Goal: Information Seeking & Learning: Learn about a topic

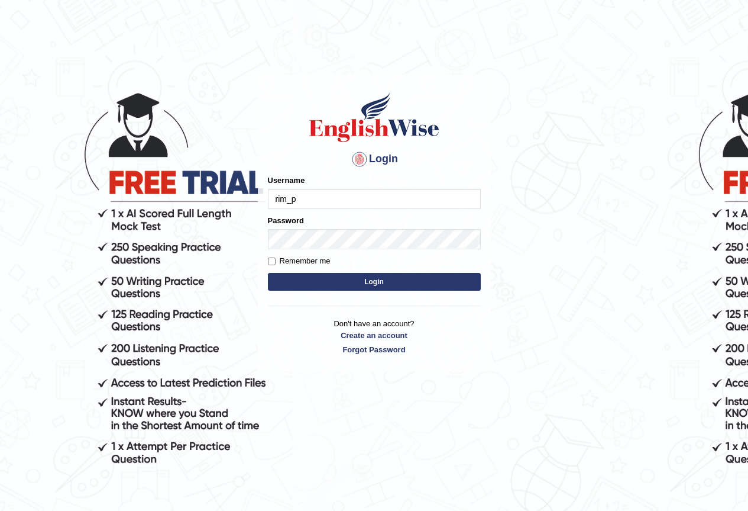
type input "rim_parramatta"
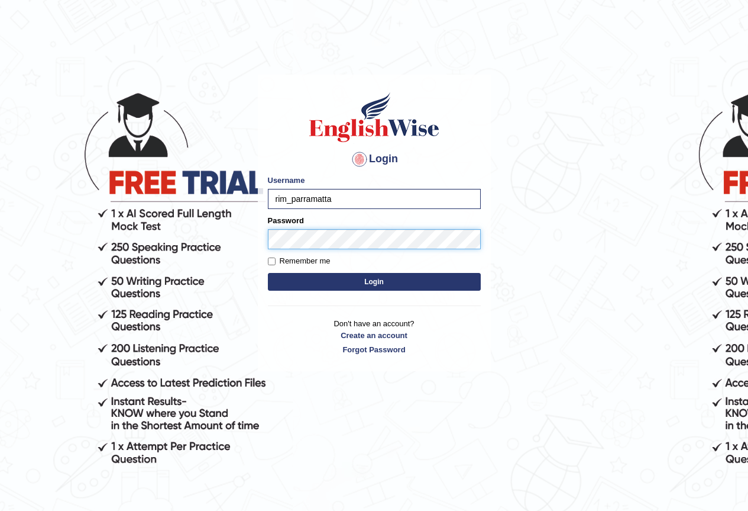
click at [268, 273] on button "Login" at bounding box center [374, 282] width 213 height 18
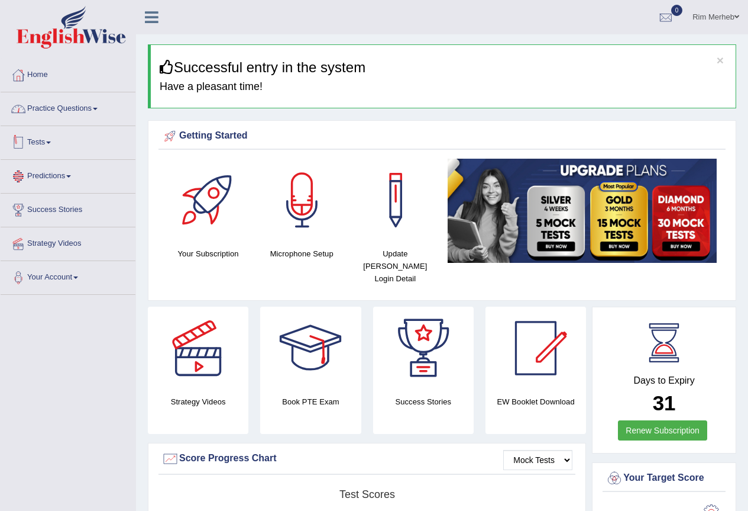
click at [57, 112] on link "Practice Questions" at bounding box center [68, 107] width 135 height 30
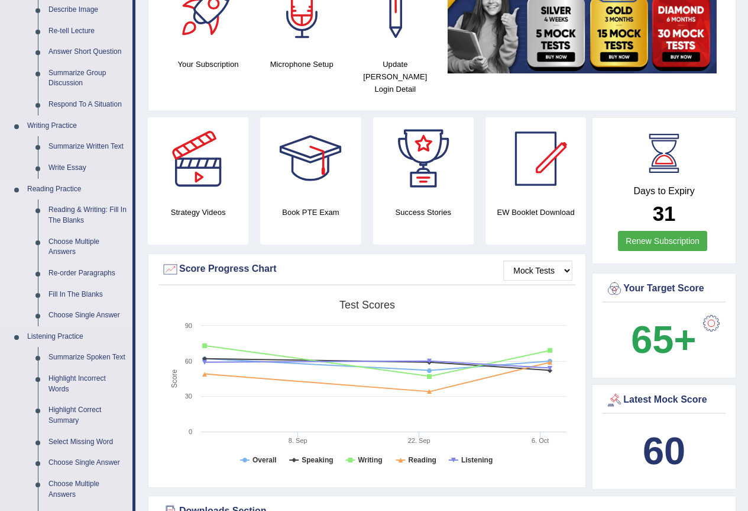
scroll to position [355, 0]
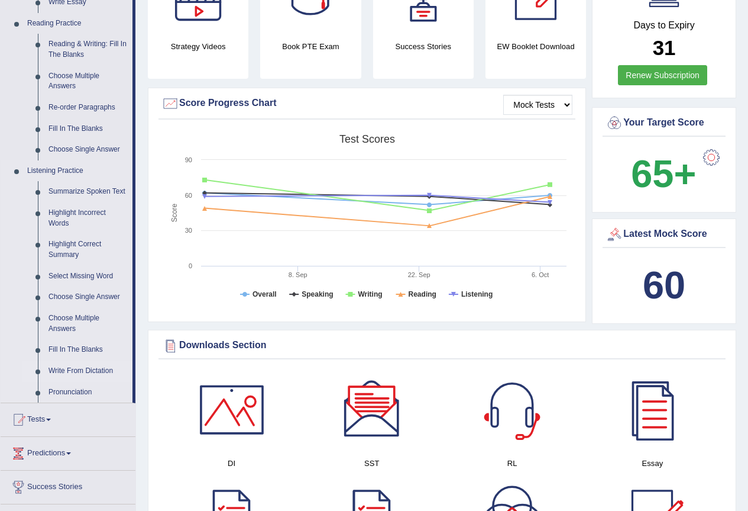
click at [89, 362] on link "Write From Dictation" at bounding box center [87, 370] width 89 height 21
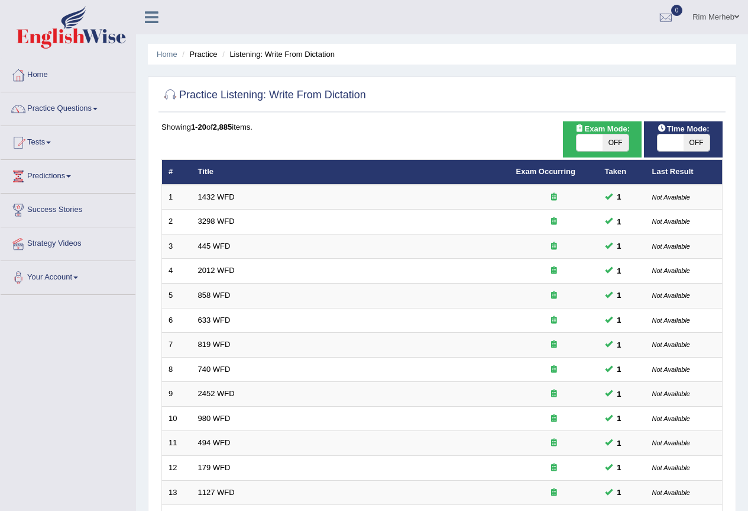
click at [622, 145] on span "OFF" at bounding box center [616, 142] width 26 height 17
checkbox input "true"
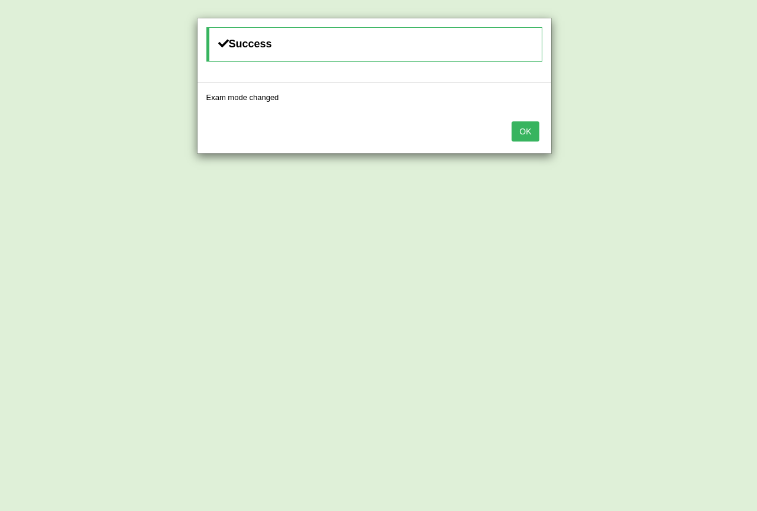
click at [520, 128] on button "OK" at bounding box center [525, 131] width 27 height 20
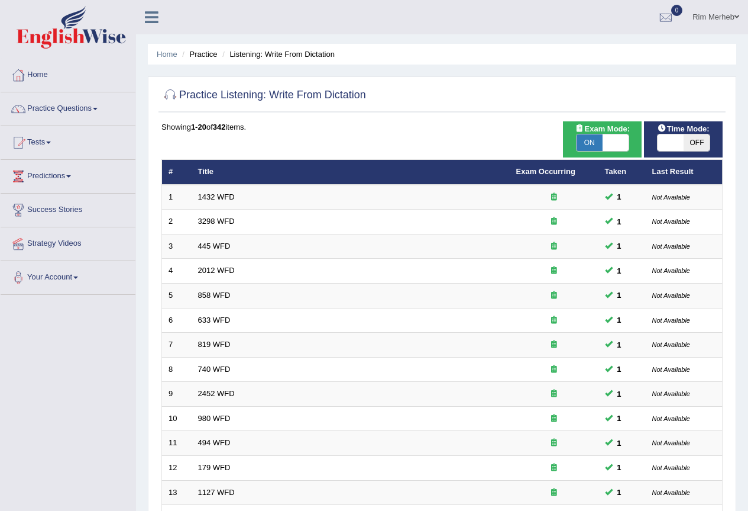
click at [674, 143] on span at bounding box center [671, 142] width 26 height 17
checkbox input "true"
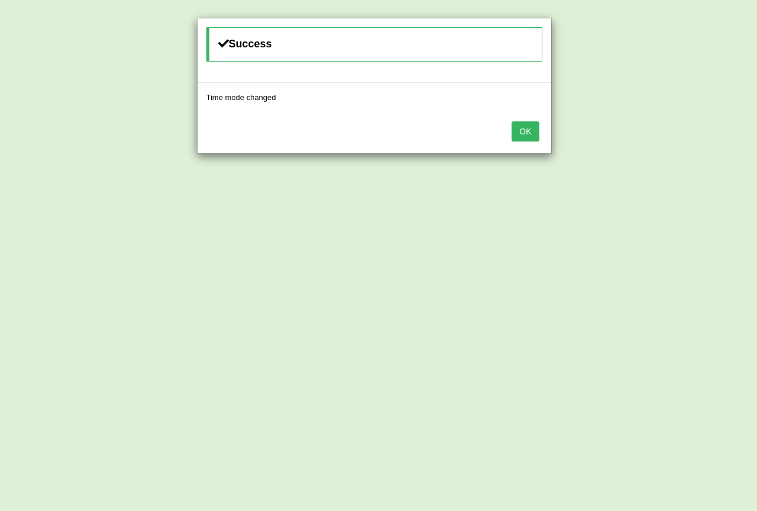
click at [522, 138] on button "OK" at bounding box center [525, 131] width 27 height 20
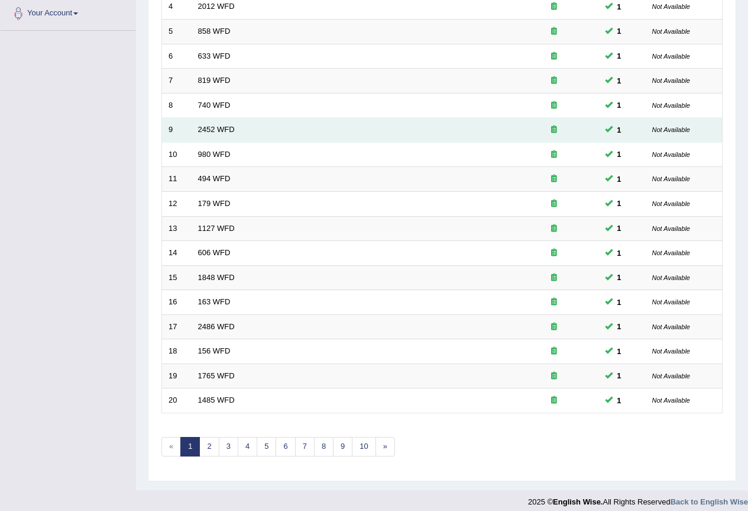
scroll to position [273, 0]
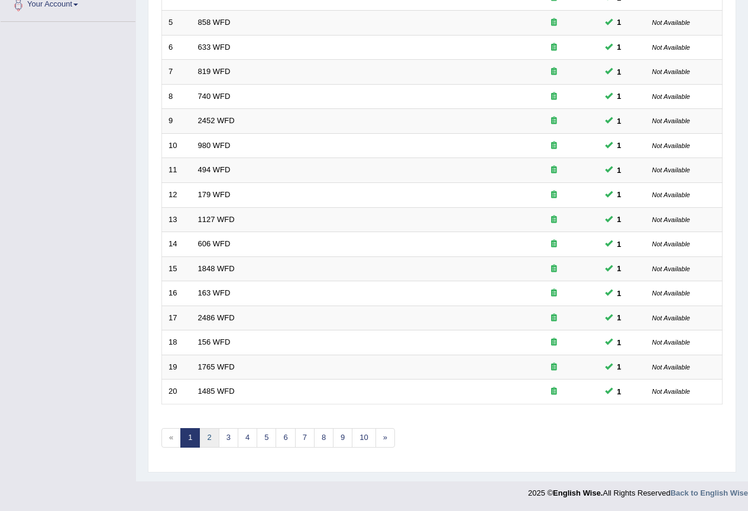
click at [215, 444] on link "2" at bounding box center [209, 438] width 20 height 20
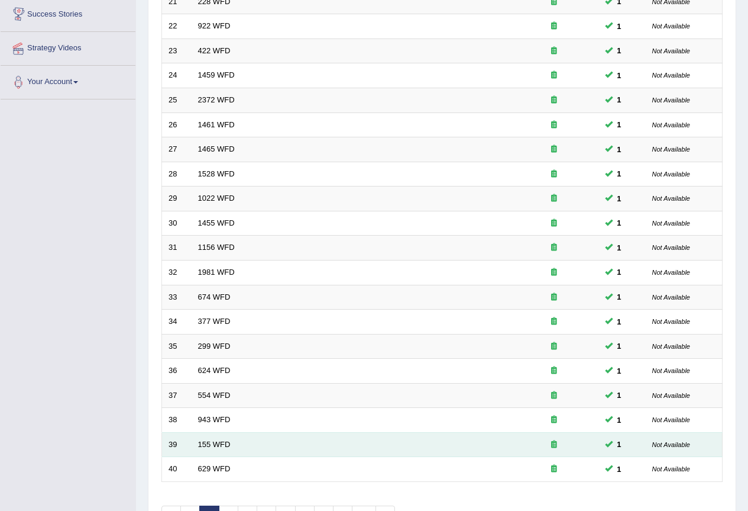
scroll to position [273, 0]
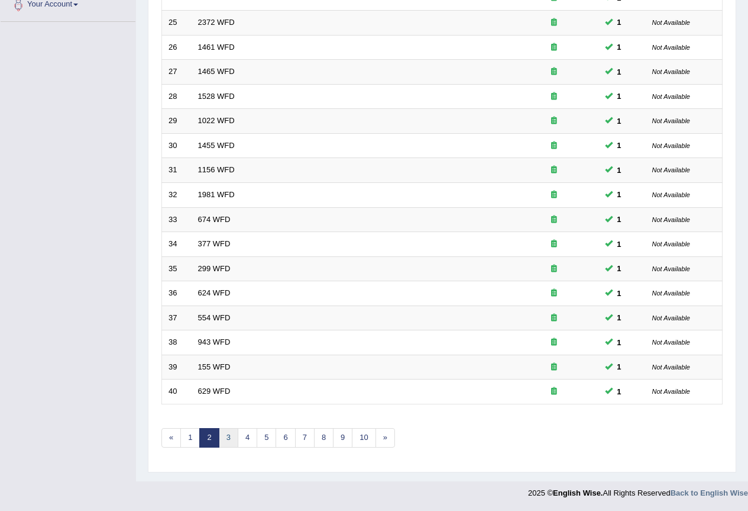
click at [234, 439] on link "3" at bounding box center [229, 438] width 20 height 20
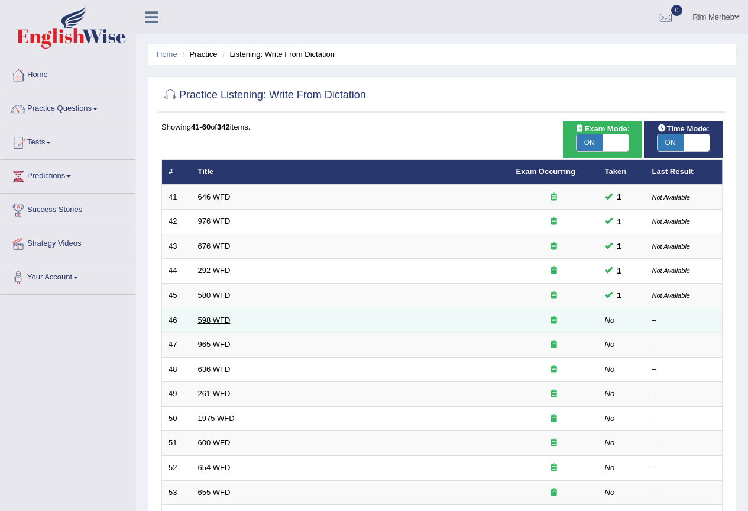
click at [215, 321] on link "598 WFD" at bounding box center [214, 319] width 33 height 9
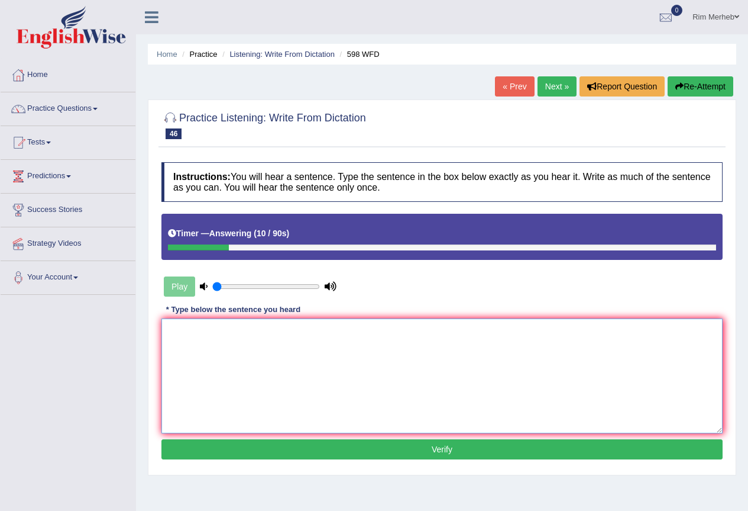
click at [585, 369] on textarea at bounding box center [442, 375] width 561 height 115
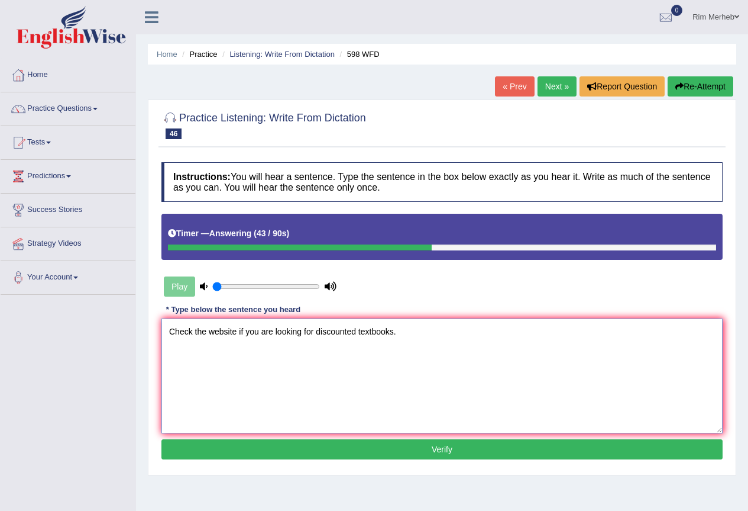
click at [358, 330] on textarea "Check the website if you are looking for discounted textbooks." at bounding box center [442, 375] width 561 height 115
type textarea "Check the website if you are looking for discounted text books textbooks."
click at [462, 444] on button "Verify" at bounding box center [442, 449] width 561 height 20
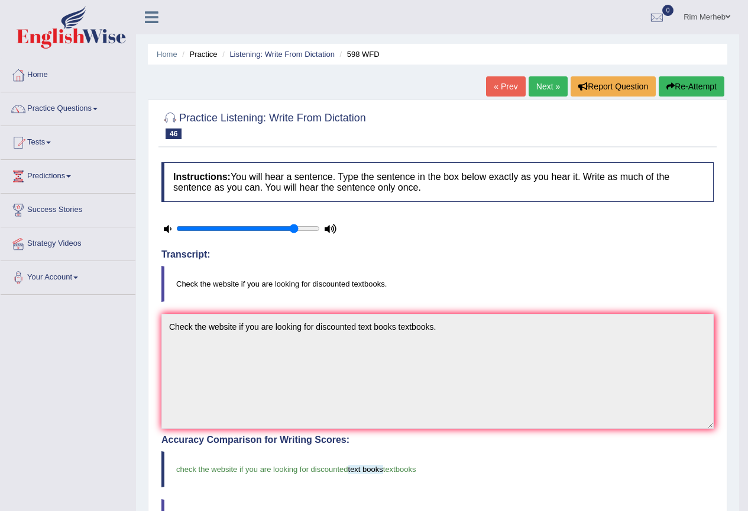
drag, startPoint x: 215, startPoint y: 230, endPoint x: 295, endPoint y: 228, distance: 79.3
type input "0.85"
click at [295, 228] on input "range" at bounding box center [248, 228] width 144 height 9
click at [557, 92] on link "Next »" at bounding box center [548, 86] width 39 height 20
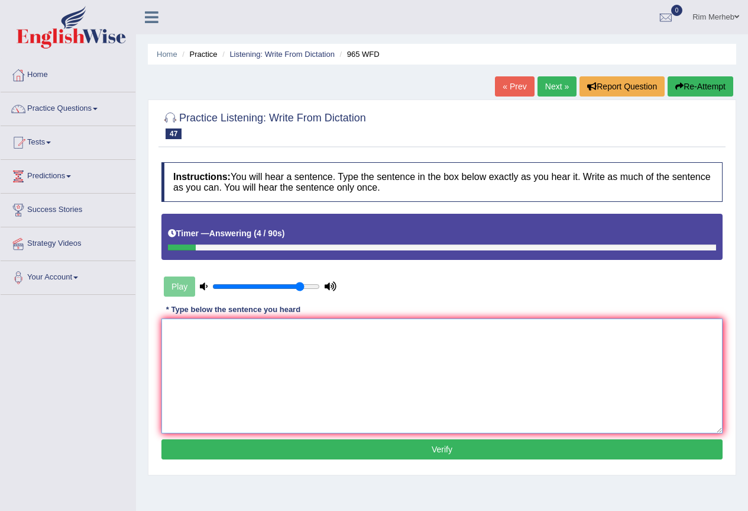
click at [581, 372] on textarea at bounding box center [442, 375] width 561 height 115
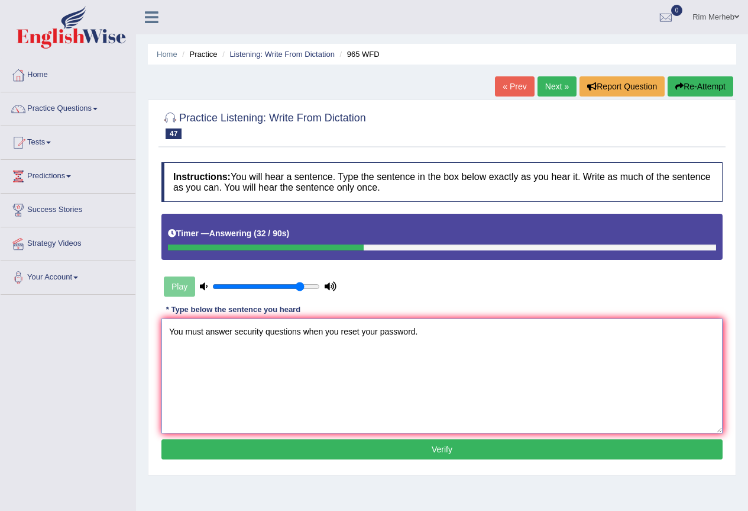
type textarea "You must answer security questions when you reset your password."
click at [453, 448] on button "Verify" at bounding box center [442, 449] width 561 height 20
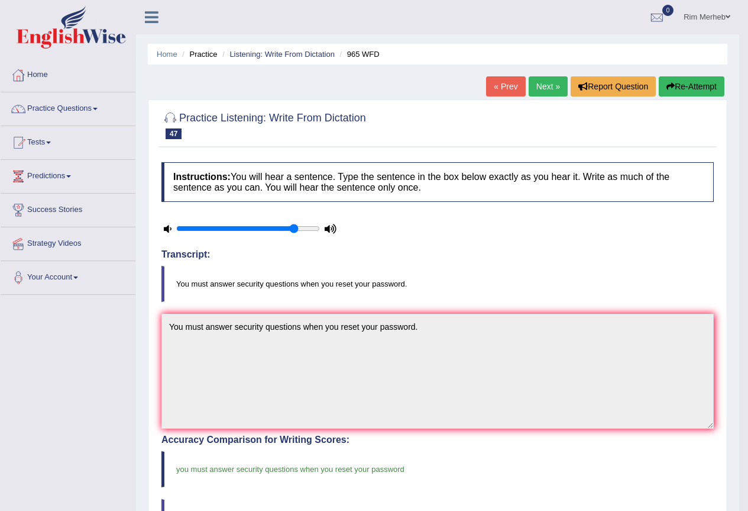
click at [541, 89] on link "Next »" at bounding box center [548, 86] width 39 height 20
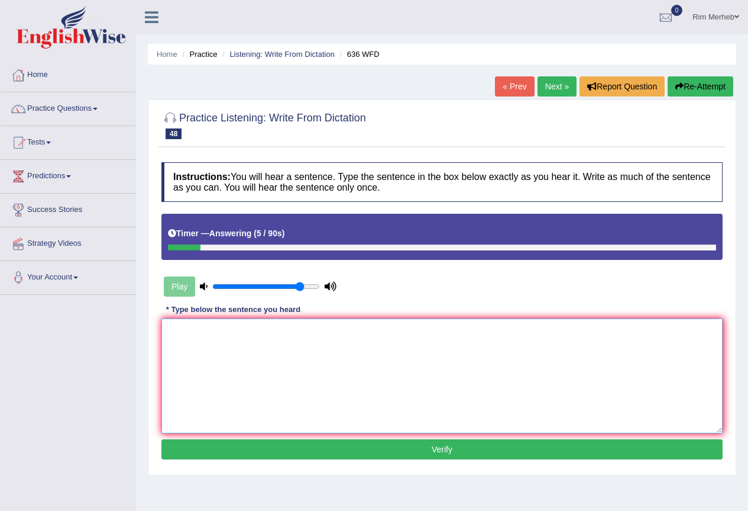
click at [386, 392] on textarea at bounding box center [442, 375] width 561 height 115
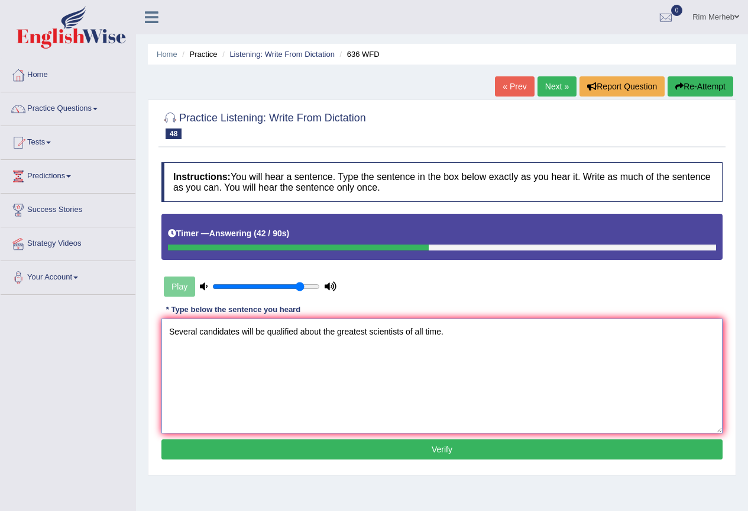
type textarea "Several candidates will be qualified about the greatest scientists of all time."
click at [363, 450] on button "Verify" at bounding box center [442, 449] width 561 height 20
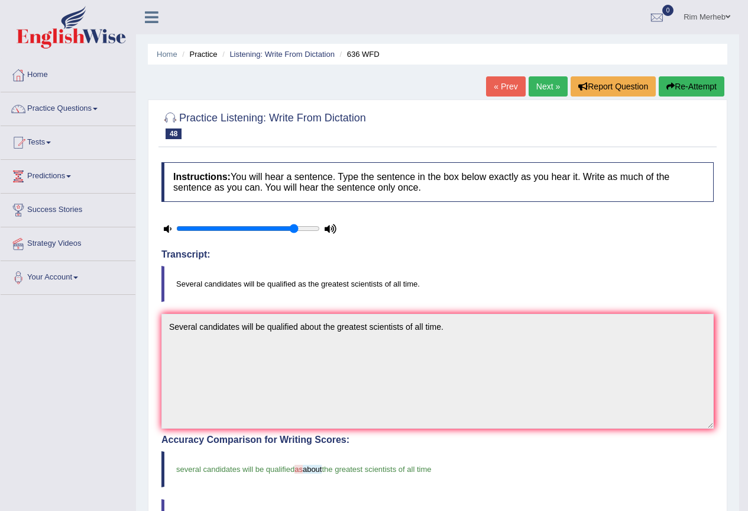
click at [533, 88] on link "Next »" at bounding box center [548, 86] width 39 height 20
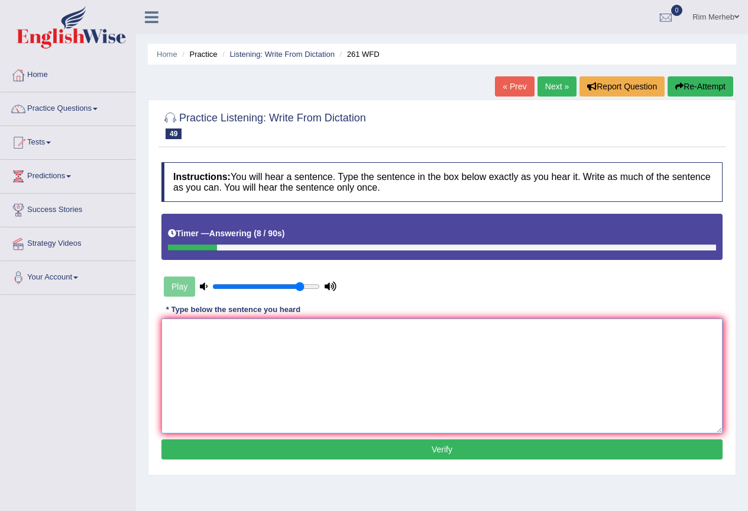
click at [542, 361] on textarea at bounding box center [442, 375] width 561 height 115
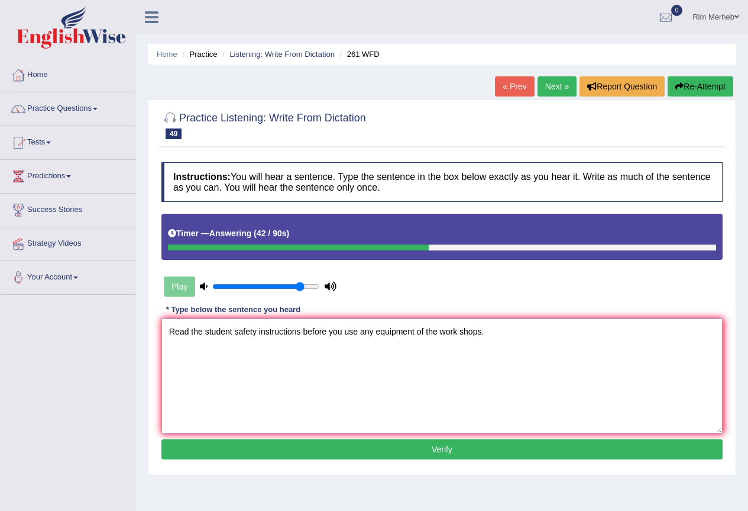
click at [440, 337] on textarea "Read the student safety instructions before you use any equipment of the work s…" at bounding box center [442, 375] width 561 height 115
type textarea "Read the student safety instructions before you use any equipment of the worksh…"
click at [469, 448] on button "Verify" at bounding box center [442, 449] width 561 height 20
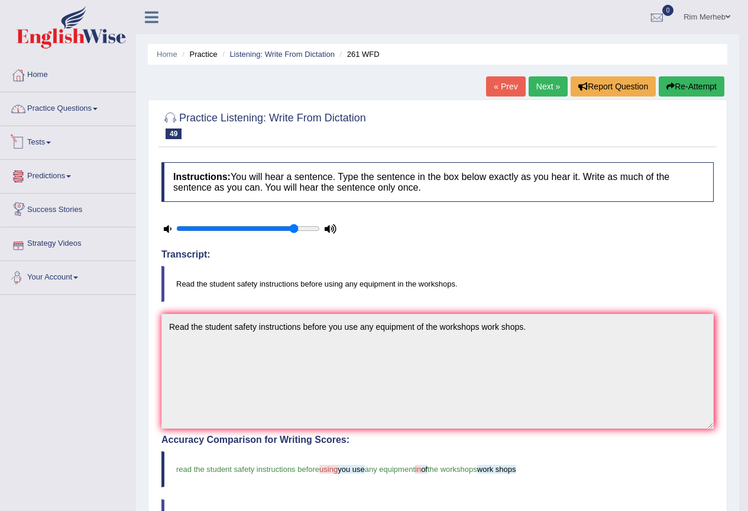
click at [64, 109] on link "Practice Questions" at bounding box center [68, 107] width 135 height 30
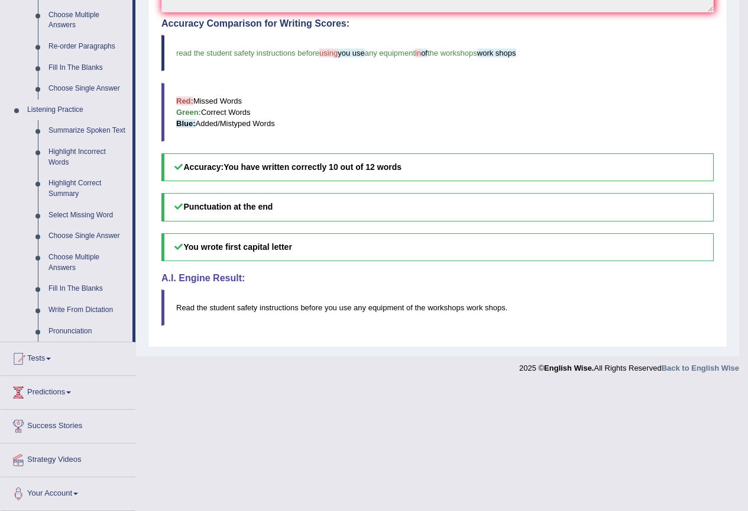
scroll to position [416, 0]
click at [64, 165] on link "Highlight Incorrect Words" at bounding box center [87, 156] width 89 height 31
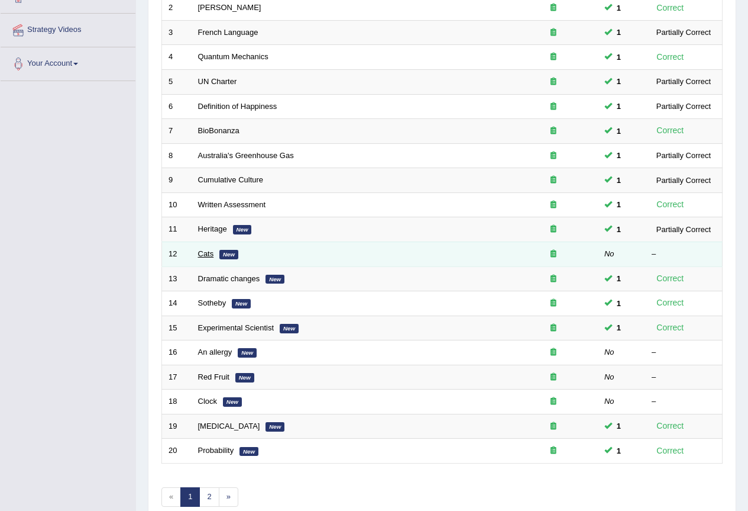
click at [210, 255] on link "Cats" at bounding box center [206, 253] width 16 height 9
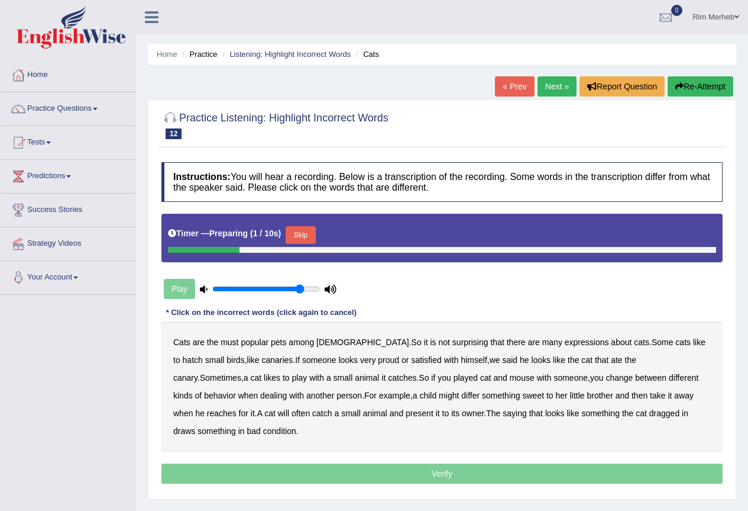
click at [298, 239] on button "Skip" at bounding box center [301, 235] width 30 height 18
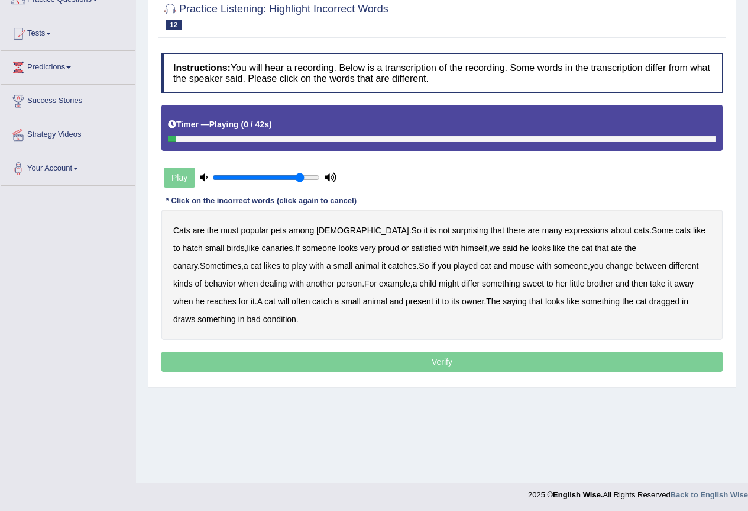
scroll to position [111, 0]
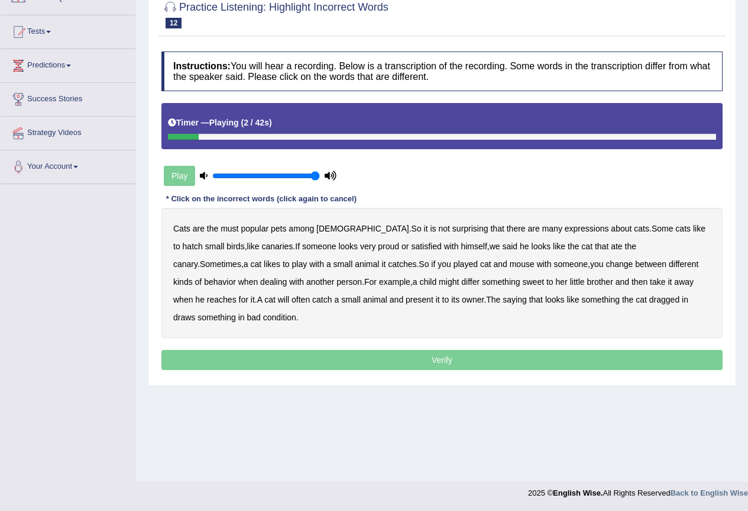
drag, startPoint x: 307, startPoint y: 177, endPoint x: 338, endPoint y: 179, distance: 30.8
type input "1"
click at [320, 179] on input "range" at bounding box center [266, 175] width 108 height 9
click at [203, 241] on b "hatch" at bounding box center [193, 245] width 20 height 9
click at [502, 247] on b "said" at bounding box center [509, 245] width 15 height 9
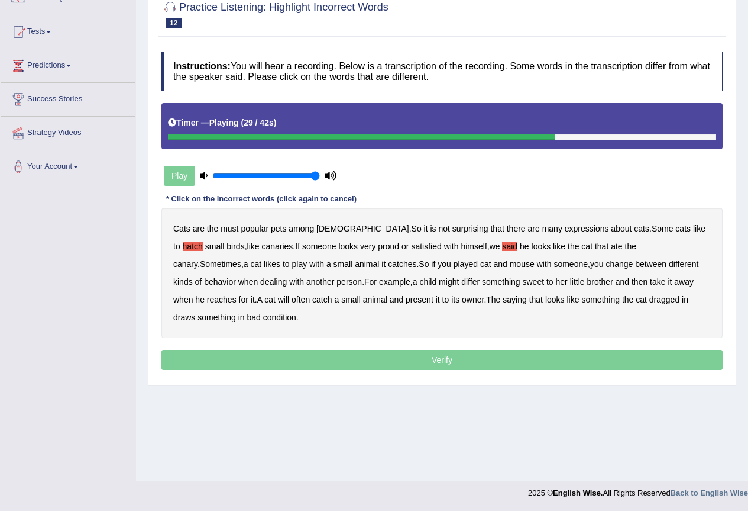
click at [461, 279] on b "differ" at bounding box center [470, 281] width 18 height 9
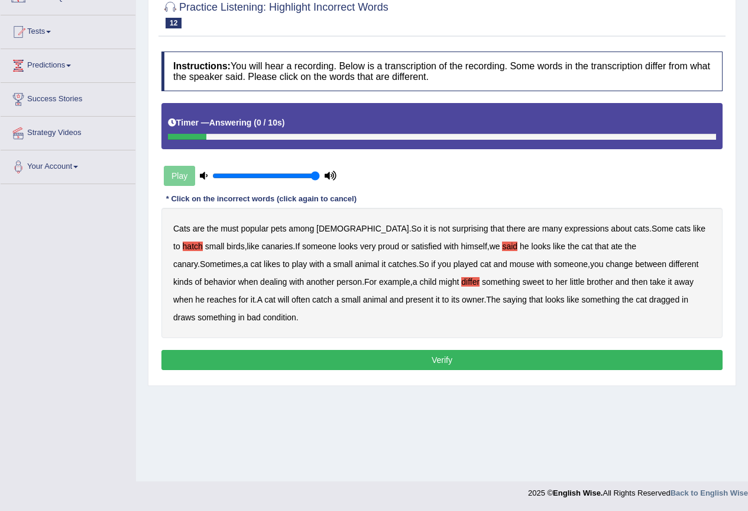
click at [195, 312] on b "draws" at bounding box center [184, 316] width 22 height 9
click at [576, 350] on button "Verify" at bounding box center [442, 360] width 561 height 20
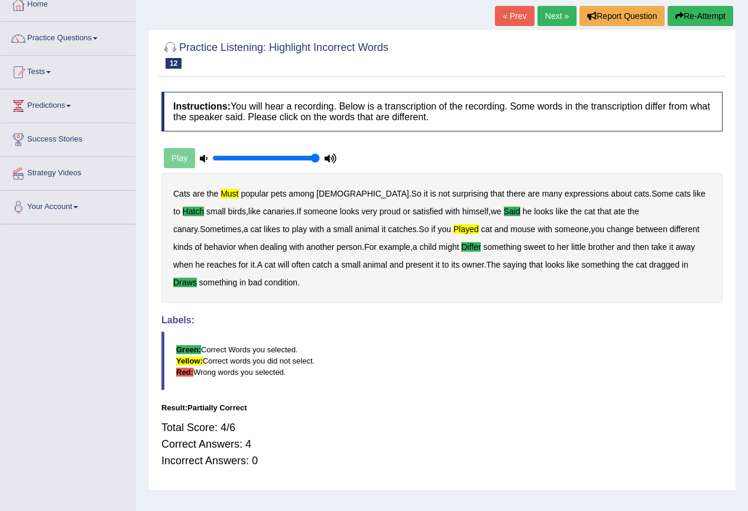
scroll to position [0, 0]
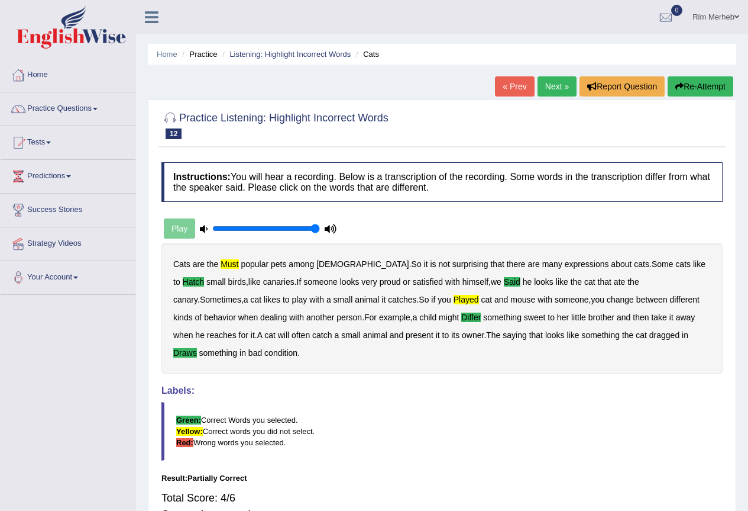
click at [542, 89] on link "Next »" at bounding box center [557, 86] width 39 height 20
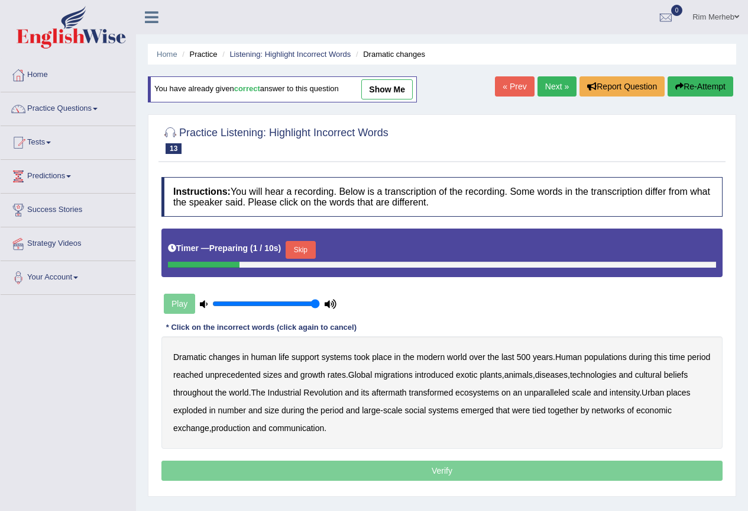
click at [309, 244] on button "Skip" at bounding box center [301, 250] width 30 height 18
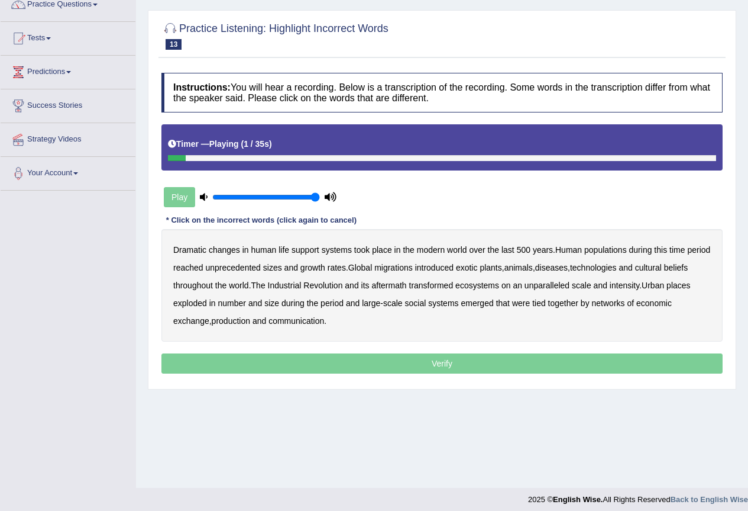
scroll to position [111, 0]
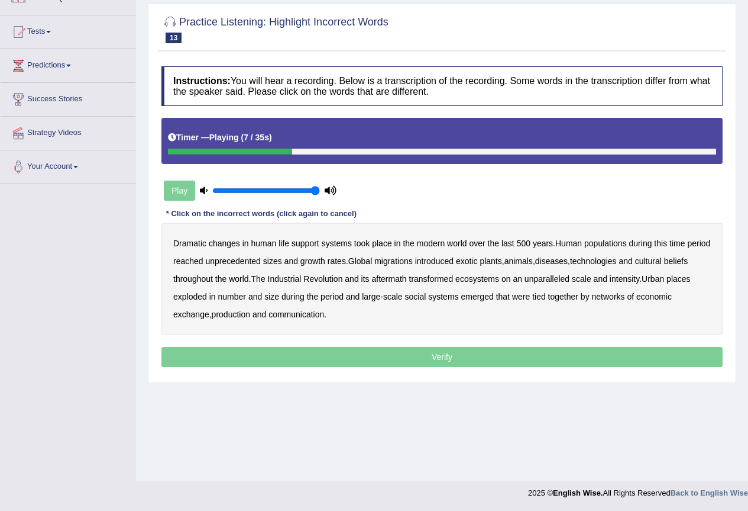
click at [616, 244] on b "populations" at bounding box center [606, 242] width 43 height 9
click at [568, 260] on b "diseases" at bounding box center [551, 260] width 33 height 9
click at [499, 279] on b "ecosystems" at bounding box center [478, 278] width 44 height 9
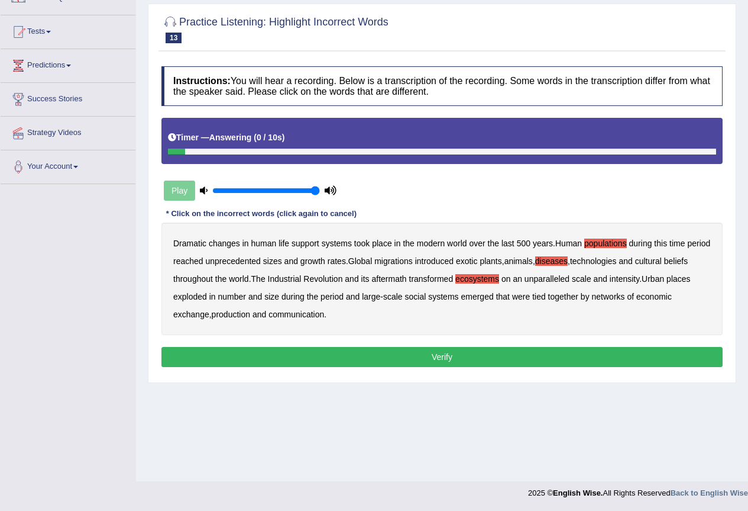
click at [250, 311] on b "production" at bounding box center [231, 313] width 38 height 9
click at [281, 354] on button "Verify" at bounding box center [442, 357] width 561 height 20
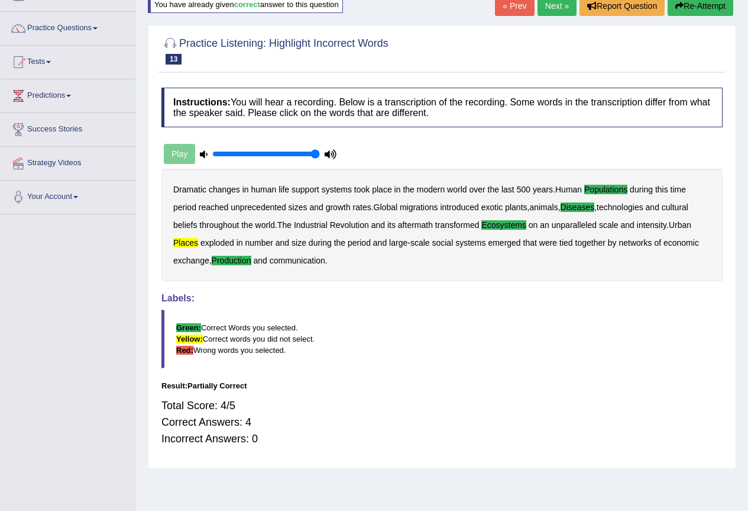
scroll to position [51, 0]
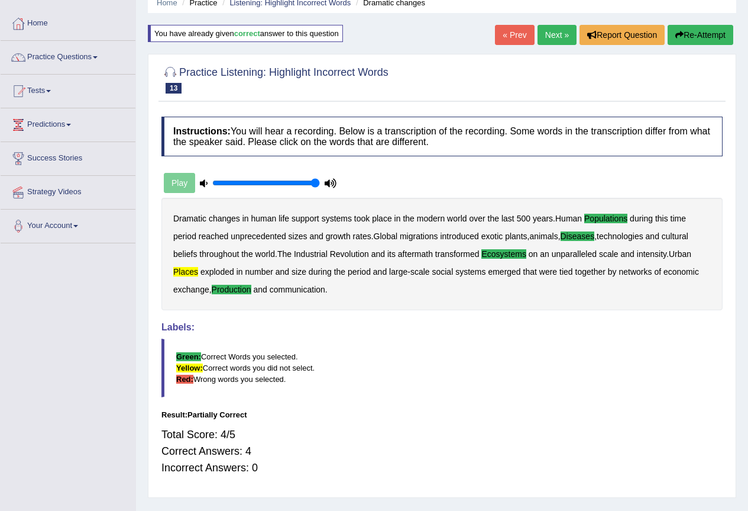
click at [556, 40] on link "Next »" at bounding box center [557, 35] width 39 height 20
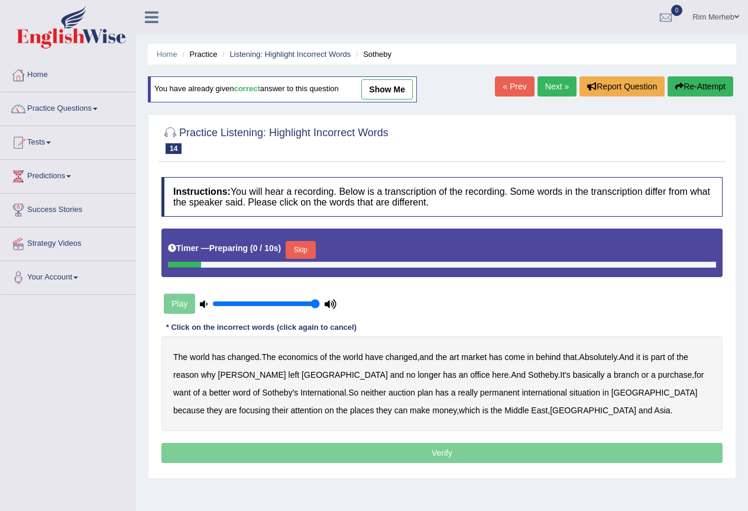
click at [308, 244] on button "Skip" at bounding box center [301, 250] width 30 height 18
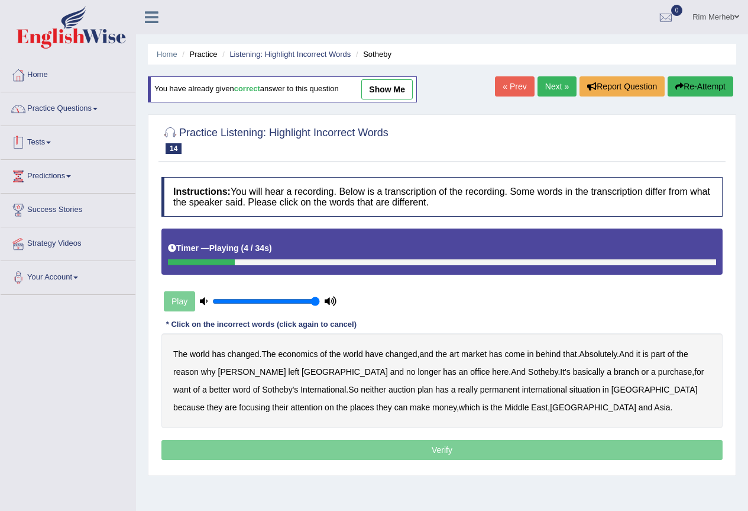
click at [92, 120] on link "Practice Questions" at bounding box center [68, 107] width 135 height 30
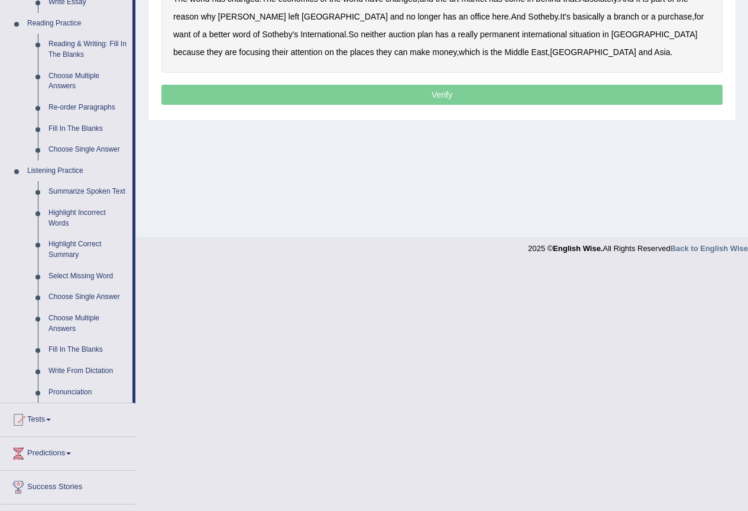
scroll to position [416, 0]
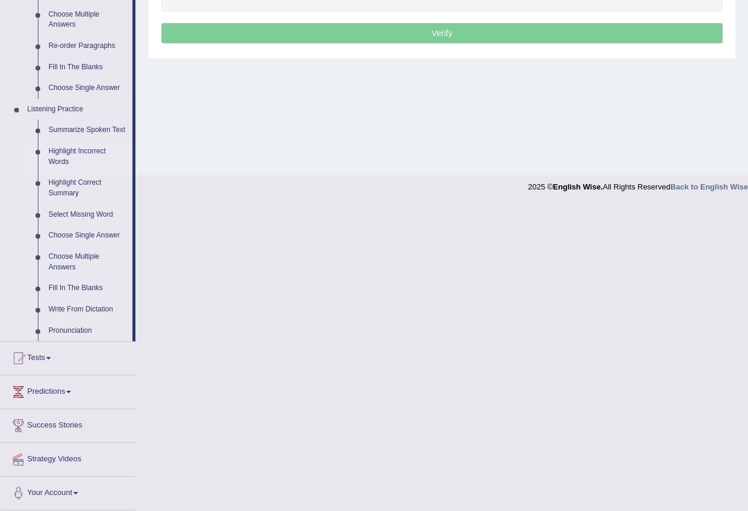
click at [102, 149] on link "Highlight Incorrect Words" at bounding box center [87, 156] width 89 height 31
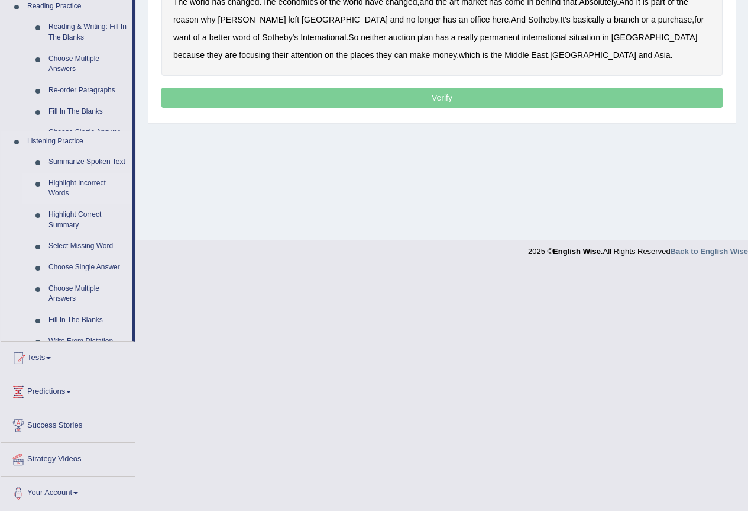
scroll to position [111, 0]
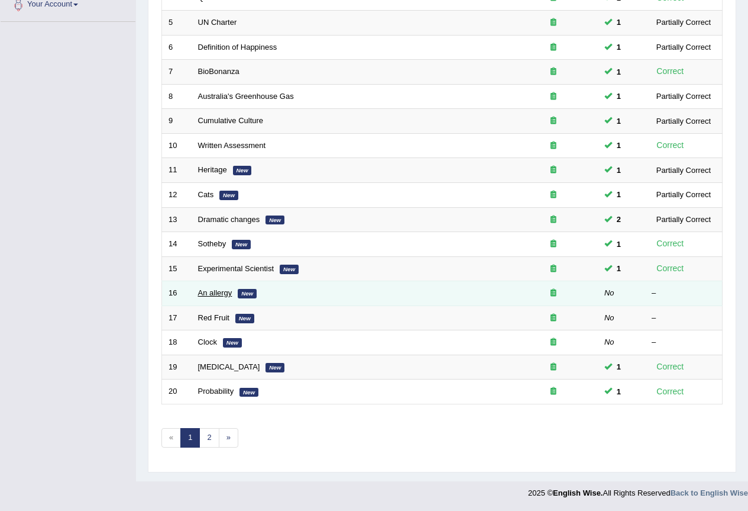
click at [216, 293] on link "An allergy" at bounding box center [215, 292] width 34 height 9
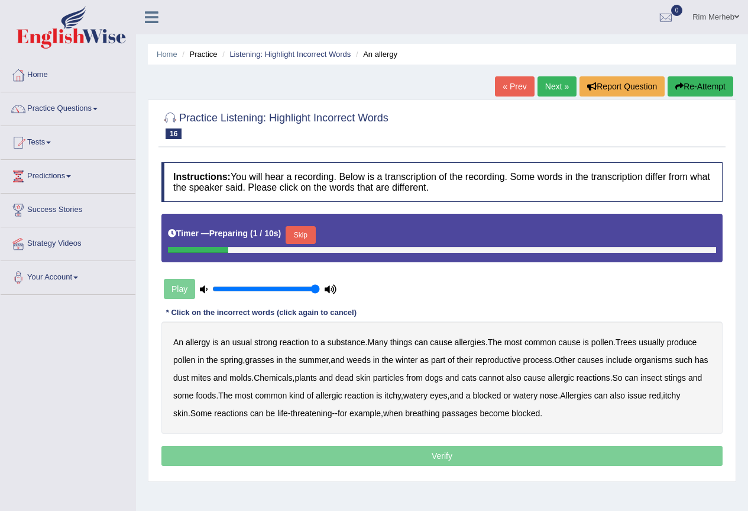
click at [311, 225] on div "Timer — Preparing ( 1 / 10s ) Skip" at bounding box center [442, 235] width 548 height 24
click at [303, 239] on button "Skip" at bounding box center [301, 235] width 30 height 18
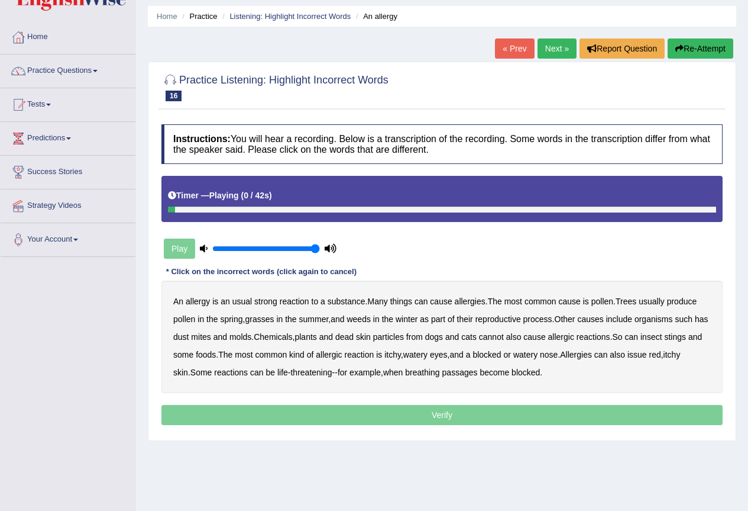
scroll to position [59, 0]
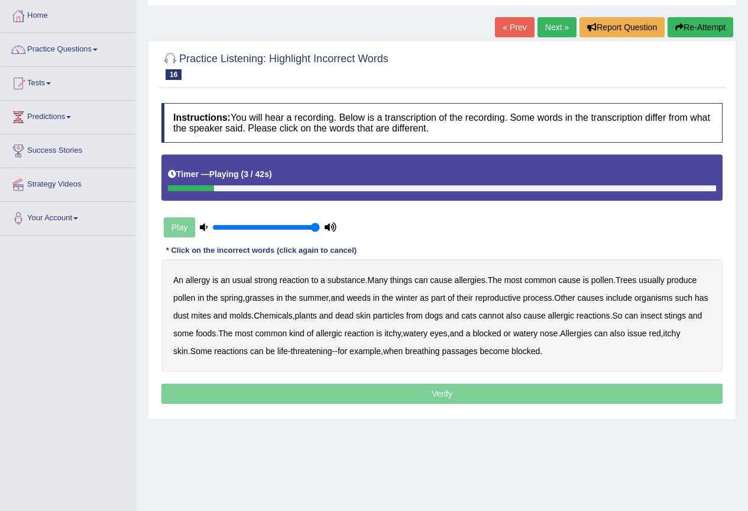
click at [244, 277] on b "usual" at bounding box center [243, 279] width 20 height 9
click at [413, 295] on b "winter" at bounding box center [407, 297] width 22 height 9
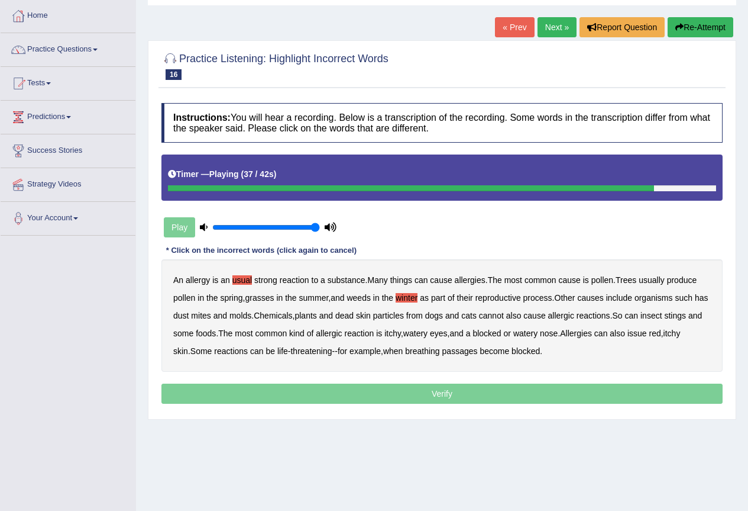
click at [647, 329] on b "issue" at bounding box center [638, 332] width 20 height 9
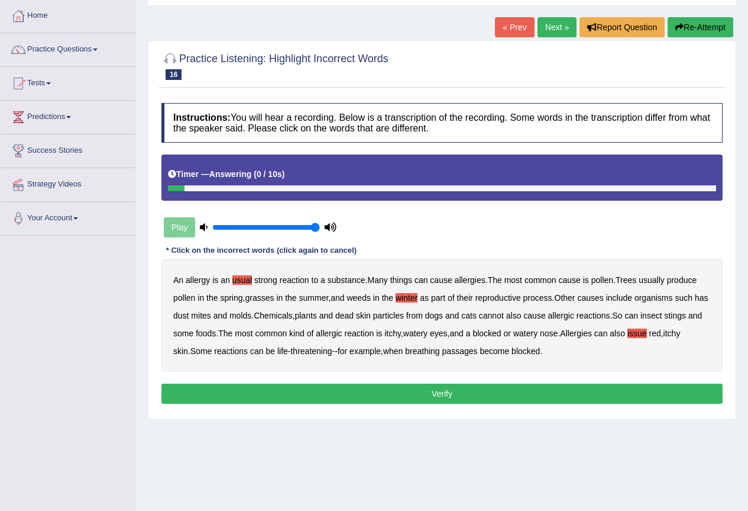
click at [443, 389] on button "Verify" at bounding box center [442, 393] width 561 height 20
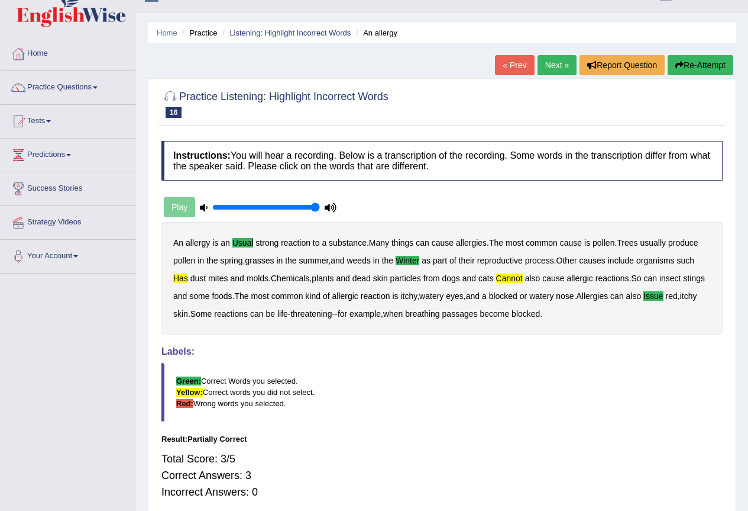
scroll to position [0, 0]
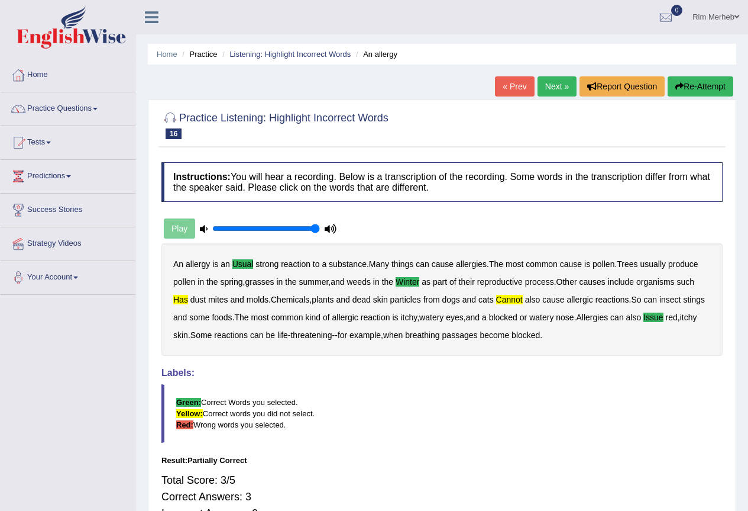
click at [555, 76] on div "Home Practice Listening: Highlight Incorrect Words An allergy « Prev Next » Rep…" at bounding box center [442, 296] width 612 height 592
click at [551, 77] on link "Next »" at bounding box center [557, 86] width 39 height 20
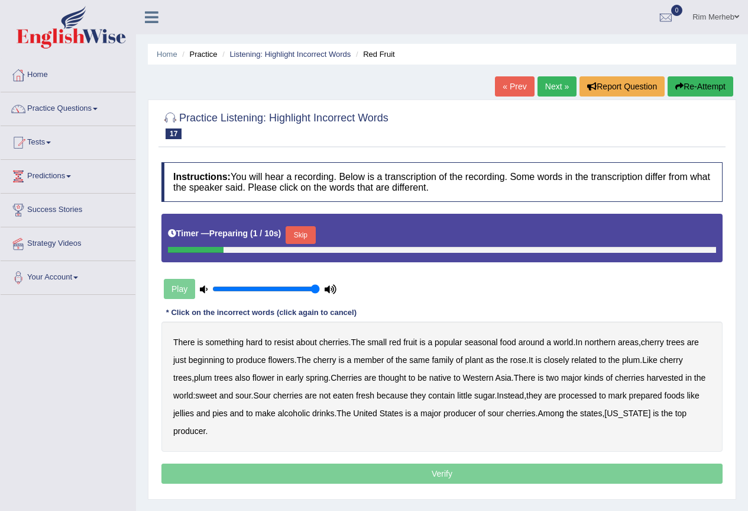
click at [306, 240] on button "Skip" at bounding box center [301, 235] width 30 height 18
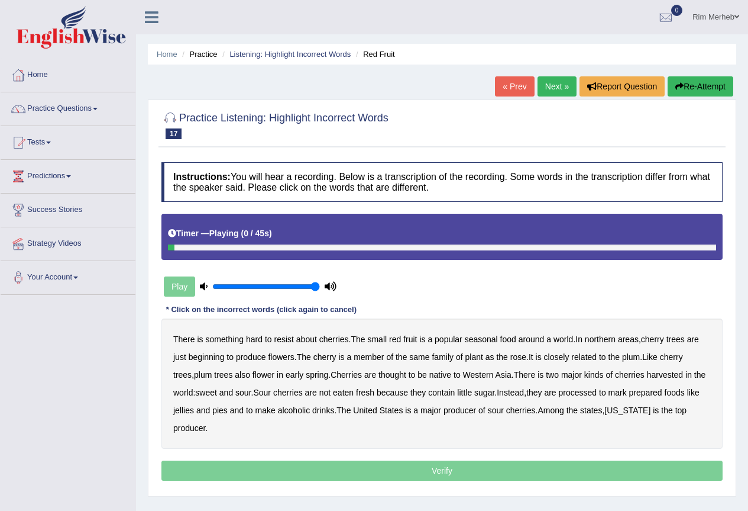
scroll to position [111, 0]
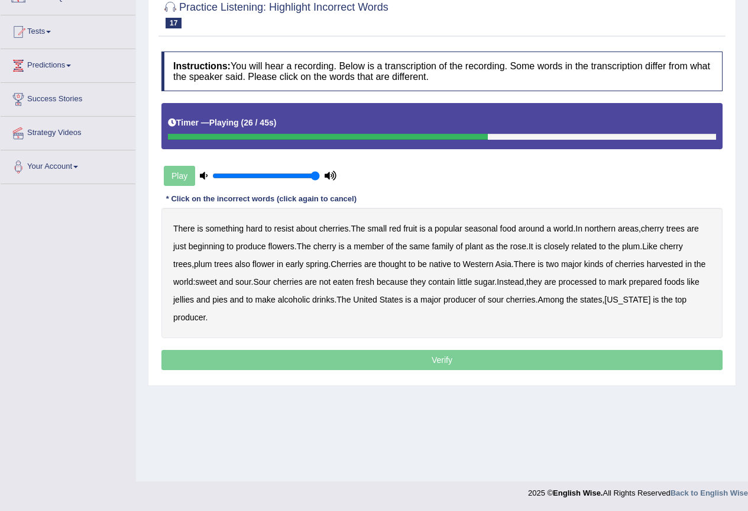
click at [543, 261] on div "There is something hard to resist about cherries . The small red fruit is a pop…" at bounding box center [442, 273] width 561 height 130
click at [544, 265] on b "is" at bounding box center [541, 263] width 6 height 9
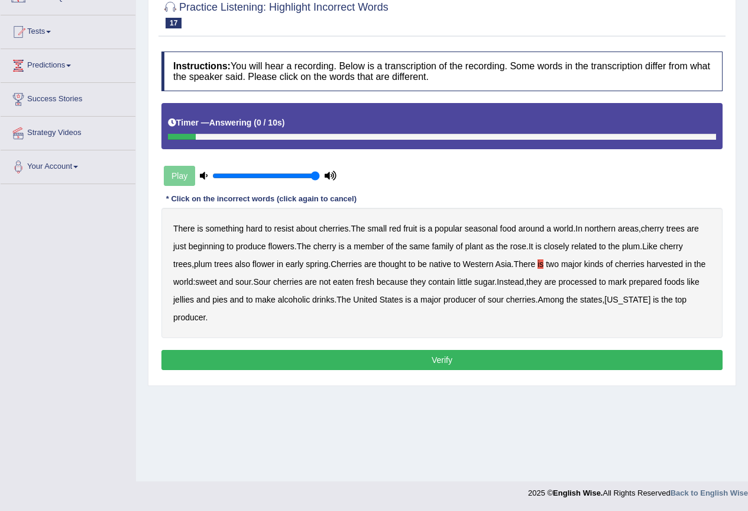
click at [564, 363] on button "Verify" at bounding box center [442, 360] width 561 height 20
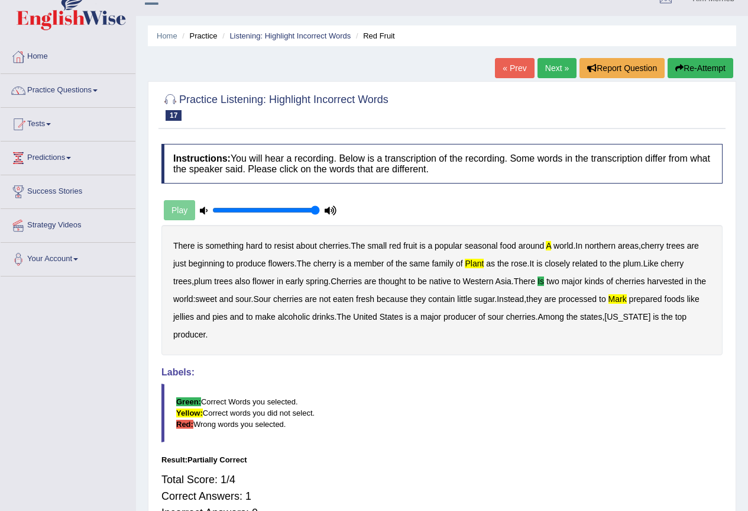
scroll to position [0, 0]
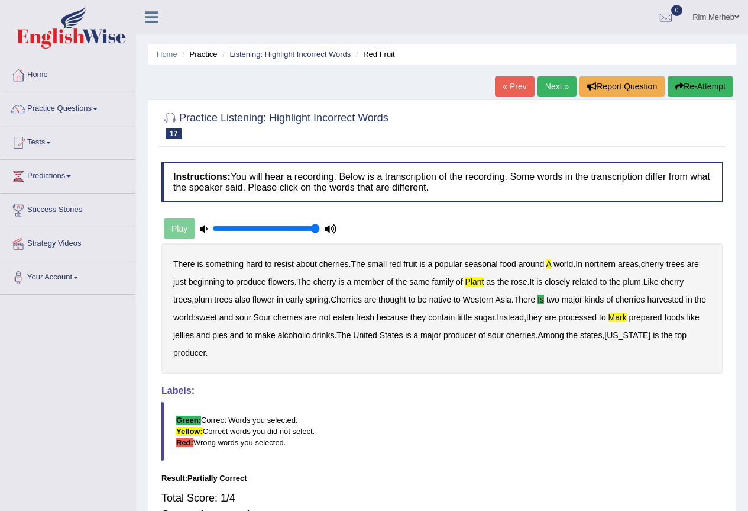
click at [561, 89] on link "Next »" at bounding box center [557, 86] width 39 height 20
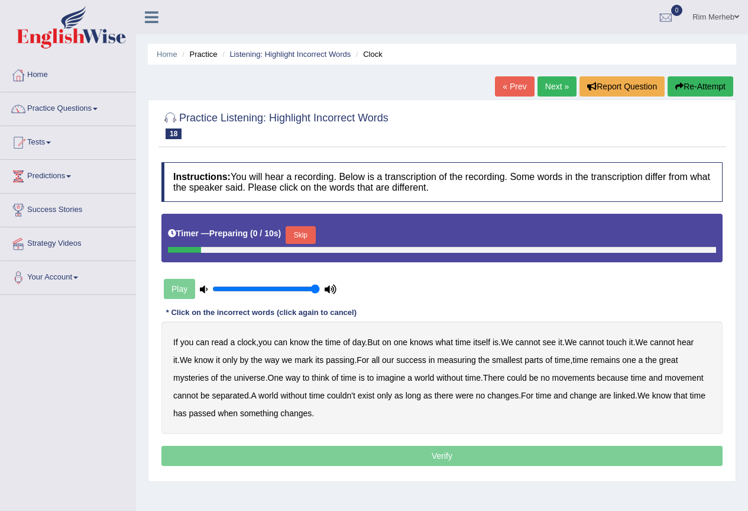
click at [295, 240] on button "Skip" at bounding box center [301, 235] width 30 height 18
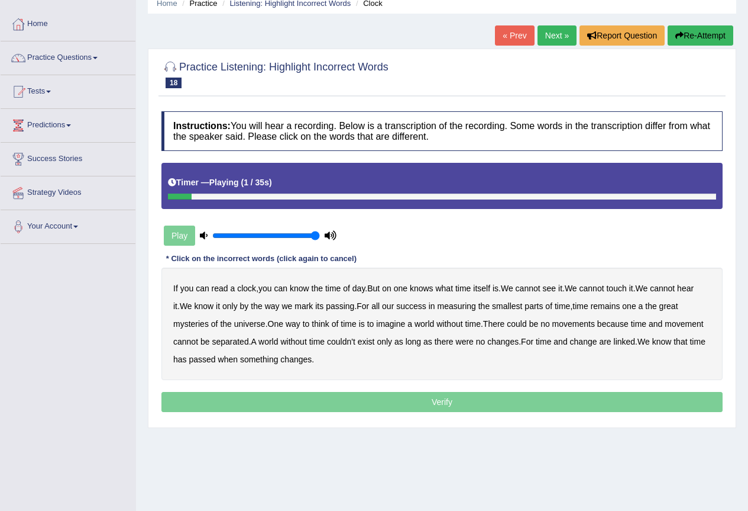
scroll to position [111, 0]
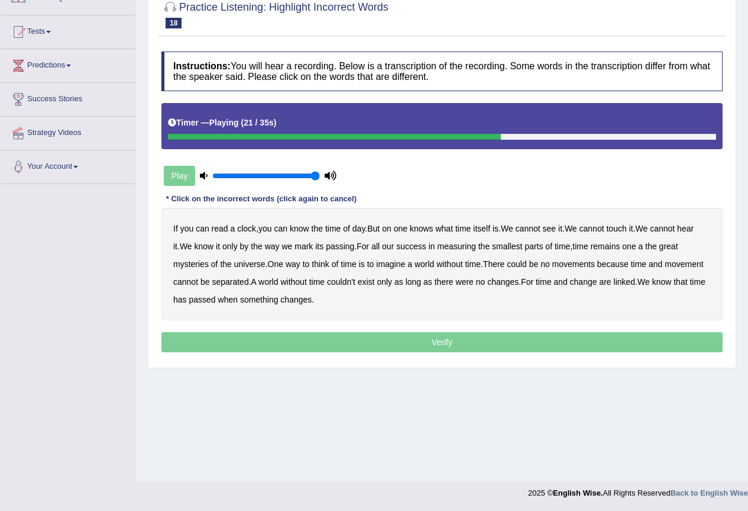
click at [337, 261] on b "of" at bounding box center [335, 263] width 7 height 9
click at [580, 264] on b "movements" at bounding box center [574, 263] width 43 height 9
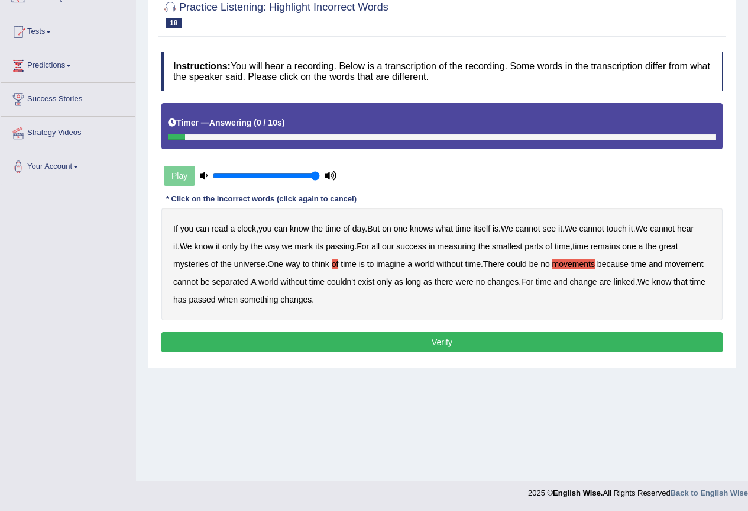
click at [389, 337] on button "Verify" at bounding box center [442, 342] width 561 height 20
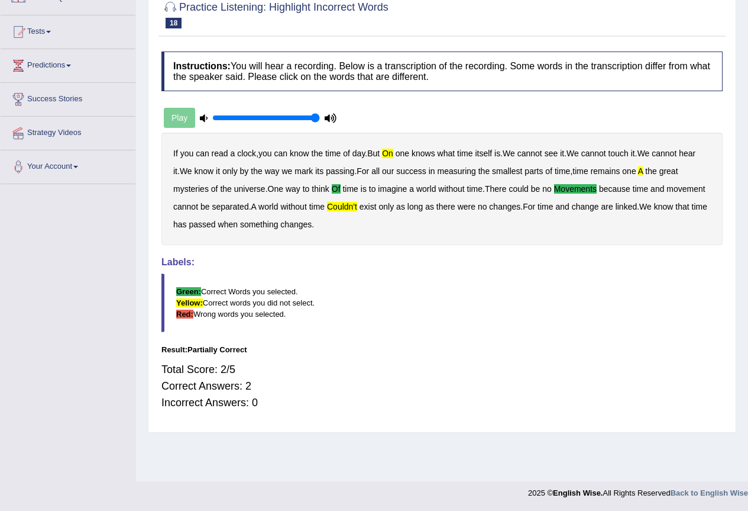
scroll to position [0, 0]
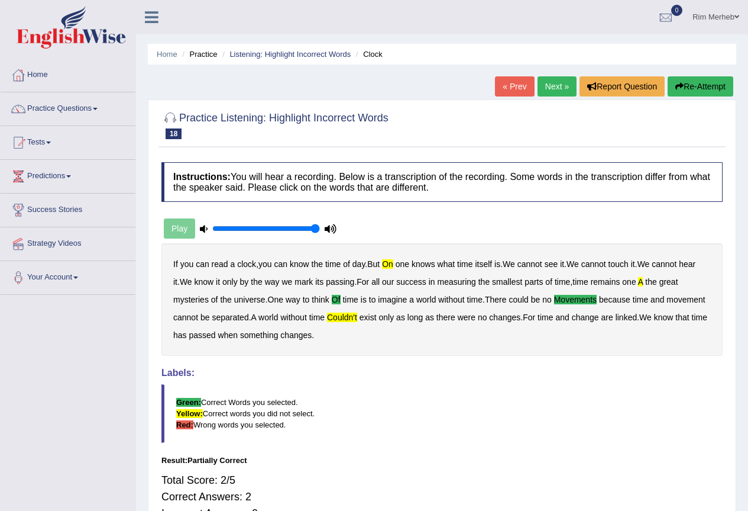
click at [553, 82] on link "Next »" at bounding box center [557, 86] width 39 height 20
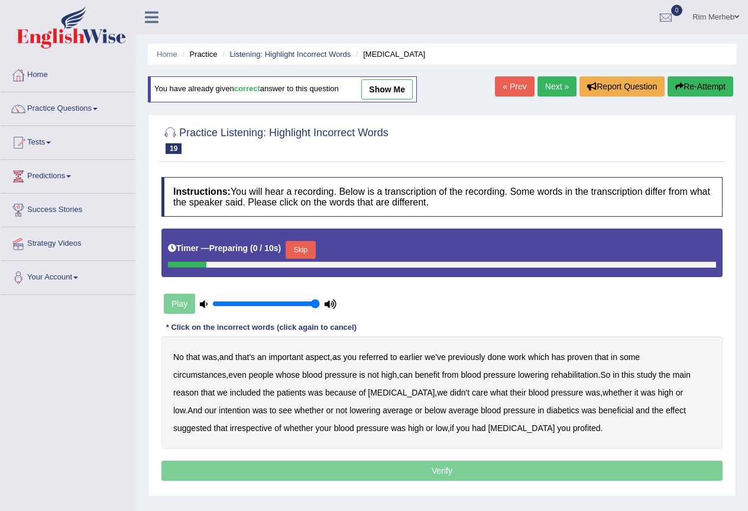
click at [298, 248] on button "Skip" at bounding box center [301, 250] width 30 height 18
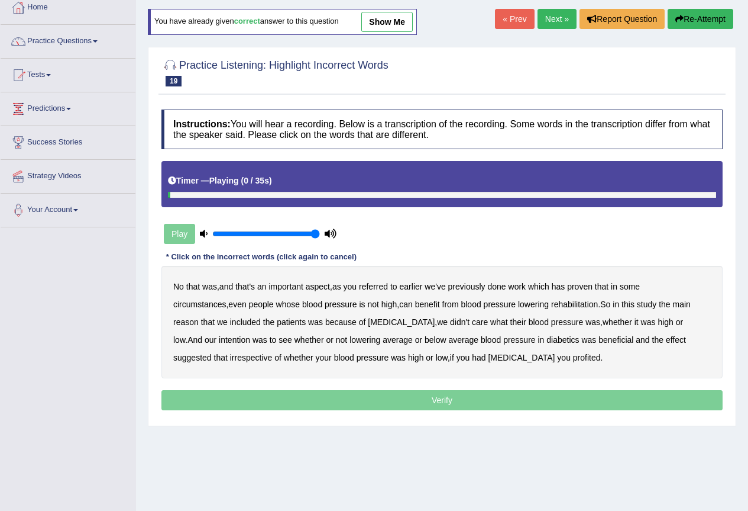
scroll to position [111, 0]
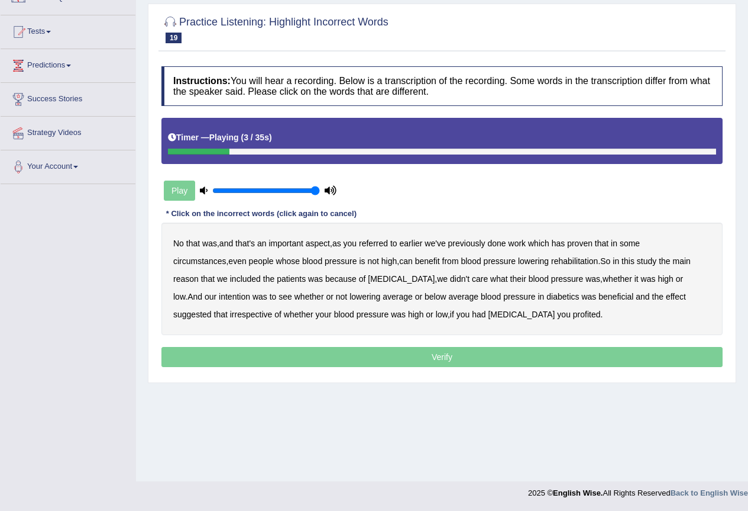
click at [380, 245] on b "referred" at bounding box center [373, 242] width 29 height 9
click at [226, 256] on b "circumstances" at bounding box center [199, 260] width 53 height 9
click at [551, 263] on b "rehabilitation" at bounding box center [574, 260] width 47 height 9
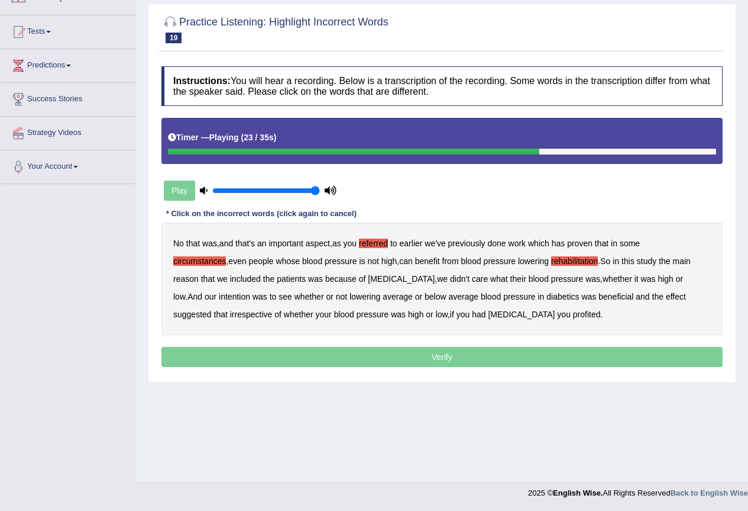
click at [250, 292] on b "intention" at bounding box center [234, 296] width 31 height 9
click at [666, 300] on b "effect" at bounding box center [676, 296] width 20 height 9
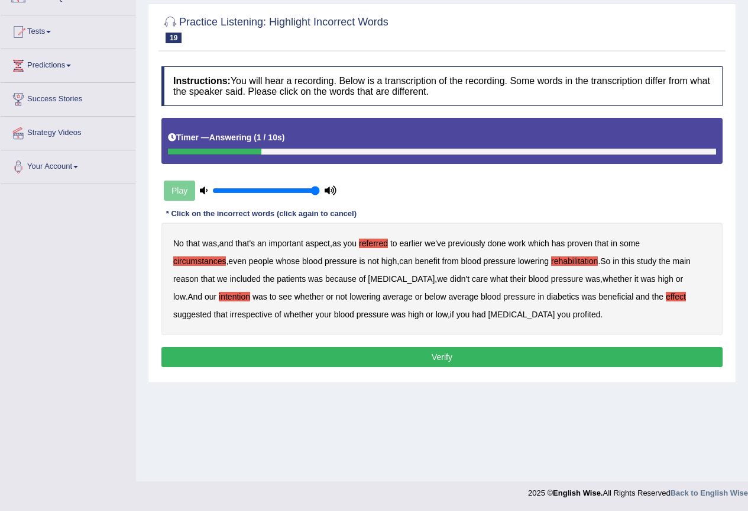
click at [573, 312] on b "profited" at bounding box center [587, 313] width 28 height 9
click at [454, 356] on button "Verify" at bounding box center [442, 357] width 561 height 20
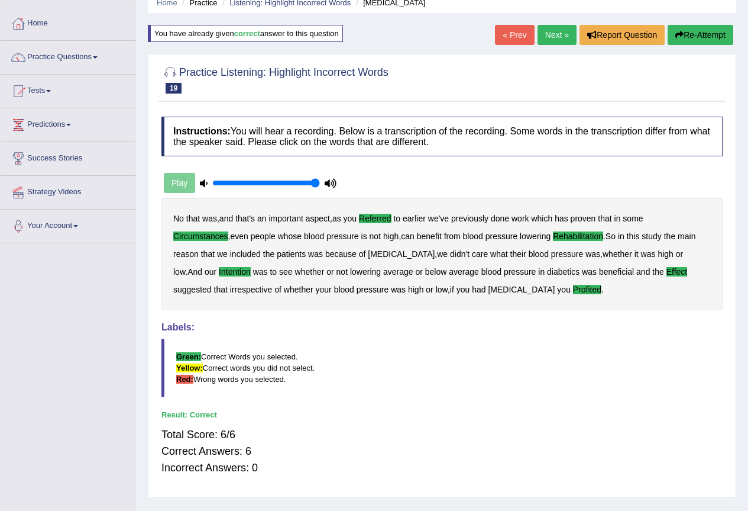
scroll to position [0, 0]
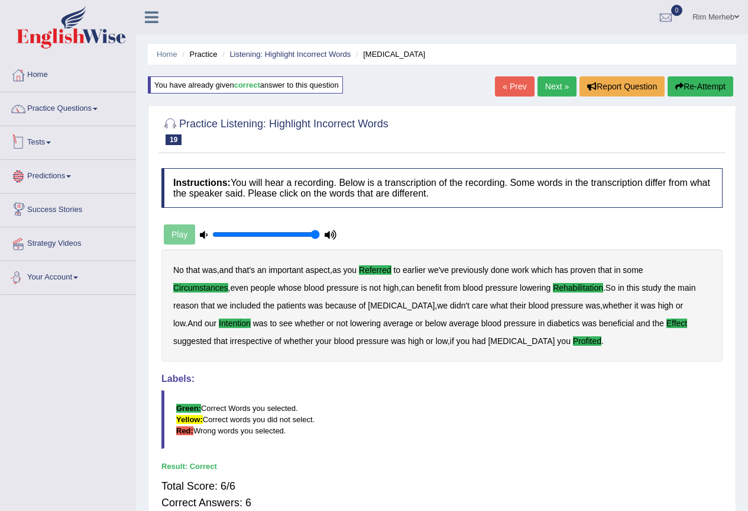
click at [48, 125] on li "Practice Questions Speaking Practice Read Aloud Repeat Sentence Describe Image …" at bounding box center [68, 109] width 135 height 34
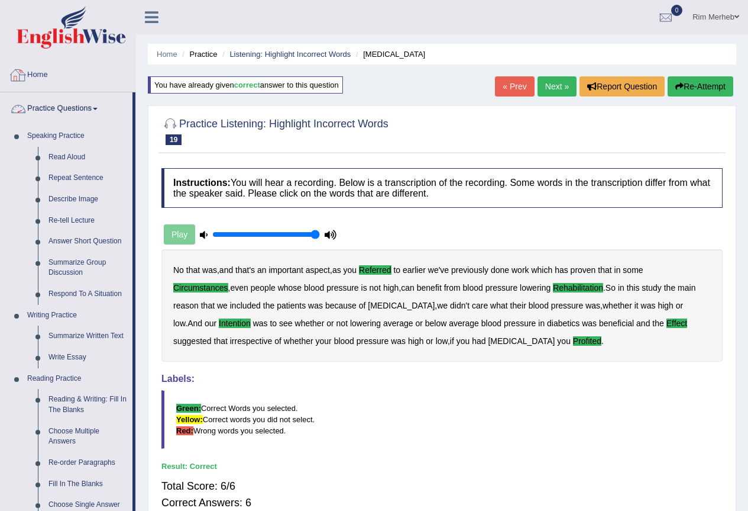
click at [45, 71] on link "Home" at bounding box center [68, 74] width 135 height 30
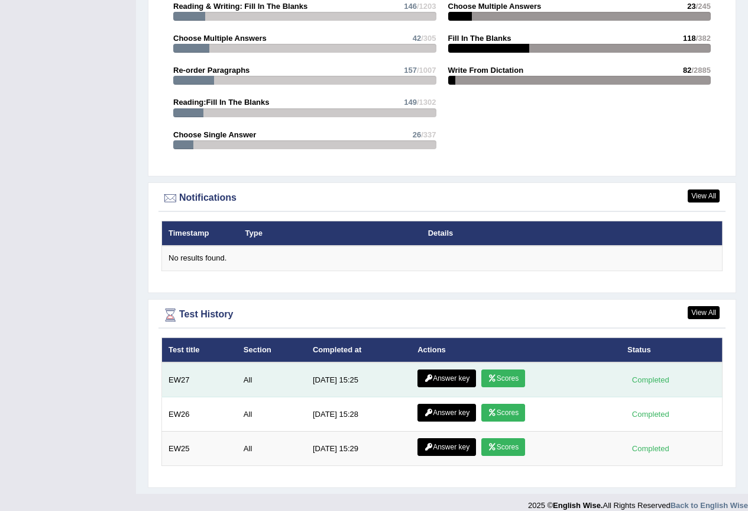
click at [456, 369] on link "Answer key" at bounding box center [447, 378] width 59 height 18
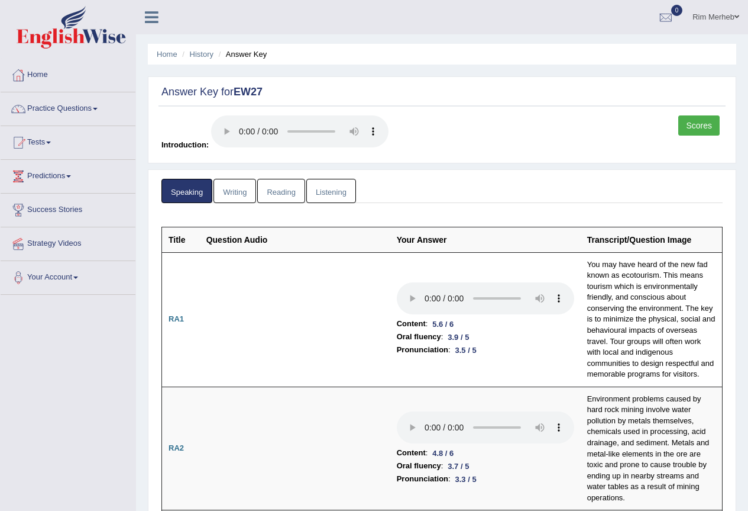
click at [231, 188] on link "Writing" at bounding box center [235, 191] width 43 height 24
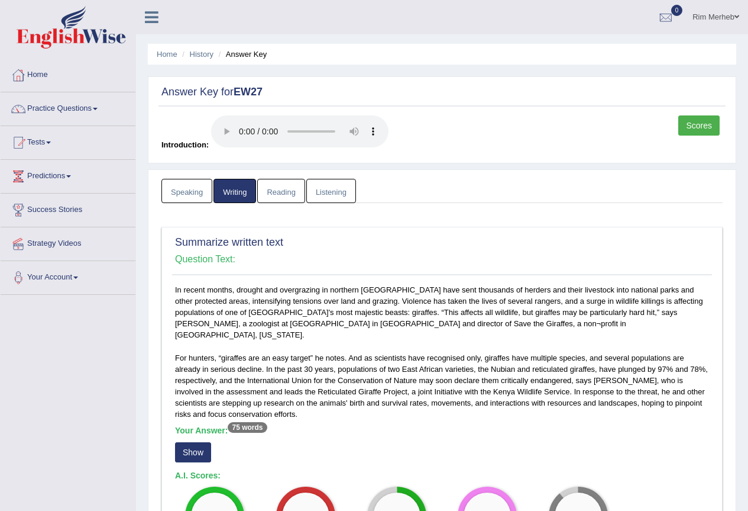
click at [289, 185] on link "Reading" at bounding box center [280, 191] width 47 height 24
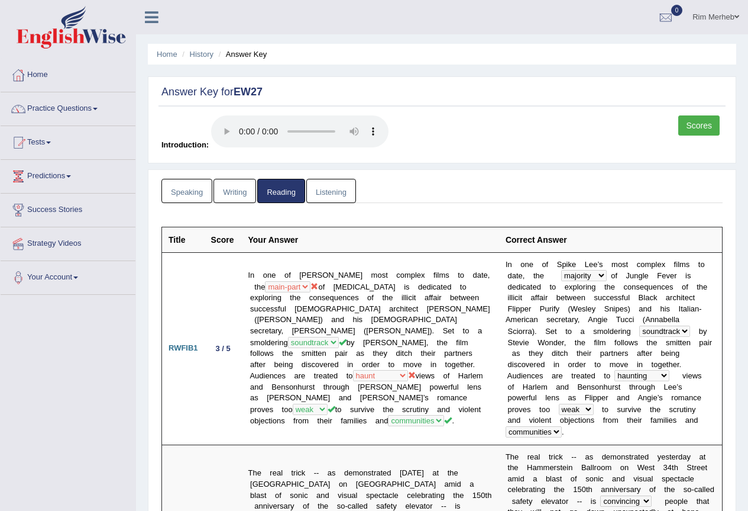
click at [330, 200] on link "Listening" at bounding box center [331, 191] width 50 height 24
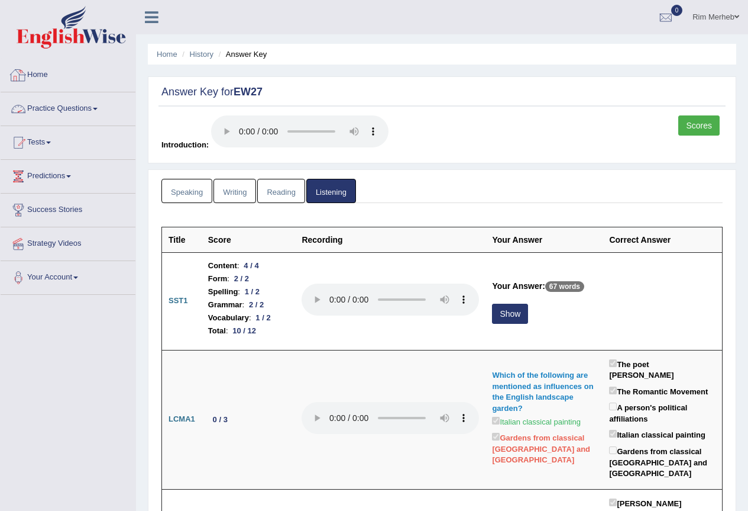
click at [89, 112] on link "Practice Questions" at bounding box center [68, 107] width 135 height 30
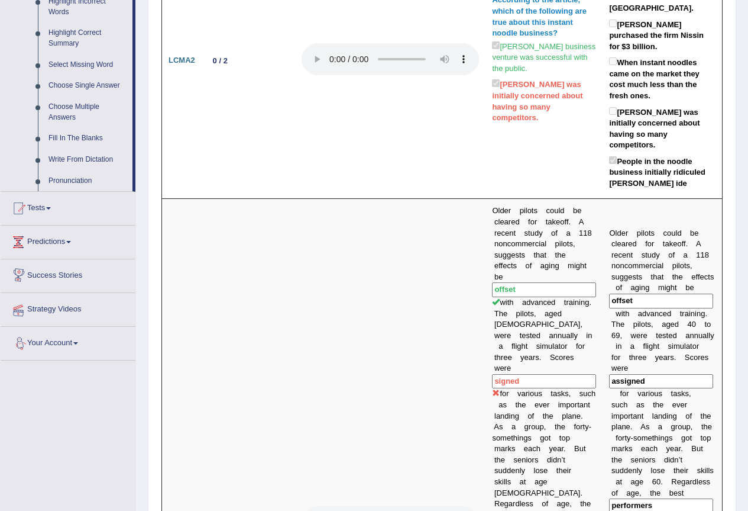
scroll to position [473, 0]
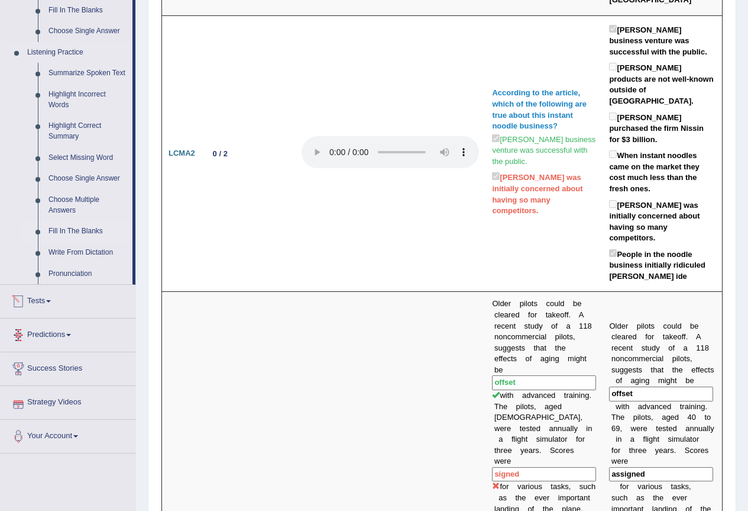
click at [66, 230] on link "Fill In The Blanks" at bounding box center [87, 231] width 89 height 21
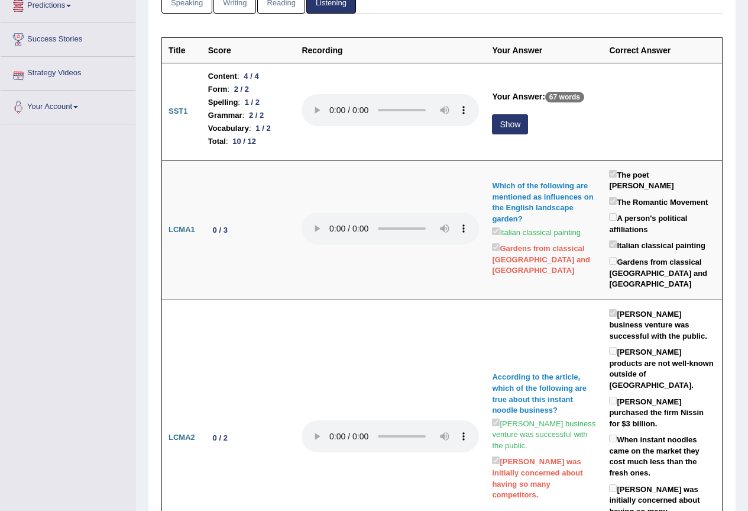
scroll to position [160, 0]
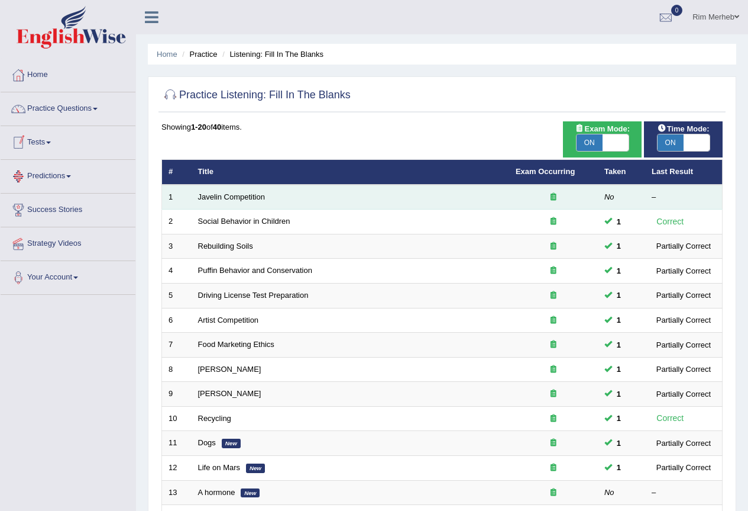
click at [250, 190] on td "Javelin Competition" at bounding box center [351, 197] width 318 height 25
click at [250, 196] on link "Javelin Competition" at bounding box center [231, 196] width 67 height 9
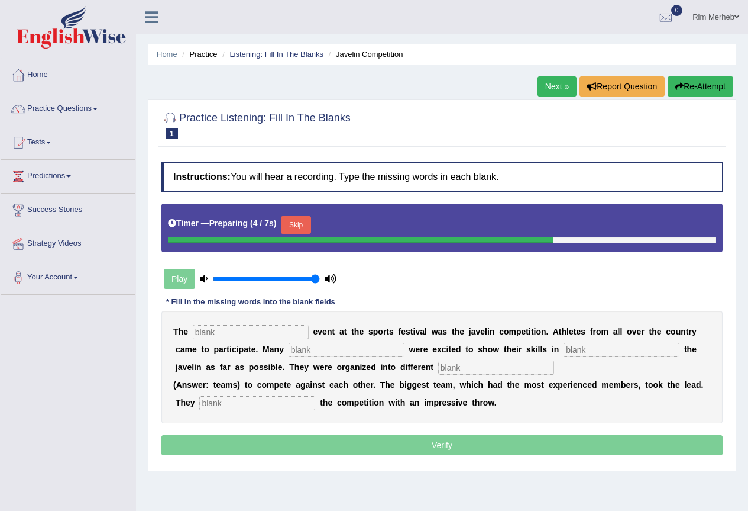
click at [298, 336] on input "text" at bounding box center [251, 332] width 116 height 14
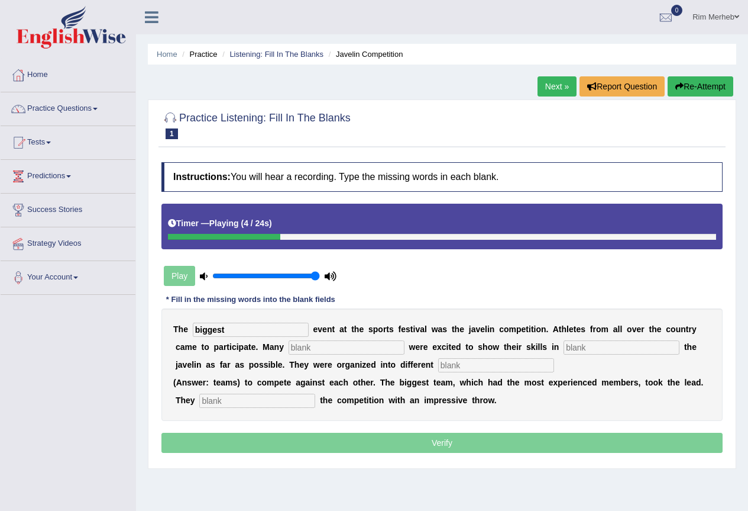
type input "biggest"
click at [334, 353] on input "text" at bounding box center [347, 347] width 116 height 14
type input "people"
click at [604, 345] on input "text" at bounding box center [622, 347] width 116 height 14
type input "front"
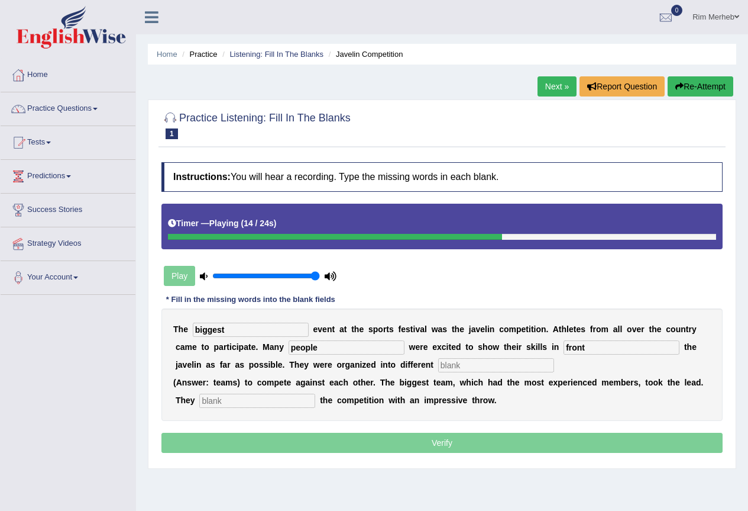
click at [470, 356] on div "T h e biggest e v e n t a t t h e s p o r t s f e s t i v a l w a s t h e j a v…" at bounding box center [442, 364] width 561 height 112
click at [464, 363] on input "text" at bounding box center [496, 365] width 116 height 14
type input "teams"
click at [266, 395] on input "text" at bounding box center [257, 400] width 116 height 14
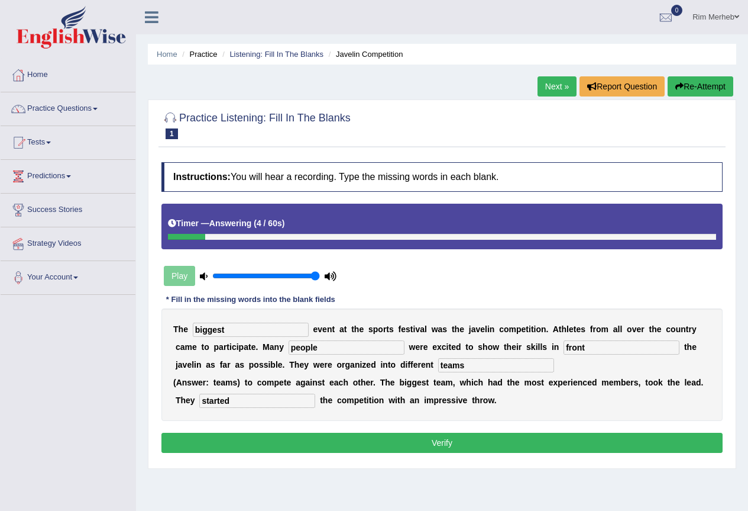
type input "started"
click at [515, 438] on button "Verify" at bounding box center [442, 442] width 561 height 20
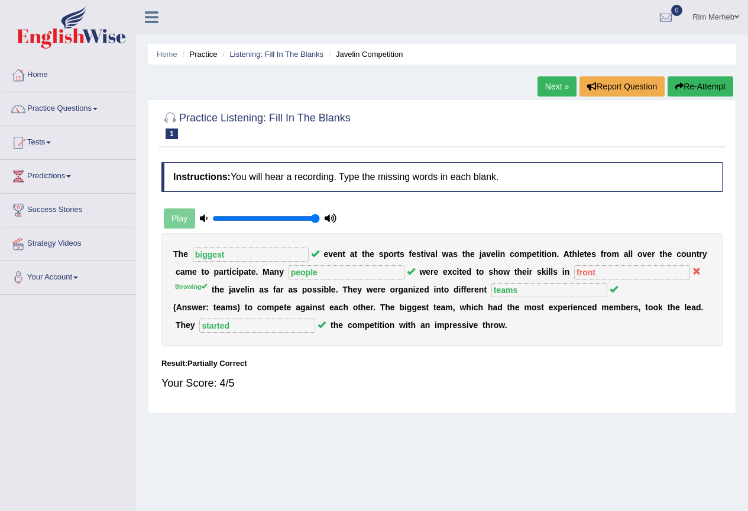
click at [564, 91] on link "Next »" at bounding box center [557, 86] width 39 height 20
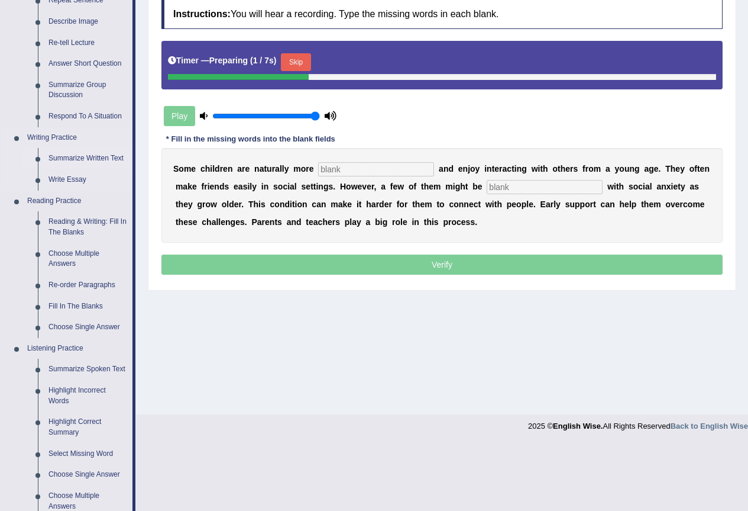
scroll to position [414, 0]
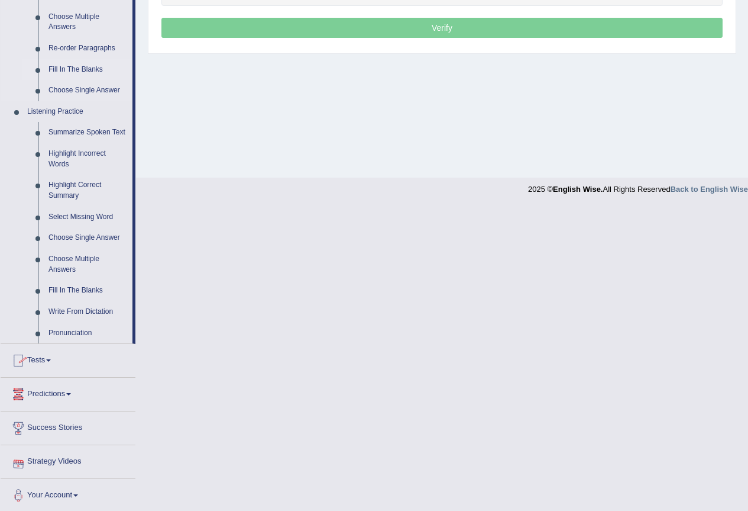
click at [66, 63] on link "Fill In The Blanks" at bounding box center [87, 69] width 89 height 21
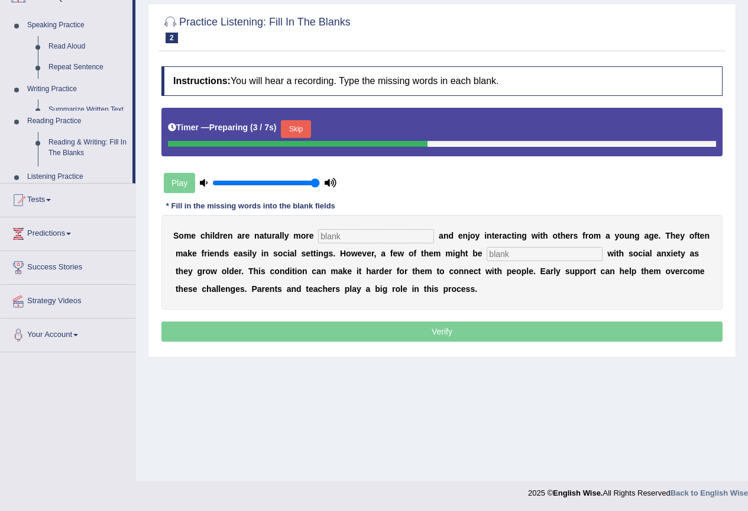
scroll to position [111, 0]
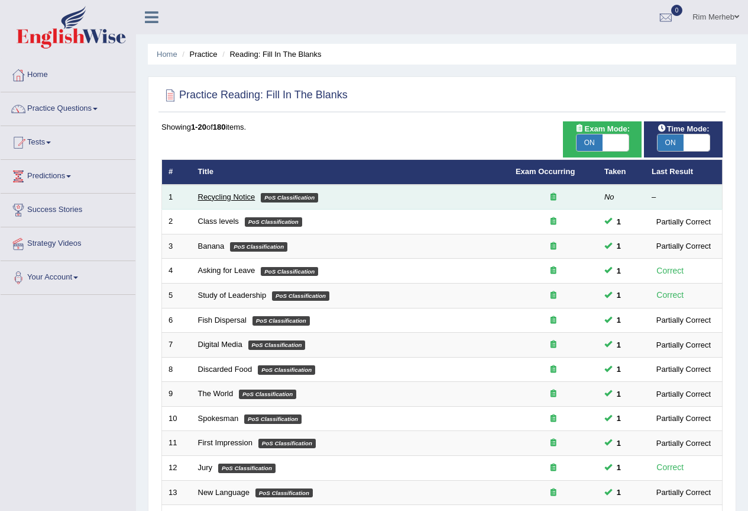
click at [213, 195] on link "Recycling Notice" at bounding box center [226, 196] width 57 height 9
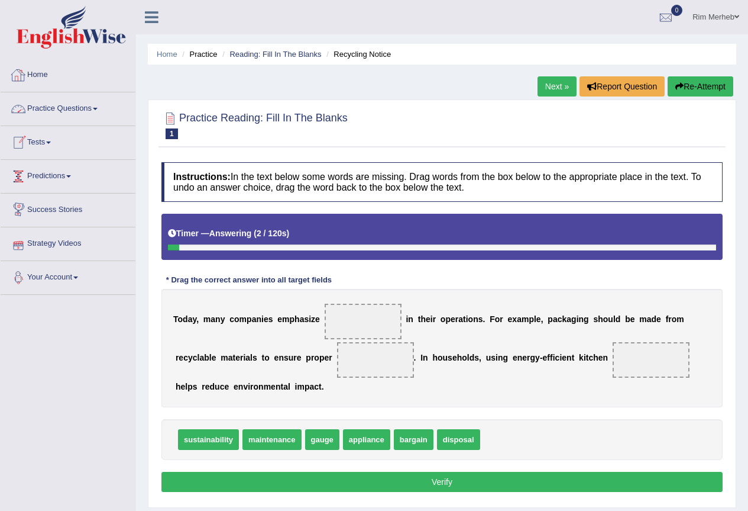
click at [34, 125] on li "Practice Questions Speaking Practice Read Aloud Repeat Sentence Describe Image …" at bounding box center [68, 109] width 135 height 34
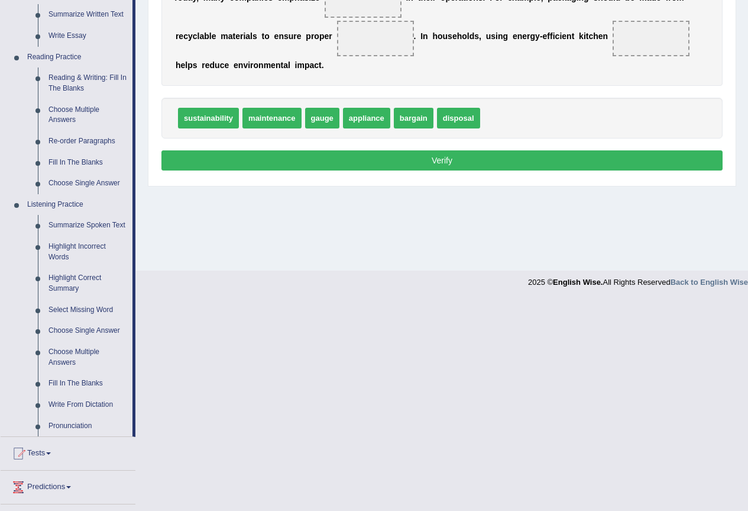
scroll to position [414, 0]
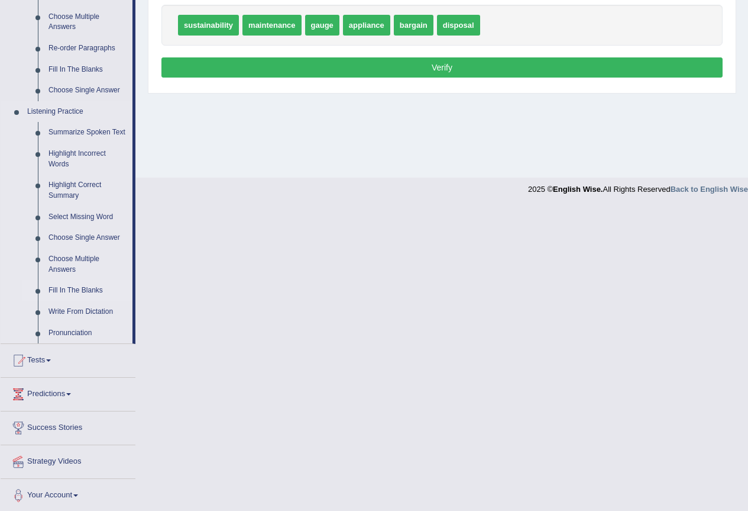
click at [72, 285] on link "Fill In The Blanks" at bounding box center [87, 290] width 89 height 21
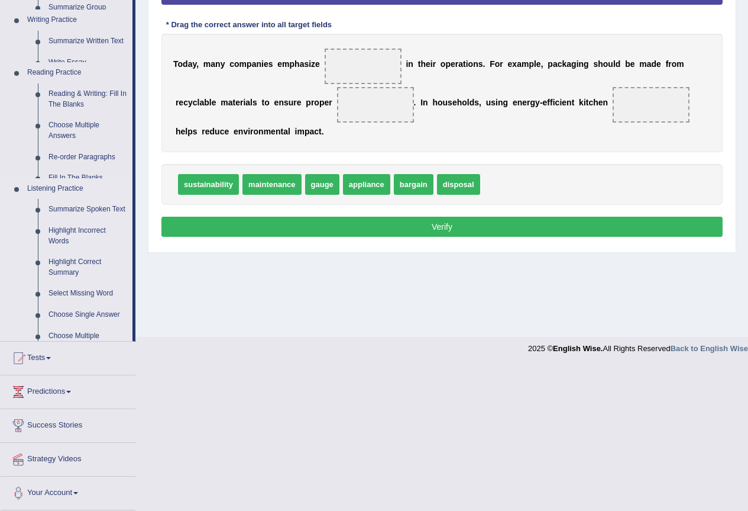
scroll to position [111, 0]
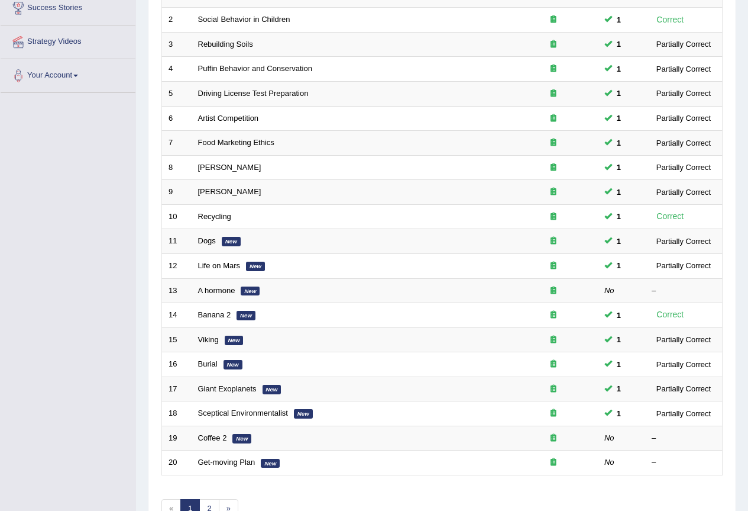
scroll to position [237, 0]
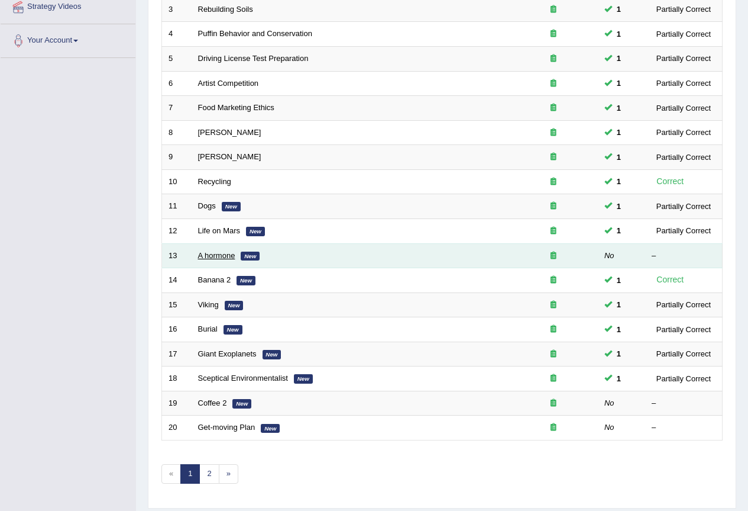
drag, startPoint x: 219, startPoint y: 254, endPoint x: 240, endPoint y: 247, distance: 21.3
click at [219, 254] on link "A hormone" at bounding box center [216, 255] width 37 height 9
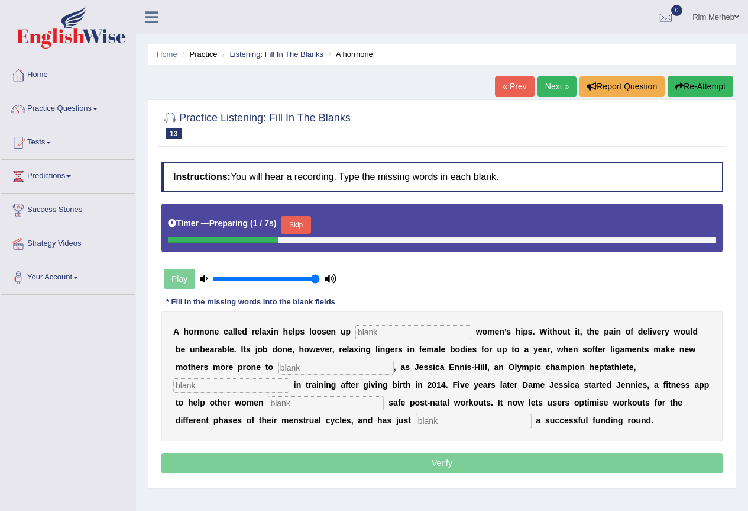
click at [362, 335] on input "text" at bounding box center [414, 332] width 116 height 14
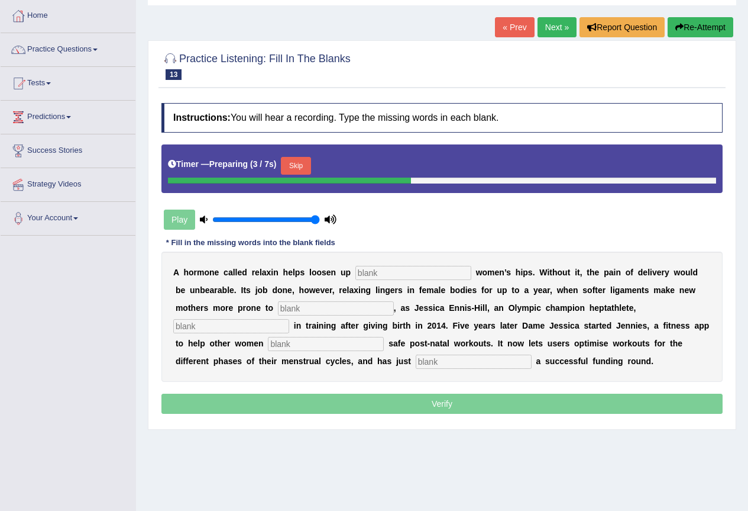
scroll to position [111, 0]
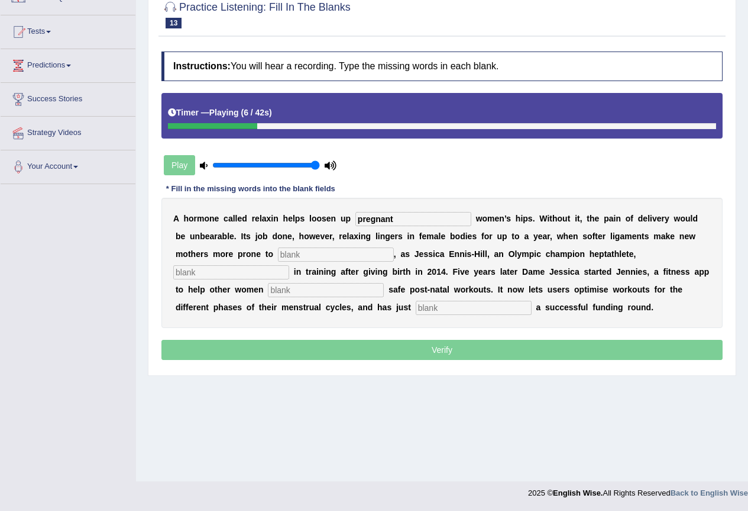
type input "pregnant"
click at [359, 254] on input "text" at bounding box center [336, 254] width 116 height 14
type input "entry"
click at [227, 267] on input "text" at bounding box center [231, 272] width 116 height 14
type input "discovered"
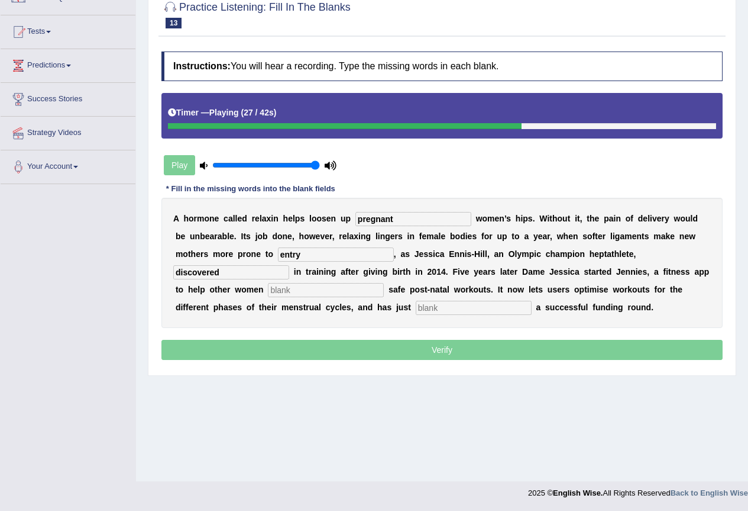
click at [361, 289] on input "text" at bounding box center [326, 290] width 116 height 14
type input "perform"
click at [447, 303] on input "text" at bounding box center [474, 308] width 116 height 14
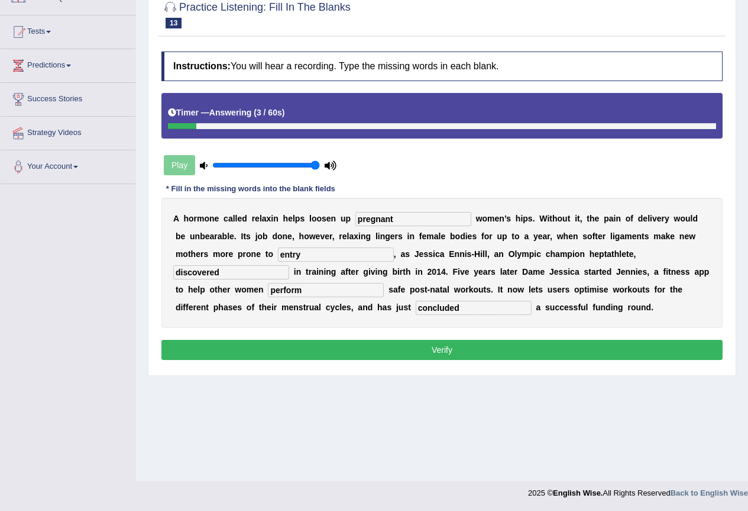
type input "concluded"
click at [443, 347] on button "Verify" at bounding box center [442, 350] width 561 height 20
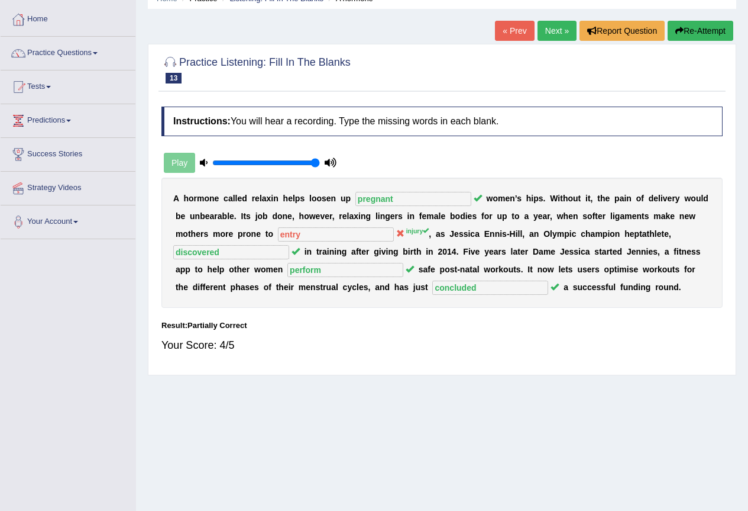
scroll to position [0, 0]
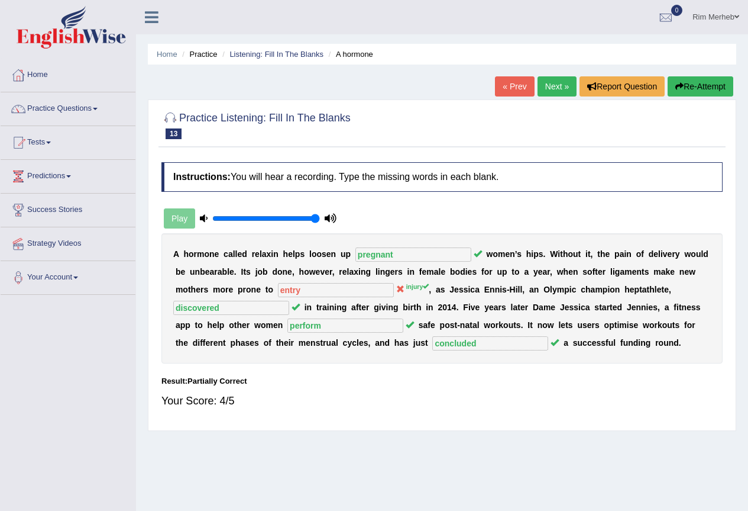
click at [564, 79] on link "Next »" at bounding box center [557, 86] width 39 height 20
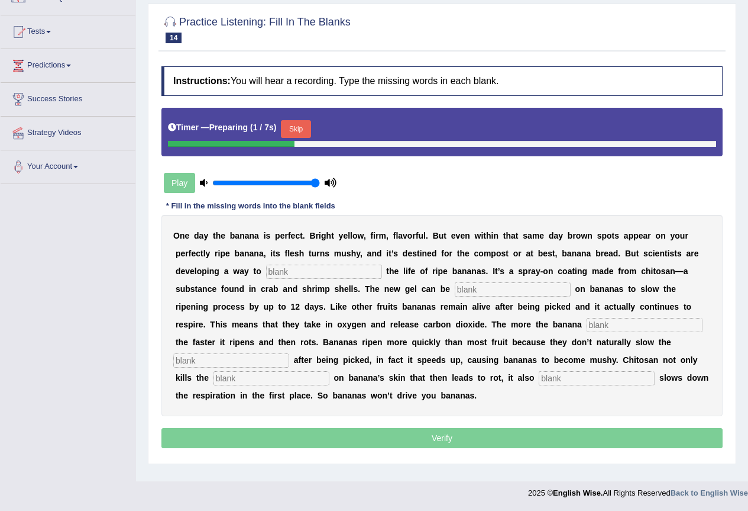
click at [349, 272] on input "text" at bounding box center [324, 271] width 116 height 14
click at [291, 125] on button "Skip" at bounding box center [296, 129] width 30 height 18
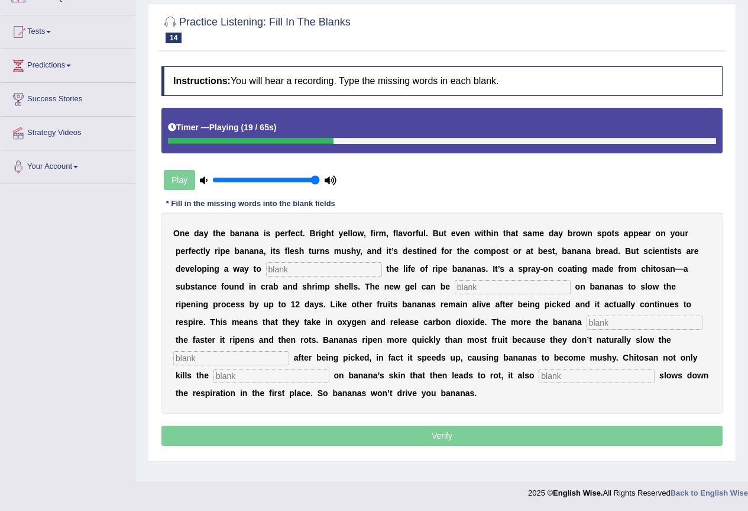
click at [327, 273] on input "text" at bounding box center [324, 269] width 116 height 14
type input "extend"
click at [529, 284] on input "text" at bounding box center [513, 287] width 116 height 14
type input "sprayed"
click at [642, 313] on div "O n e d a y t h e b a n a n a i s p e r f e c t . B r i g h t y e l l o w , f i…" at bounding box center [442, 312] width 561 height 201
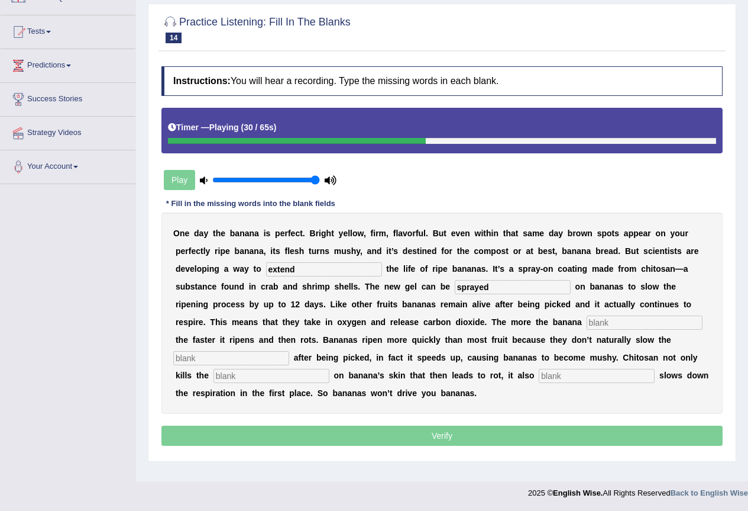
click at [637, 318] on input "text" at bounding box center [645, 322] width 116 height 14
type input "breaths"
click at [245, 351] on input "text" at bounding box center [231, 358] width 116 height 14
type input "respiration"
click at [254, 379] on input "text" at bounding box center [272, 376] width 116 height 14
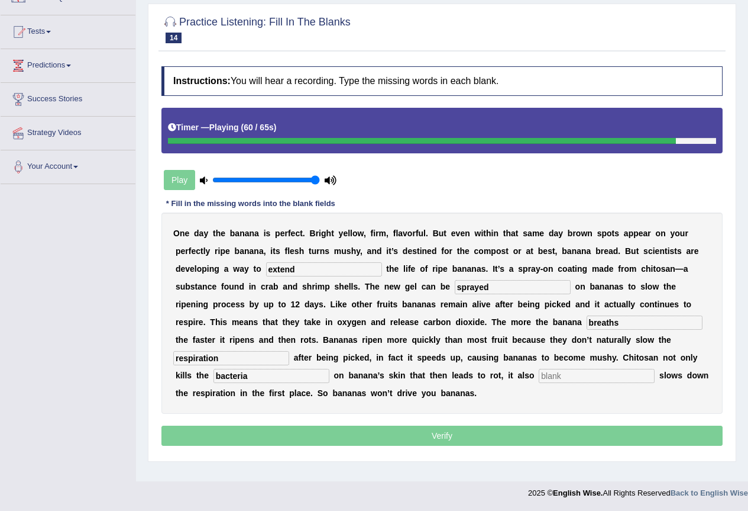
type input "bacteria"
click at [566, 374] on input "text" at bounding box center [597, 376] width 116 height 14
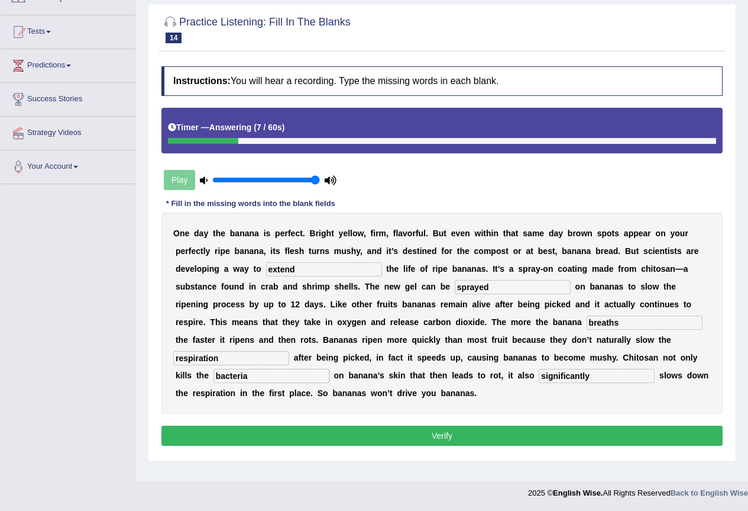
type input "significantly"
click at [575, 427] on button "Verify" at bounding box center [442, 435] width 561 height 20
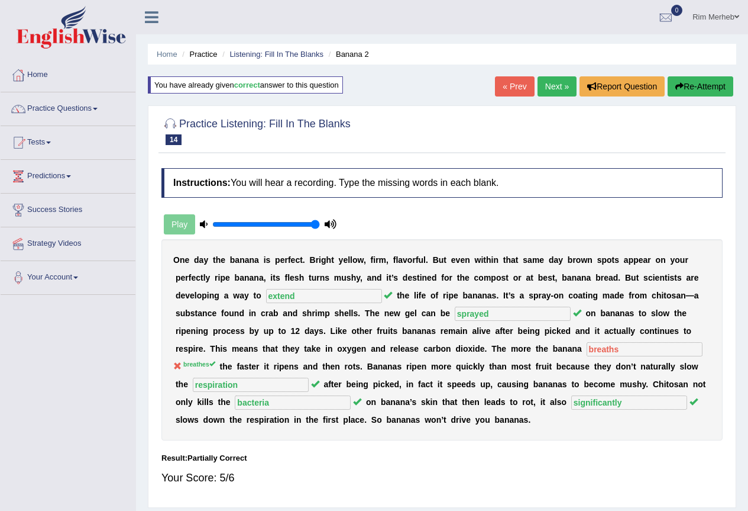
click at [547, 69] on div "Home Practice Listening: Fill In The Blanks Banana 2 You have already given cor…" at bounding box center [442, 296] width 612 height 592
click at [555, 83] on link "Next »" at bounding box center [557, 86] width 39 height 20
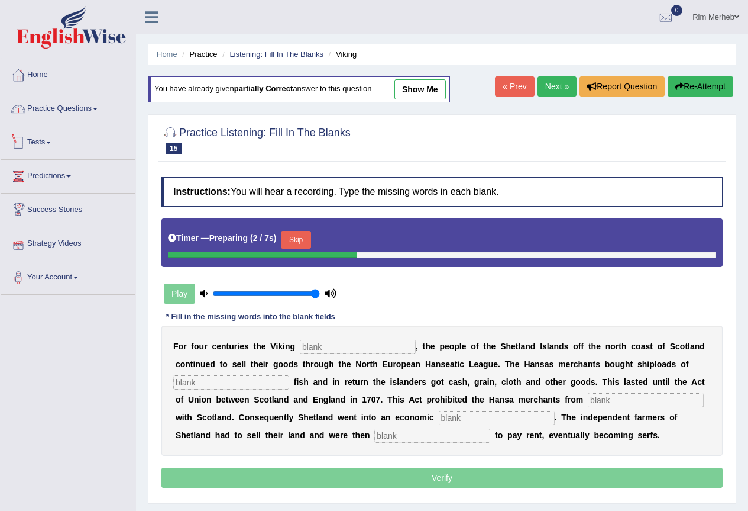
click at [88, 114] on link "Practice Questions" at bounding box center [68, 107] width 135 height 30
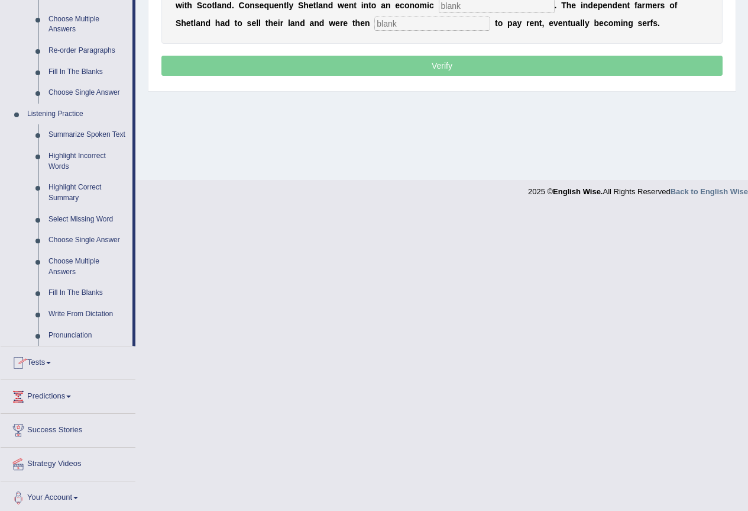
scroll to position [416, 0]
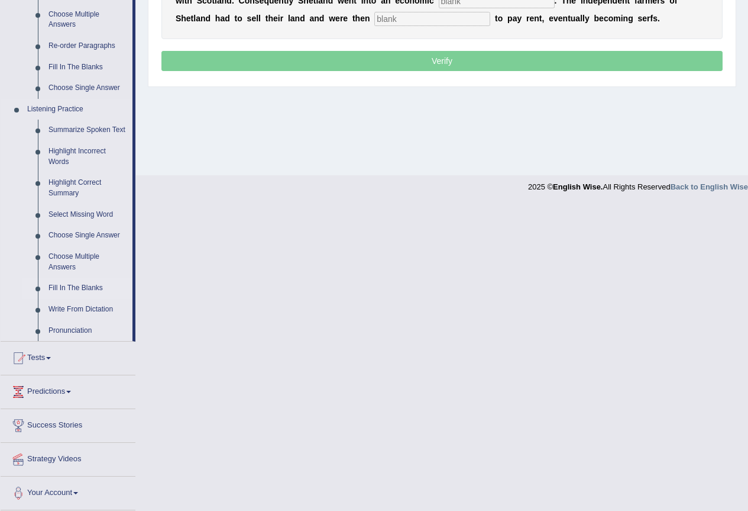
click at [62, 290] on link "Fill In The Blanks" at bounding box center [87, 287] width 89 height 21
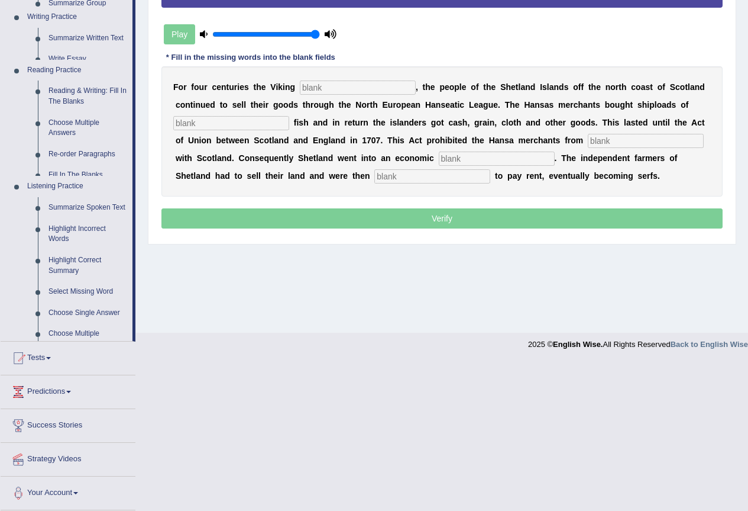
scroll to position [111, 0]
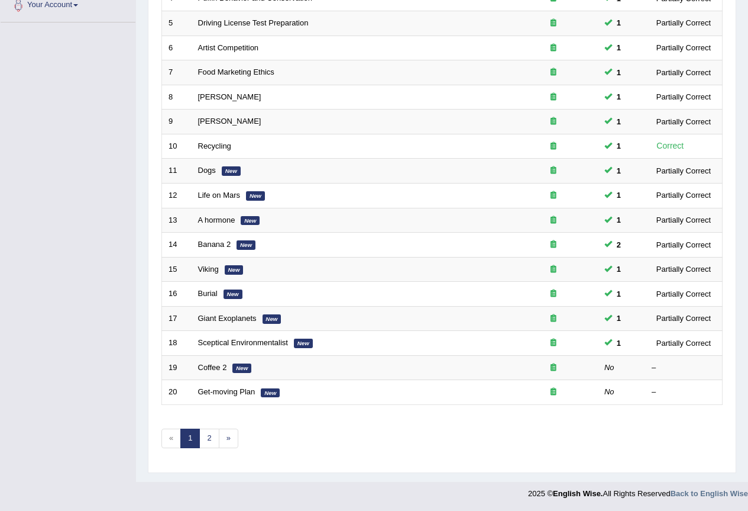
scroll to position [273, 0]
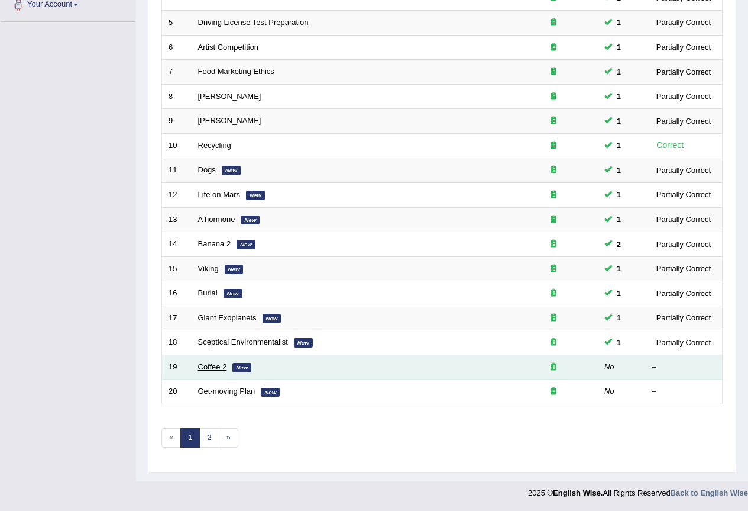
click at [210, 366] on link "Coffee 2" at bounding box center [212, 366] width 29 height 9
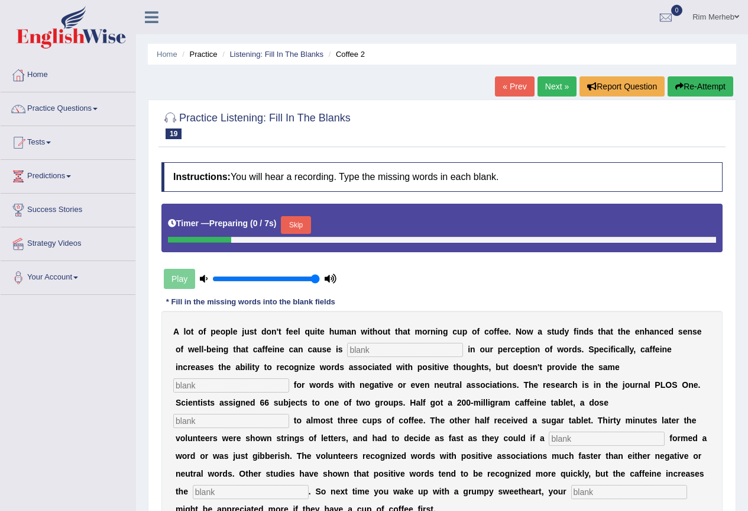
click at [369, 343] on input "text" at bounding box center [405, 350] width 116 height 14
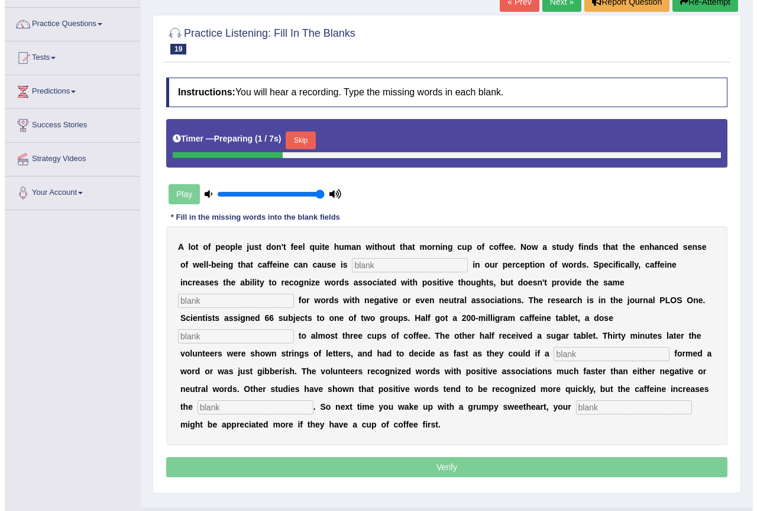
scroll to position [111, 0]
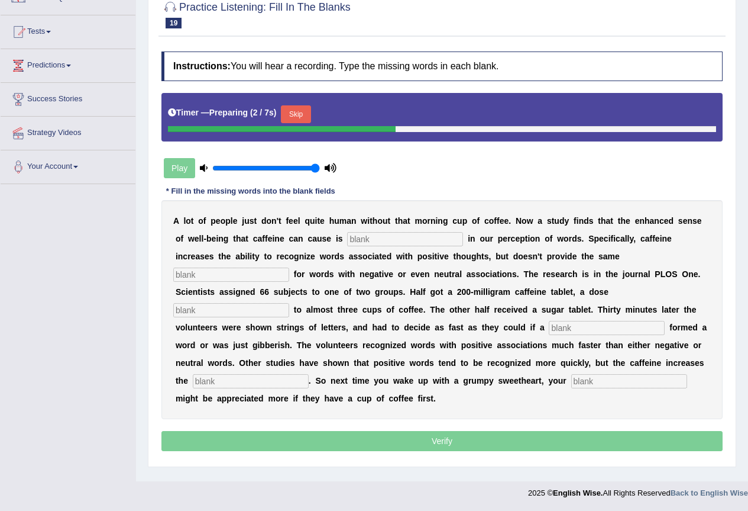
click at [302, 108] on button "Skip" at bounding box center [296, 114] width 30 height 18
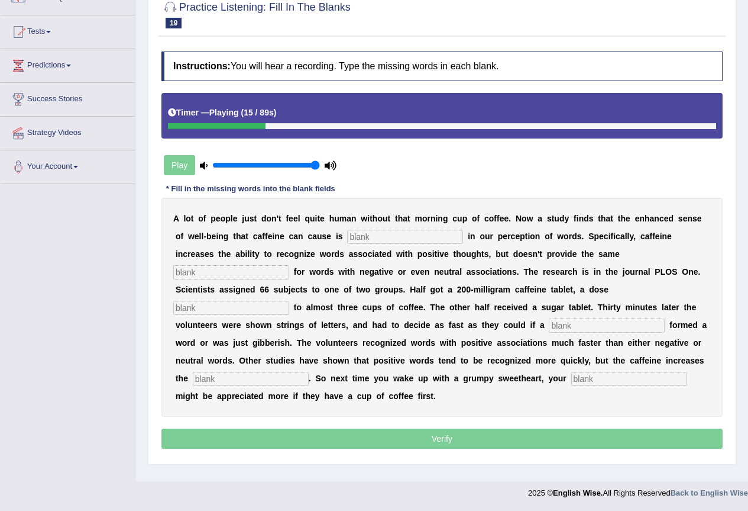
click at [381, 231] on input "text" at bounding box center [405, 237] width 116 height 14
type input "reflected"
click at [255, 273] on input "text" at bounding box center [231, 272] width 116 height 14
type input "boost"
drag, startPoint x: 273, startPoint y: 292, endPoint x: 265, endPoint y: 299, distance: 10.5
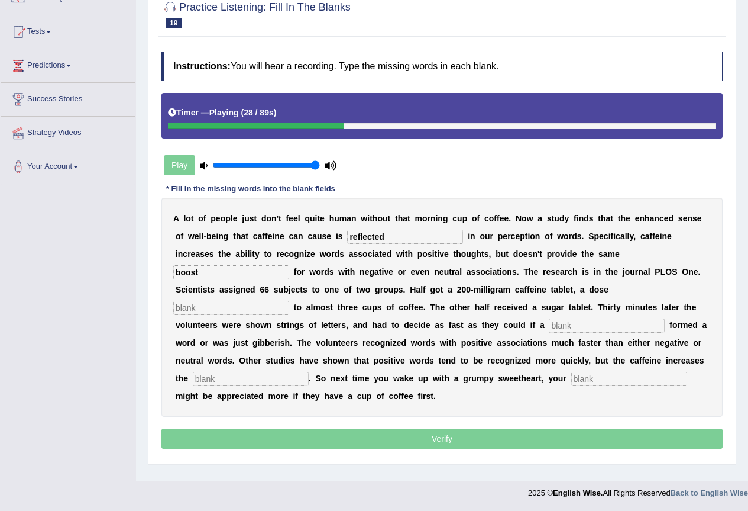
click at [272, 292] on b at bounding box center [271, 289] width 5 height 9
click at [264, 303] on input "text" at bounding box center [231, 308] width 116 height 14
type input "equal"
click at [574, 327] on input "text" at bounding box center [607, 325] width 116 height 14
type input "string"
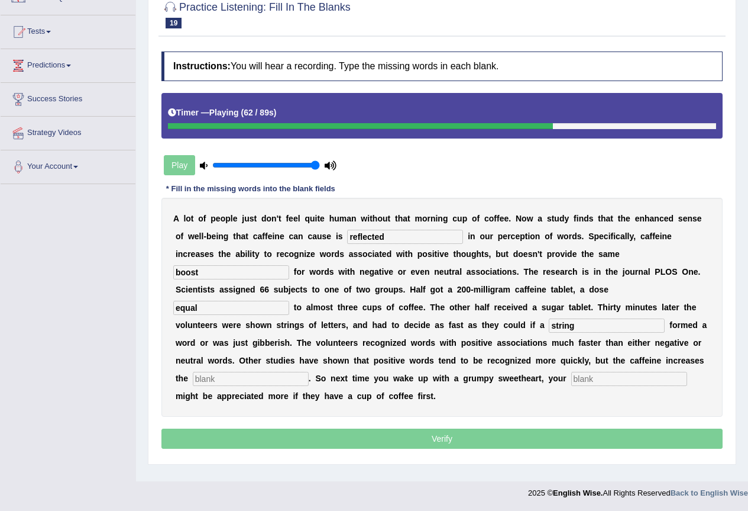
click at [261, 378] on input "text" at bounding box center [251, 379] width 116 height 14
type input "gap"
click at [619, 381] on input "text" at bounding box center [629, 379] width 116 height 14
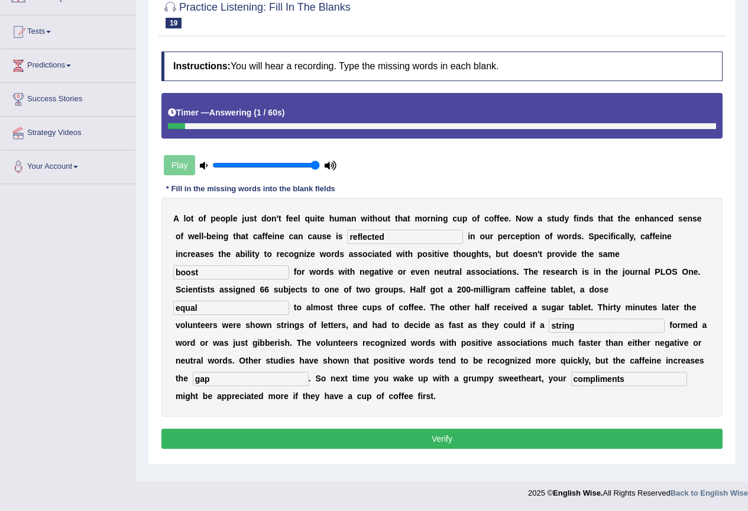
type input "compliments"
click at [575, 445] on button "Verify" at bounding box center [442, 438] width 561 height 20
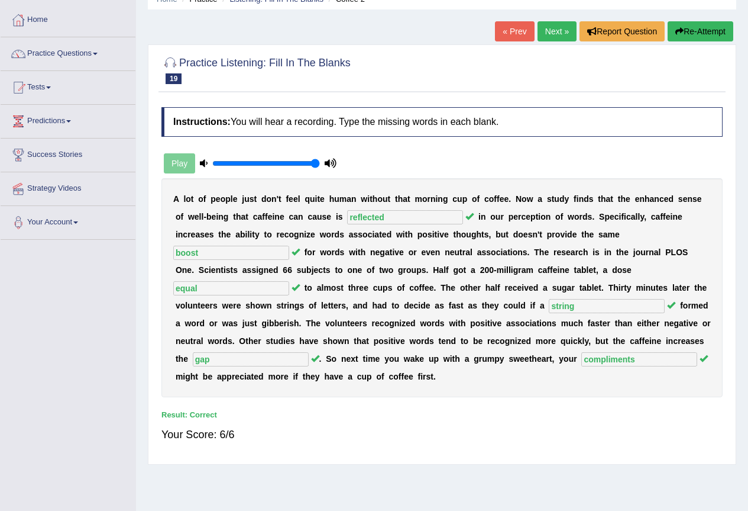
scroll to position [0, 0]
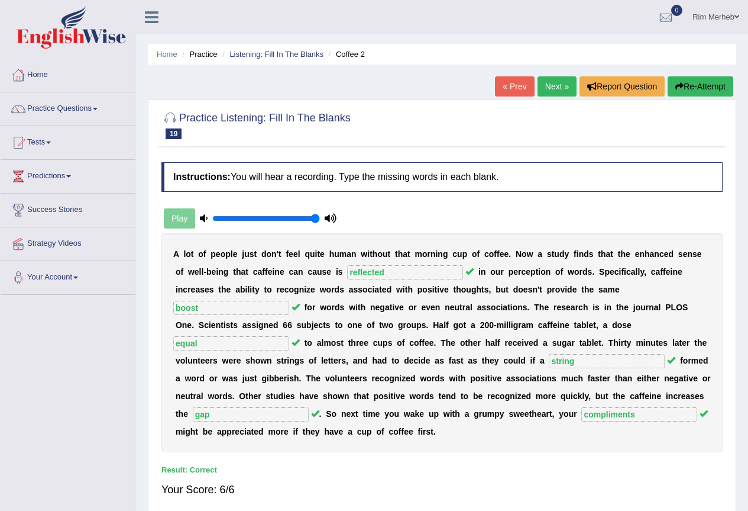
click at [550, 98] on div "« Prev Next » Report Question Re-Attempt" at bounding box center [615, 87] width 241 height 23
click at [550, 83] on link "Next »" at bounding box center [557, 86] width 39 height 20
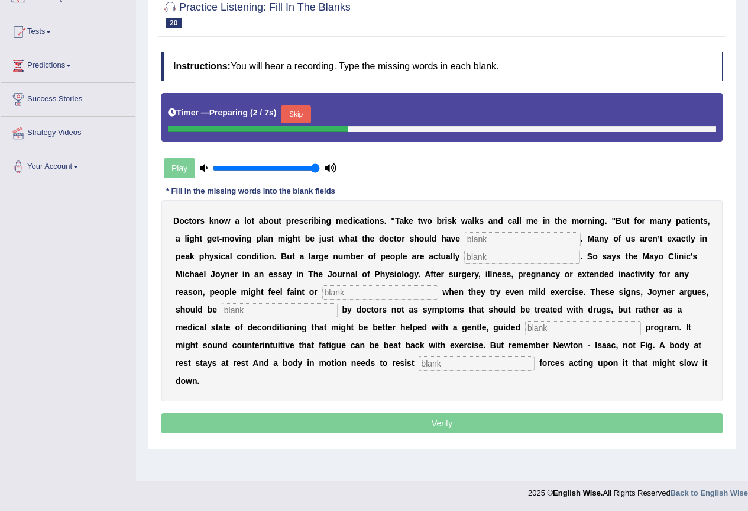
click at [292, 104] on div "Timer — Preparing ( 2 / 7s ) Skip" at bounding box center [442, 114] width 548 height 24
click at [293, 114] on button "Skip" at bounding box center [296, 114] width 30 height 18
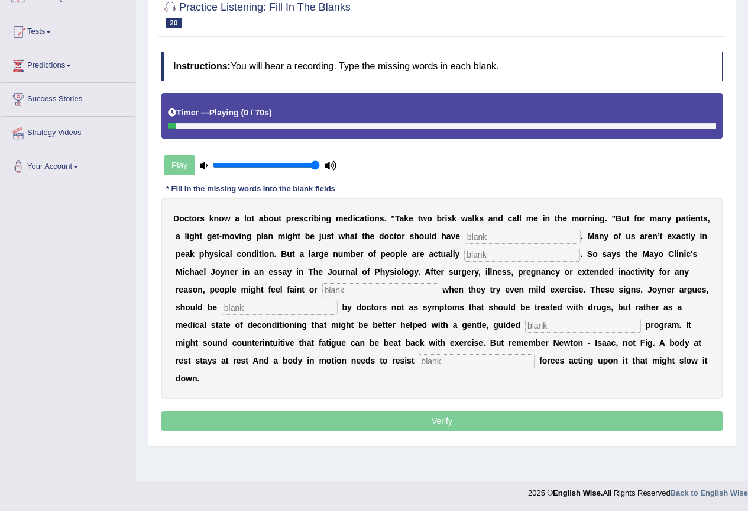
click at [533, 233] on input "text" at bounding box center [523, 237] width 116 height 14
type input "ordered"
click at [502, 251] on input "text" at bounding box center [522, 254] width 116 height 14
type input "dayconditioned"
click at [408, 291] on input "text" at bounding box center [380, 290] width 116 height 14
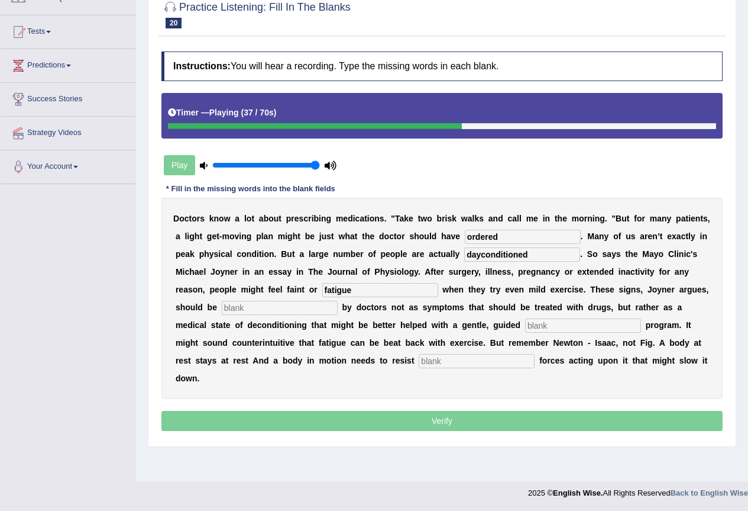
type input "fatigue"
click at [302, 302] on input "text" at bounding box center [280, 308] width 116 height 14
type input "recognized"
click at [574, 320] on input "text" at bounding box center [583, 325] width 116 height 14
type input "exercise"
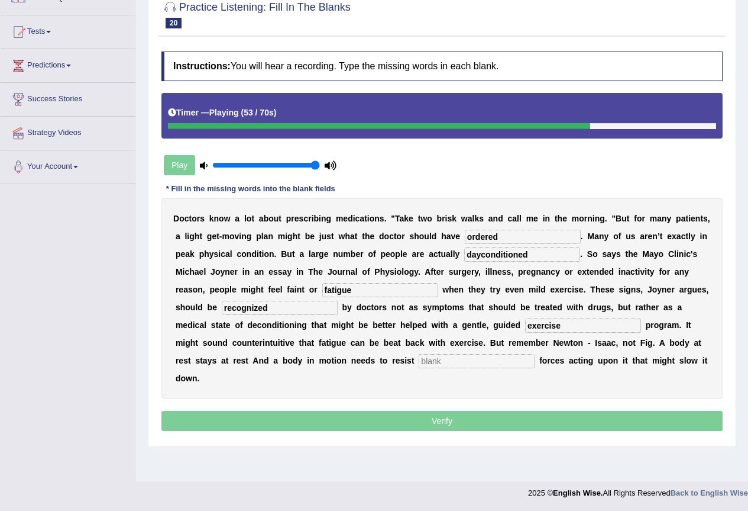
click at [490, 358] on input "text" at bounding box center [477, 361] width 116 height 14
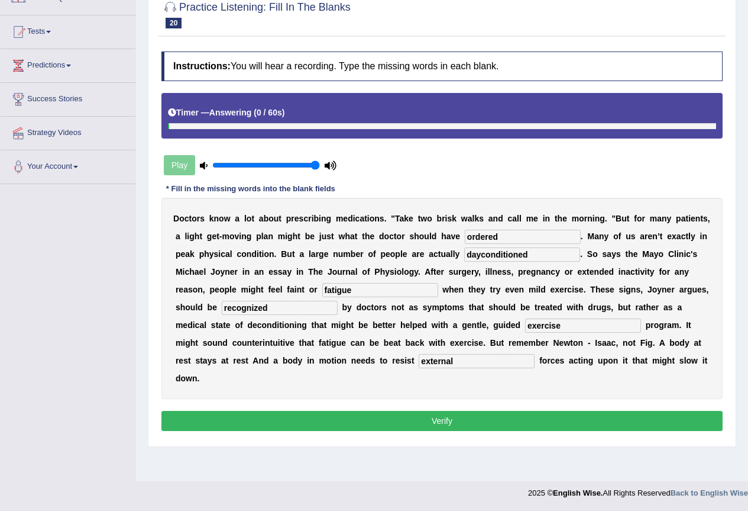
type input "external"
click at [534, 419] on button "Verify" at bounding box center [442, 421] width 561 height 20
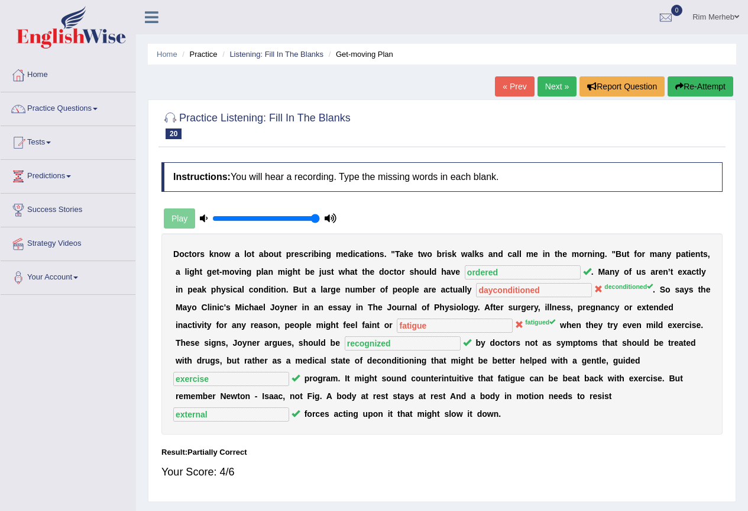
click at [562, 89] on link "Next »" at bounding box center [557, 86] width 39 height 20
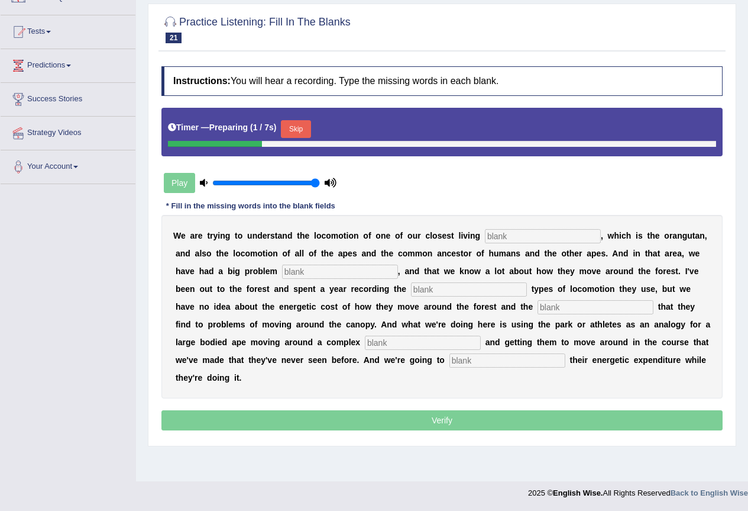
click at [293, 131] on button "Skip" at bounding box center [296, 129] width 30 height 18
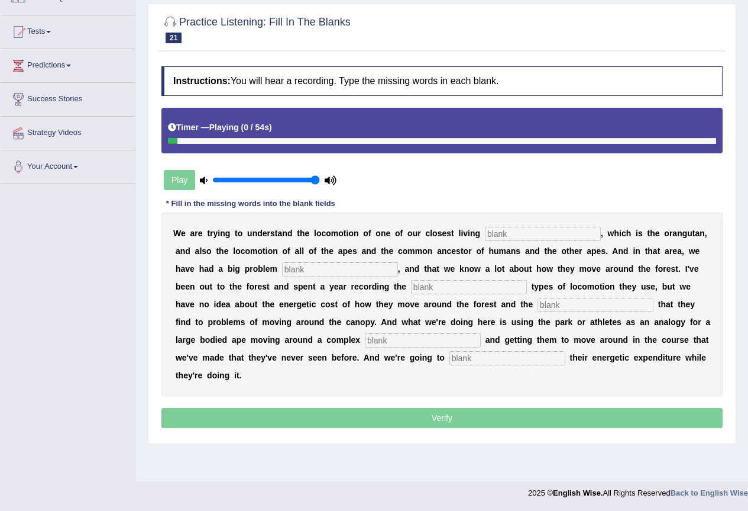
click at [529, 235] on input "text" at bounding box center [543, 234] width 116 height 14
type input "relatives"
click at [334, 266] on input "text" at bounding box center [340, 269] width 116 height 14
type input "traditionally"
click at [477, 288] on input "text" at bounding box center [469, 287] width 116 height 14
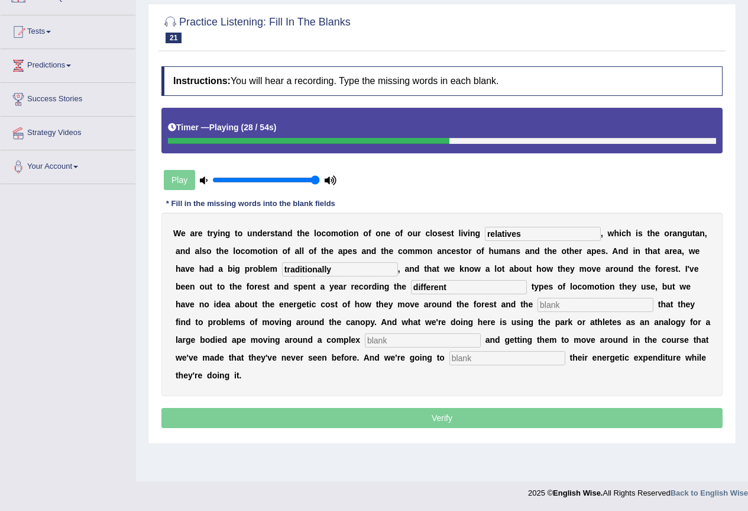
type input "different"
click at [573, 307] on input "text" at bounding box center [596, 305] width 116 height 14
type input "solutions"
click at [390, 345] on input "text" at bounding box center [423, 340] width 116 height 14
type input "environment"
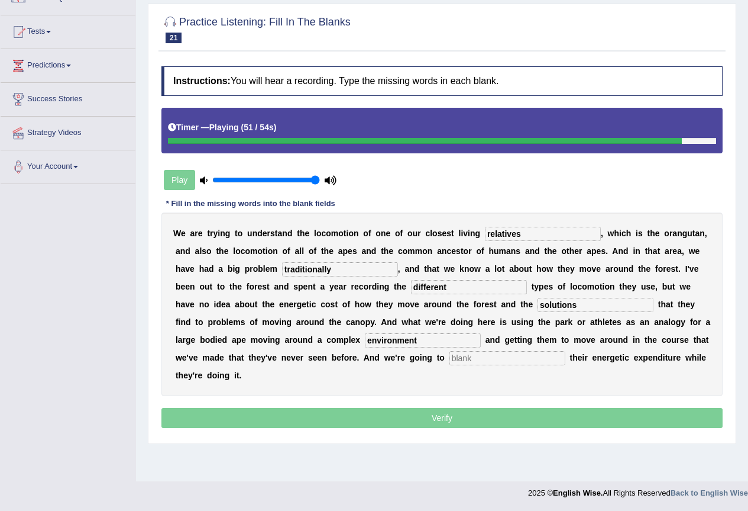
click at [483, 356] on input "text" at bounding box center [508, 358] width 116 height 14
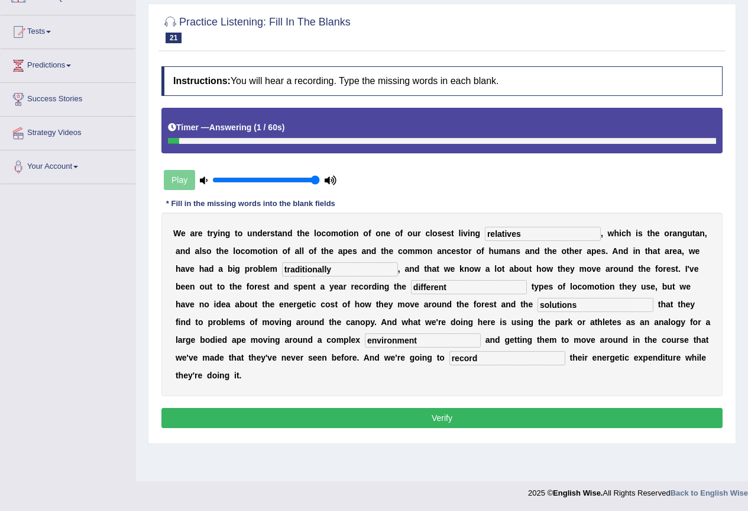
type input "record"
click at [511, 415] on button "Verify" at bounding box center [442, 418] width 561 height 20
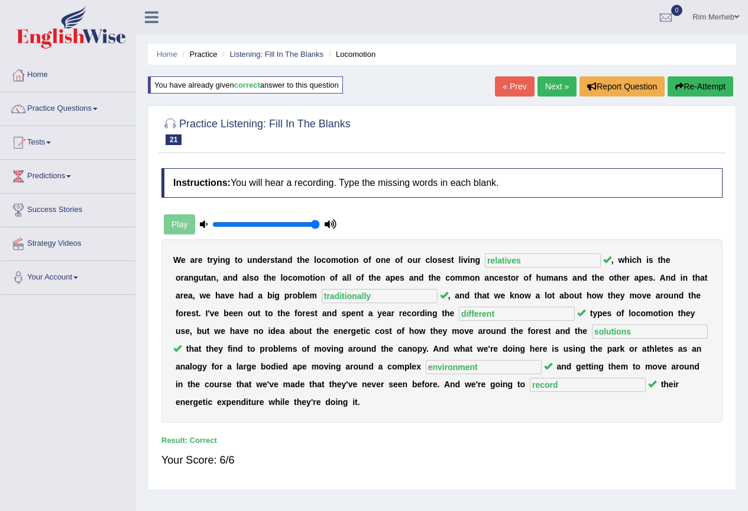
click at [557, 79] on link "Next »" at bounding box center [557, 86] width 39 height 20
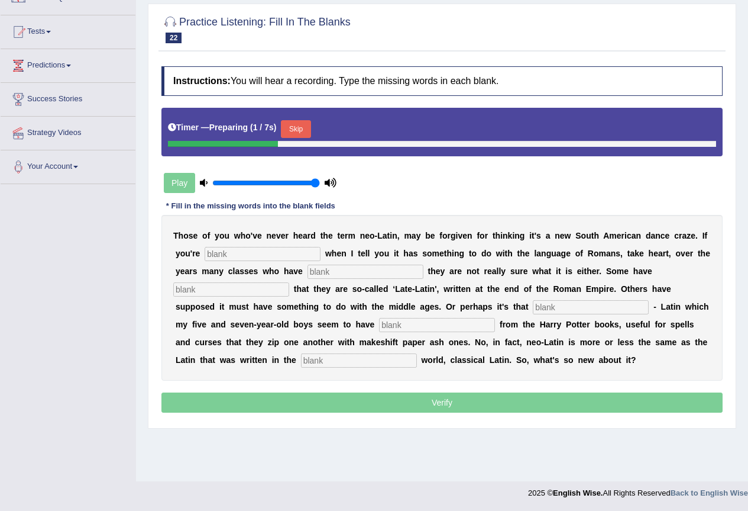
click at [298, 122] on button "Skip" at bounding box center [296, 129] width 30 height 18
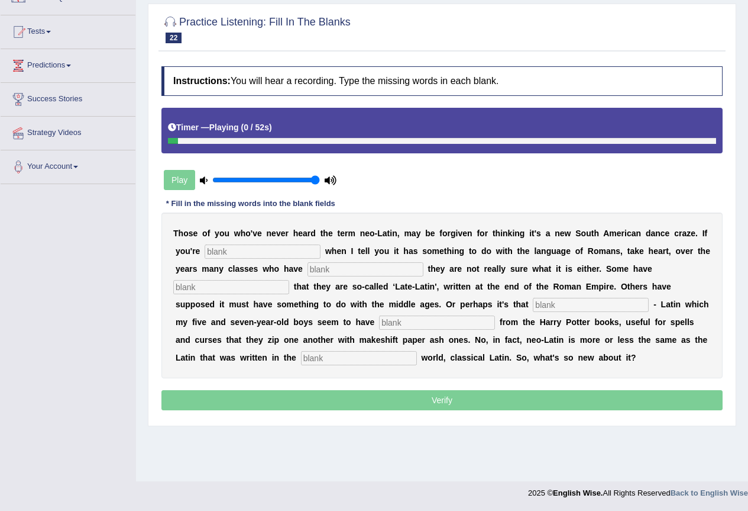
click at [266, 253] on input "text" at bounding box center [263, 251] width 116 height 14
type input "puzzled"
click at [332, 276] on input "text" at bounding box center [366, 269] width 116 height 14
type input "confessed"
click at [261, 292] on input "text" at bounding box center [231, 287] width 116 height 14
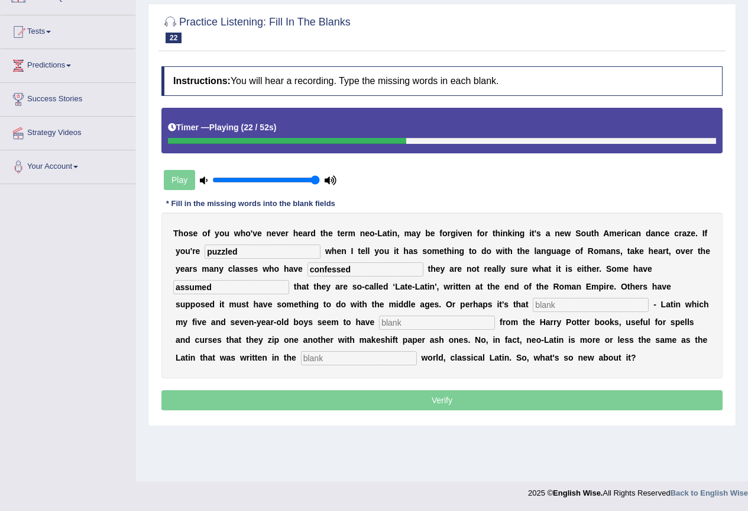
type input "assumed"
click at [591, 304] on input "text" at bounding box center [591, 305] width 116 height 14
type input "suitle"
click at [442, 327] on input "text" at bounding box center [437, 322] width 116 height 14
type input "gleened"
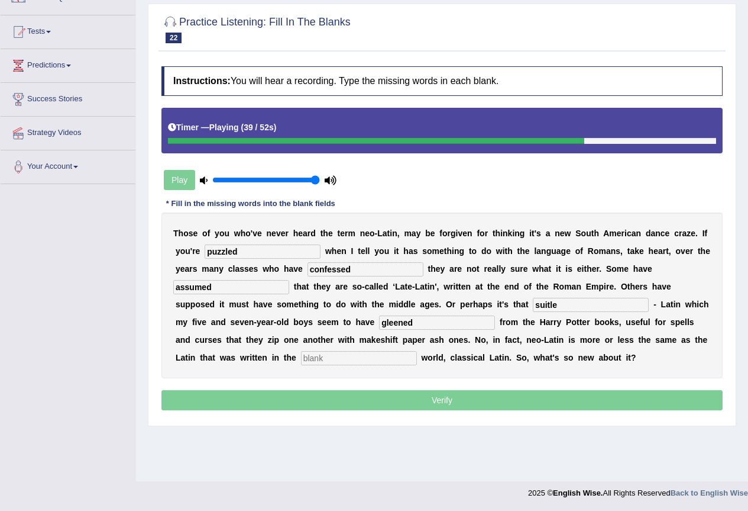
click at [379, 359] on input "text" at bounding box center [359, 358] width 116 height 14
type input "ancient"
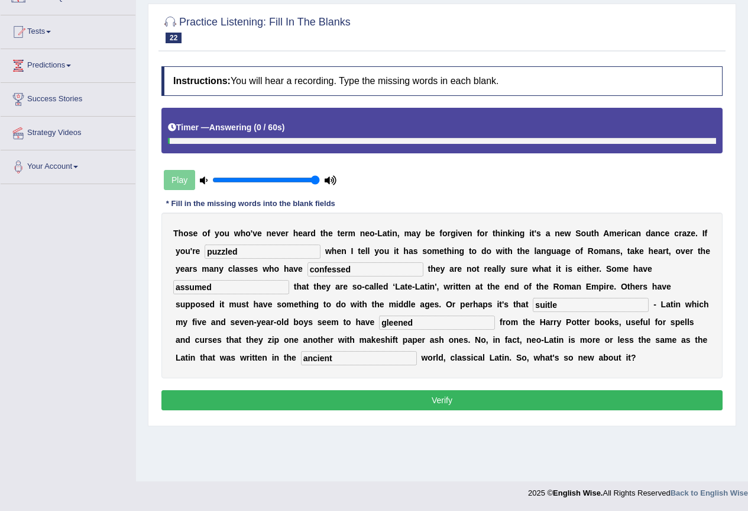
click at [575, 305] on input "suitle" at bounding box center [591, 305] width 116 height 14
type input "suit"
click at [535, 396] on button "Verify" at bounding box center [442, 400] width 561 height 20
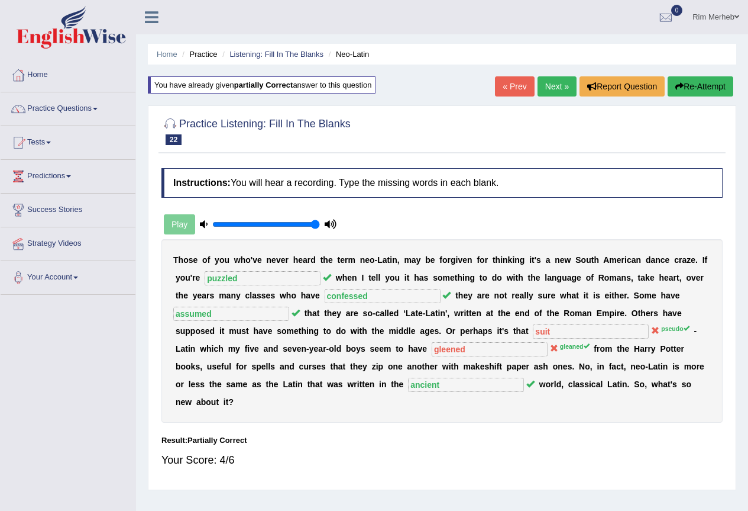
click at [556, 91] on link "Next »" at bounding box center [557, 86] width 39 height 20
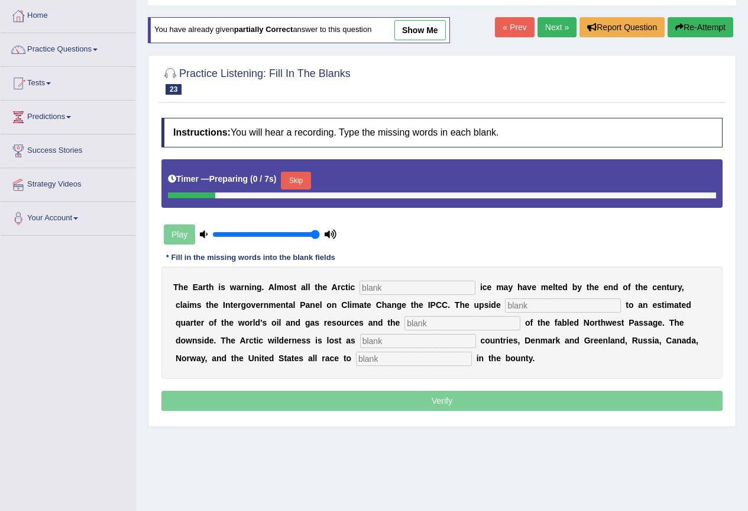
scroll to position [59, 0]
click at [308, 181] on button "Skip" at bounding box center [296, 181] width 30 height 18
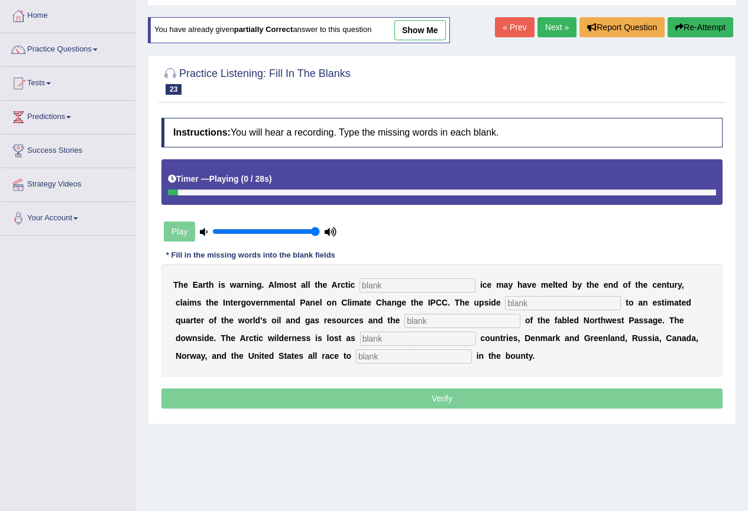
click at [405, 292] on input "text" at bounding box center [418, 285] width 116 height 14
type input "summer"
click at [528, 299] on input "text" at bounding box center [563, 303] width 116 height 14
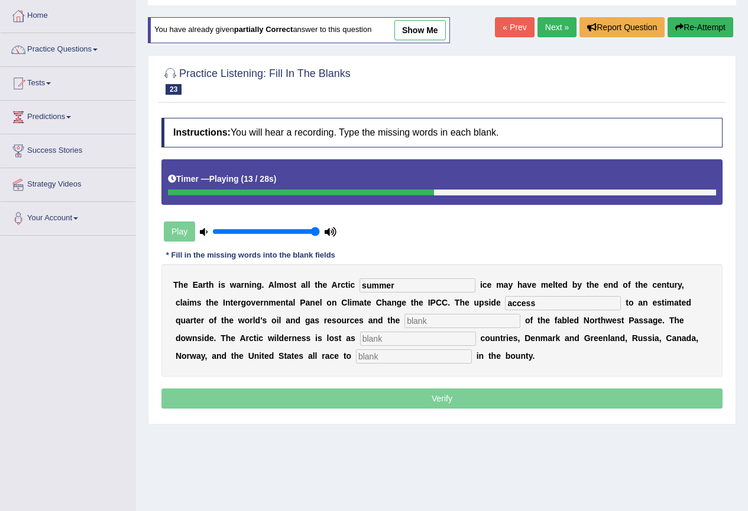
type input "access"
click at [474, 327] on input "text" at bounding box center [463, 321] width 116 height 14
type input "opening"
click at [419, 334] on input "text" at bounding box center [418, 338] width 116 height 14
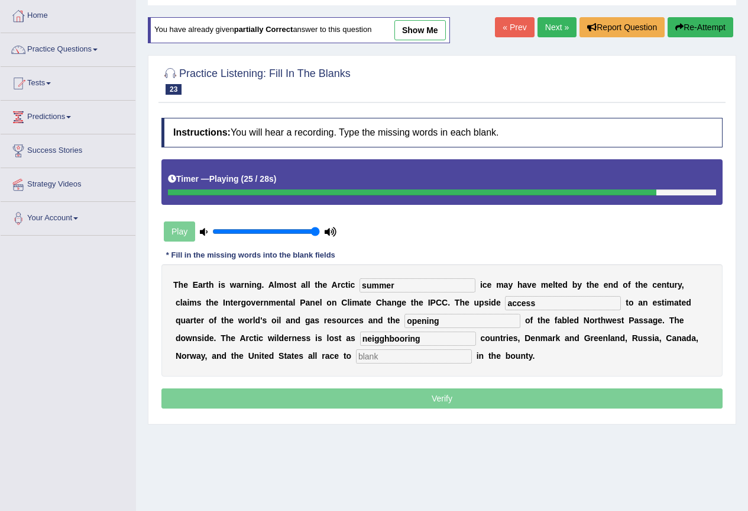
type input "neigghbooring"
click at [422, 362] on input "text" at bounding box center [414, 356] width 116 height 14
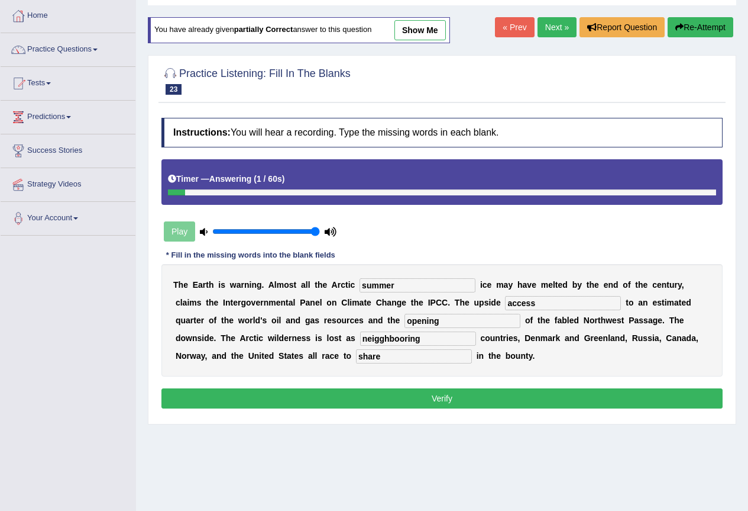
type input "share"
click at [382, 338] on input "neigghbooring" at bounding box center [418, 338] width 116 height 14
click at [399, 338] on input "neighbooring" at bounding box center [418, 338] width 116 height 14
type input "neighbouring"
click at [486, 409] on div "Instructions: You will hear a recording. Type the missing words in each blank. …" at bounding box center [442, 264] width 567 height 305
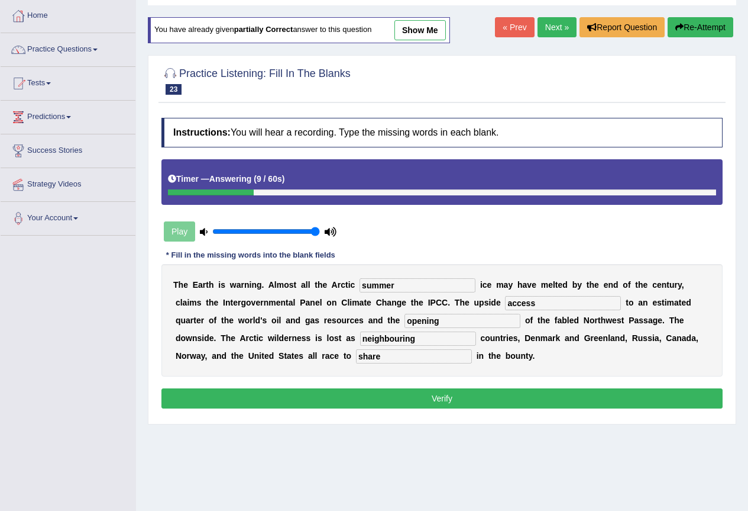
click at [485, 402] on button "Verify" at bounding box center [442, 398] width 561 height 20
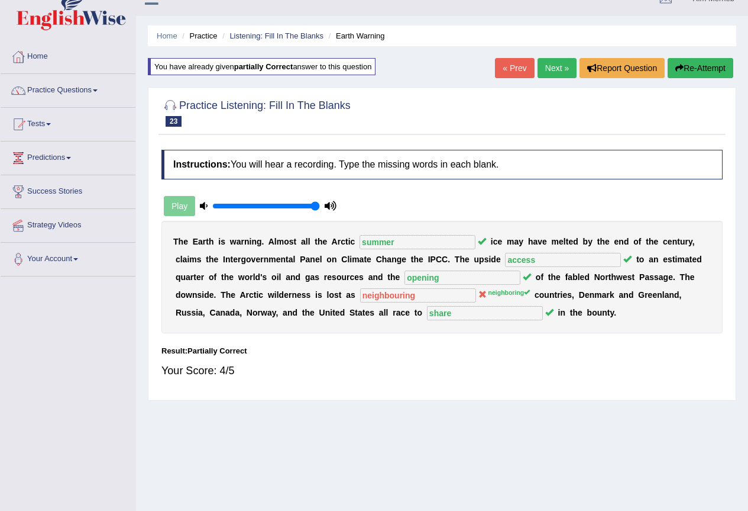
scroll to position [0, 0]
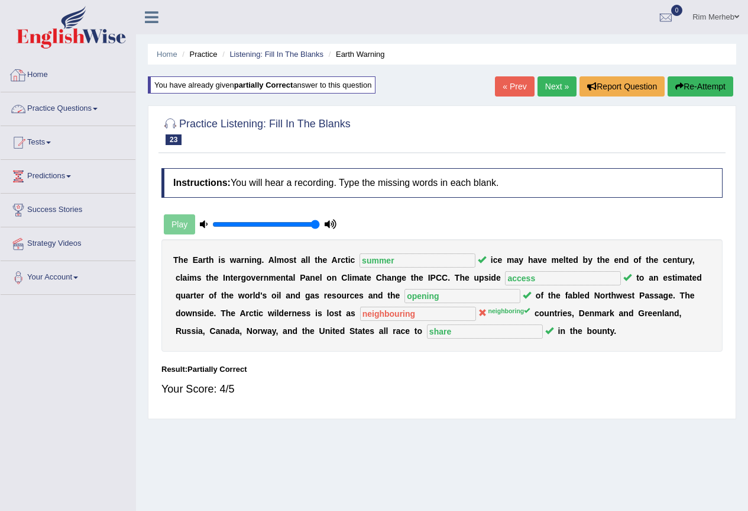
drag, startPoint x: 67, startPoint y: 94, endPoint x: 51, endPoint y: 80, distance: 21.4
click at [69, 94] on link "Practice Questions" at bounding box center [68, 107] width 135 height 30
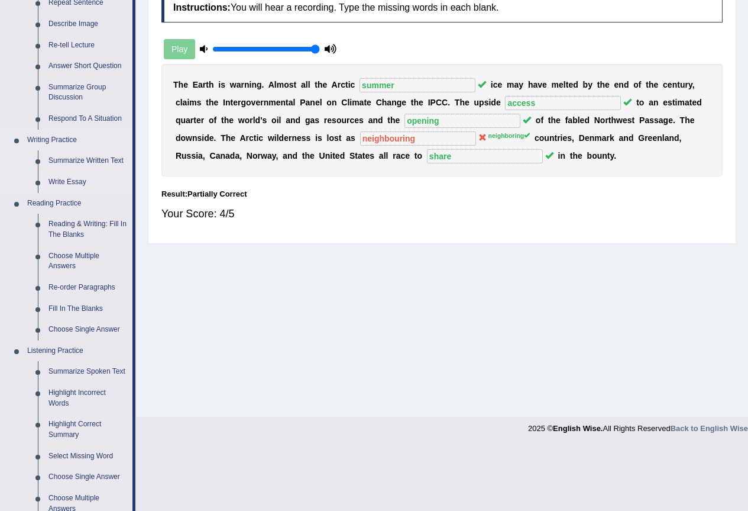
scroll to position [296, 0]
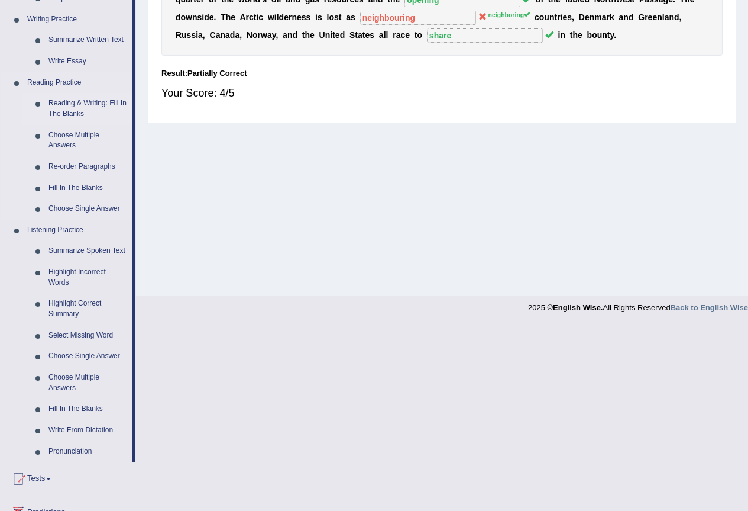
click at [83, 106] on link "Reading & Writing: Fill In The Blanks" at bounding box center [87, 108] width 89 height 31
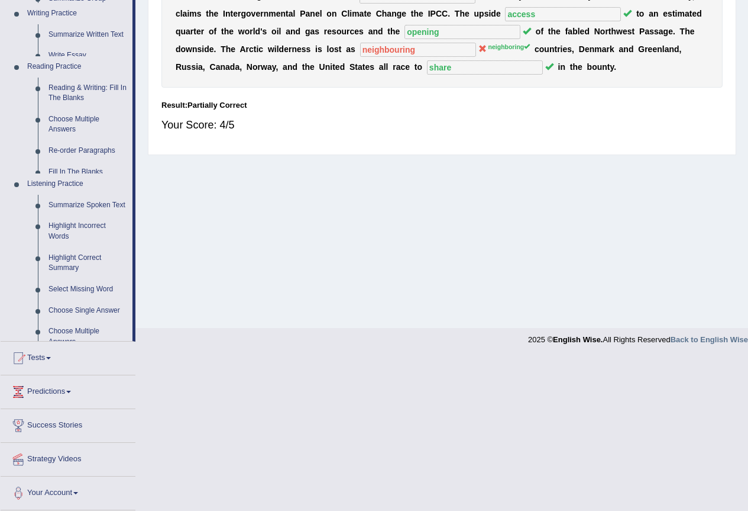
scroll to position [111, 0]
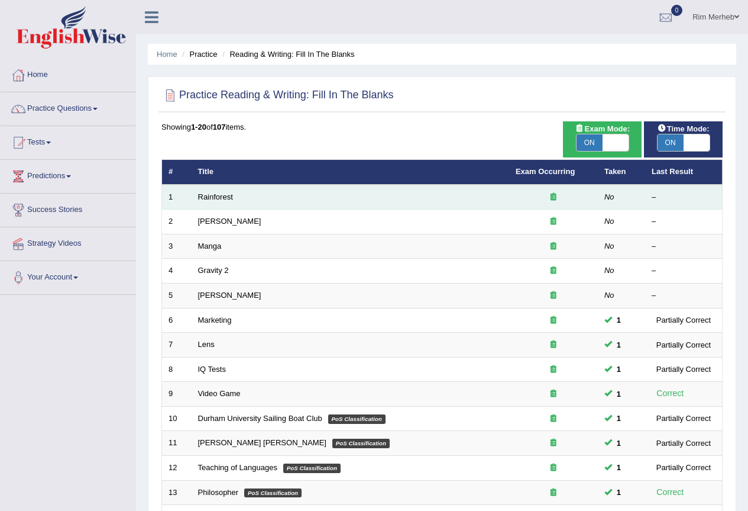
click at [225, 190] on td "Rainforest" at bounding box center [351, 197] width 318 height 25
click at [221, 192] on link "Rainforest" at bounding box center [215, 196] width 35 height 9
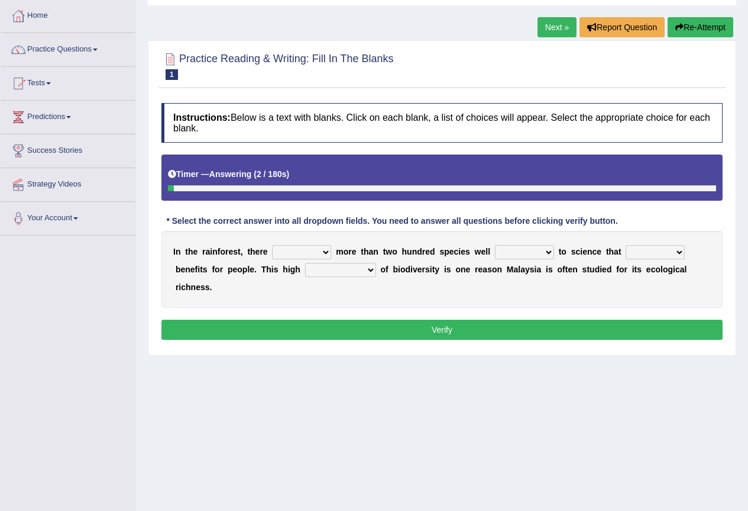
click at [304, 249] on select "have can be has is" at bounding box center [301, 252] width 59 height 14
select select "is"
click at [272, 245] on select "have can be has is" at bounding box center [301, 252] width 59 height 14
click at [532, 251] on select "knowing known knew know" at bounding box center [524, 252] width 59 height 14
select select "known"
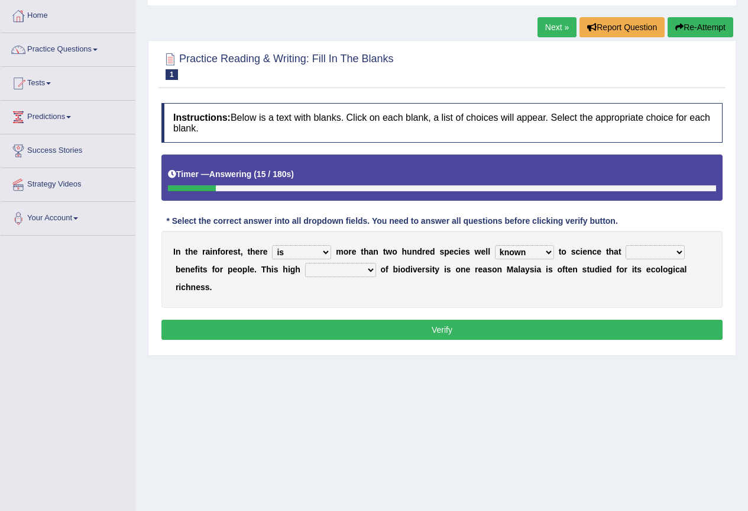
click at [495, 245] on select "knowing known knew know" at bounding box center [524, 252] width 59 height 14
click at [651, 248] on select "contain contained containing contains" at bounding box center [655, 252] width 59 height 14
select select "contain"
click at [626, 245] on select "contain contained containing contains" at bounding box center [655, 252] width 59 height 14
click at [347, 264] on select "condensation conjunction continuity complexity" at bounding box center [340, 270] width 71 height 14
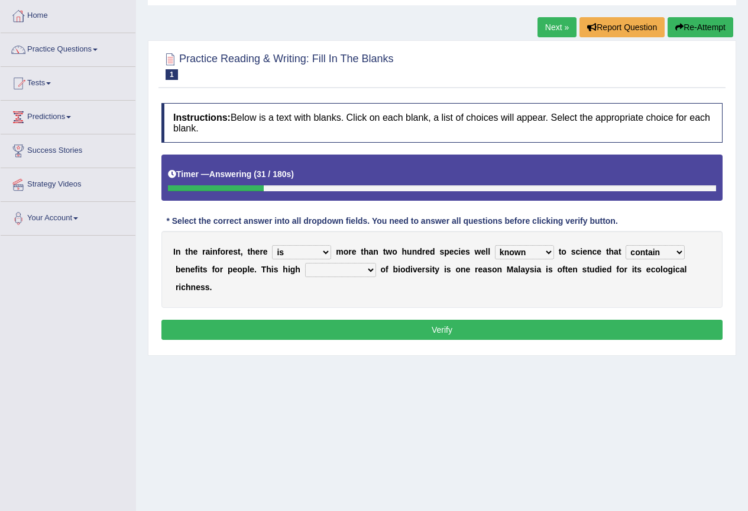
click at [510, 280] on div "I n t h e r a i n f o r e s t , t h e r e have can be has is m o r e t h a n t …" at bounding box center [442, 269] width 561 height 77
click at [348, 272] on select "condensation conjunction continuity complexity" at bounding box center [340, 270] width 71 height 14
select select "condensation"
click at [305, 263] on select "condensation conjunction continuity complexity" at bounding box center [340, 270] width 71 height 14
click at [377, 329] on button "Verify" at bounding box center [442, 329] width 561 height 20
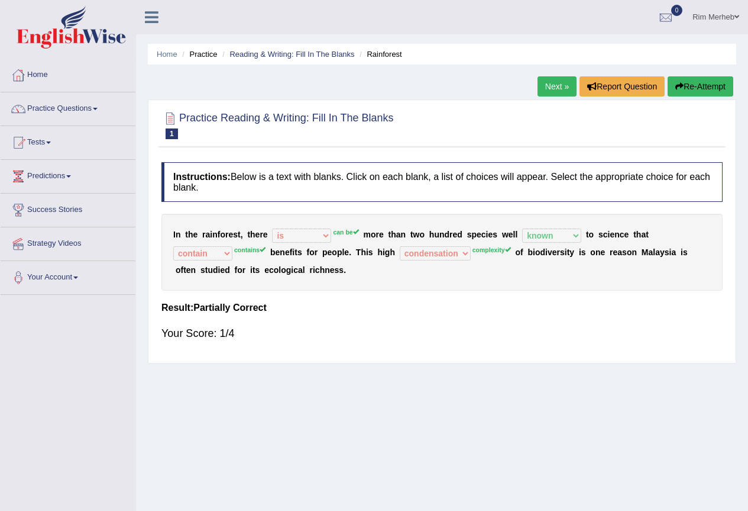
click at [538, 81] on link "Next »" at bounding box center [557, 86] width 39 height 20
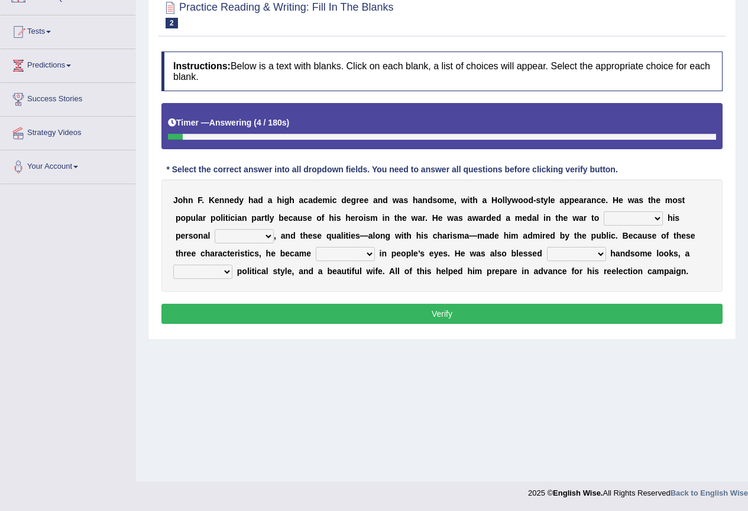
click at [634, 218] on select "prove show evidence upthrow" at bounding box center [633, 218] width 59 height 14
click at [482, 267] on b "m" at bounding box center [478, 270] width 7 height 9
click at [246, 230] on select "passion courage charm liking" at bounding box center [244, 236] width 59 height 14
select select "passion"
click at [215, 229] on select "passion courage charm liking" at bounding box center [244, 236] width 59 height 14
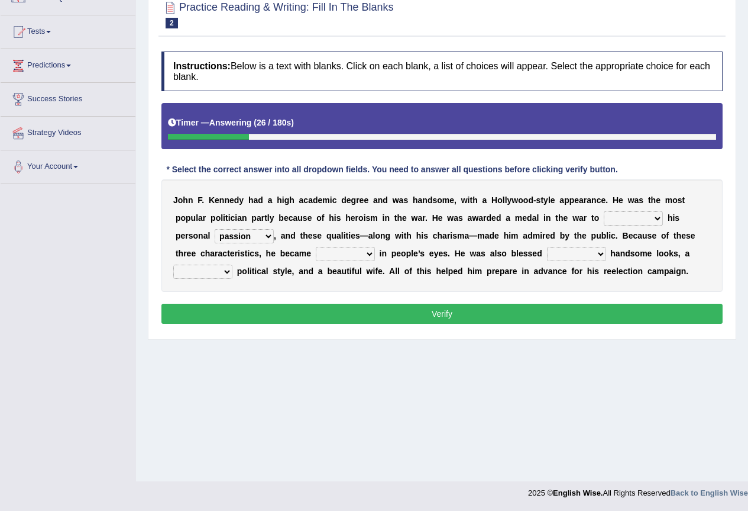
click at [347, 255] on select "iconic ironic identical impotent" at bounding box center [345, 254] width 59 height 14
select select "iconic"
click at [316, 247] on select "iconic ironic identical impotent" at bounding box center [345, 254] width 59 height 14
click at [554, 251] on select "with in upon to" at bounding box center [576, 254] width 59 height 14
select select "in"
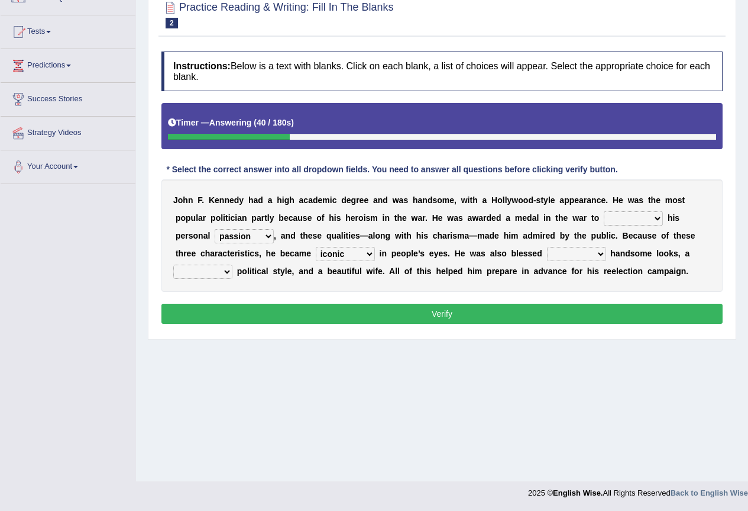
click at [547, 247] on select "with in upon to" at bounding box center [576, 254] width 59 height 14
click at [228, 266] on select "mending mends mended mend" at bounding box center [202, 271] width 59 height 14
select select "mended"
click at [173, 264] on select "mending mends mended mend" at bounding box center [202, 271] width 59 height 14
click at [627, 224] on select "prove show evidence upthrow" at bounding box center [633, 218] width 59 height 14
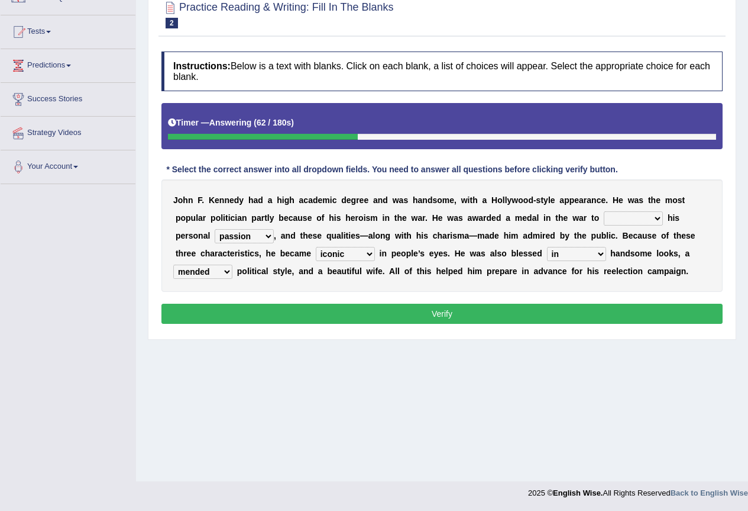
select select "prove"
click at [604, 211] on select "prove show evidence upthrow" at bounding box center [633, 218] width 59 height 14
click at [251, 235] on select "passion courage charm liking" at bounding box center [244, 236] width 59 height 14
select select "courage"
click at [215, 229] on select "passion courage charm liking" at bounding box center [244, 236] width 59 height 14
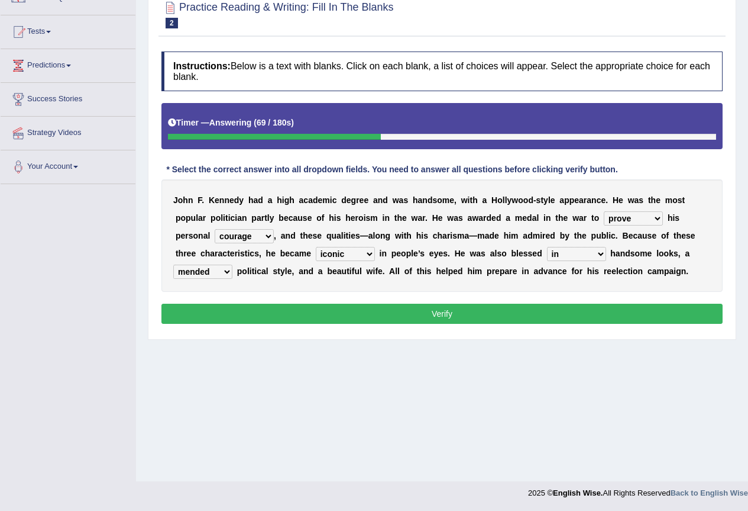
click at [284, 306] on button "Verify" at bounding box center [442, 313] width 561 height 20
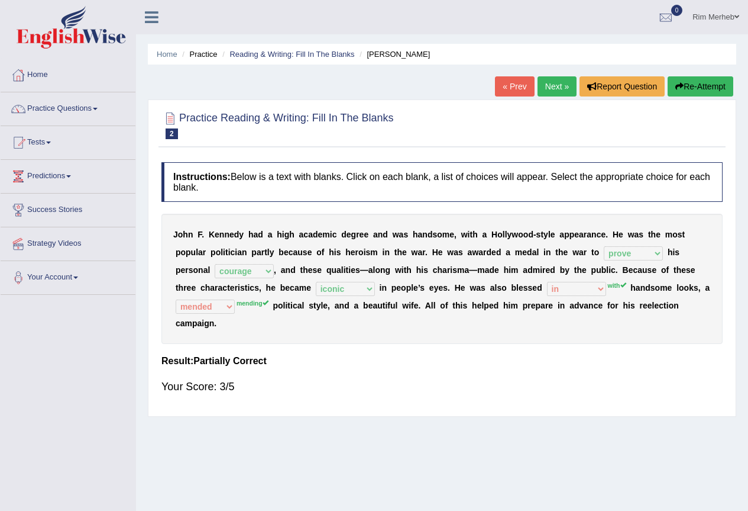
click at [555, 84] on link "Next »" at bounding box center [557, 86] width 39 height 20
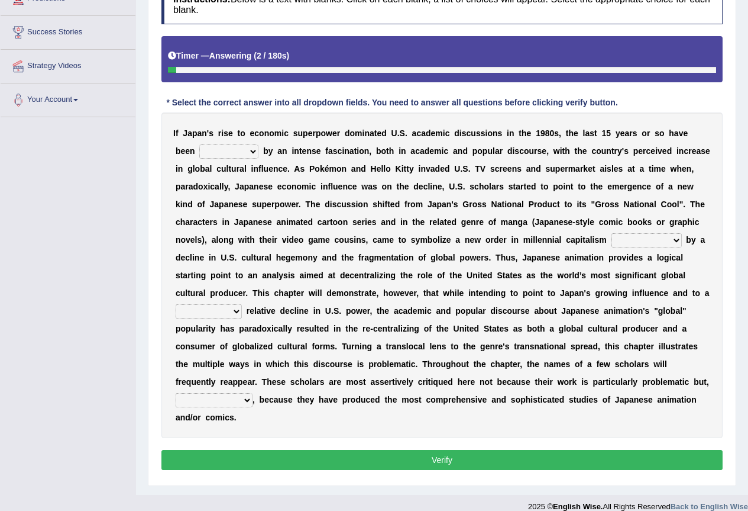
click at [213, 148] on select "marked dedicated made inspired" at bounding box center [228, 151] width 59 height 14
click at [533, 298] on div "I f J a p a n ' s r i s e t o e c o n o m i c s u p e r p o w e r d o m i n a t…" at bounding box center [442, 274] width 561 height 325
click at [238, 155] on select "marked dedicated made inspired" at bounding box center [228, 151] width 59 height 14
click at [277, 195] on div "I f J a p a n ' s r i s e t o e c o n o m i c s u p e r p o w e r d o m i n a t…" at bounding box center [442, 274] width 561 height 325
click at [222, 154] on select "marked dedicated made inspired" at bounding box center [228, 151] width 59 height 14
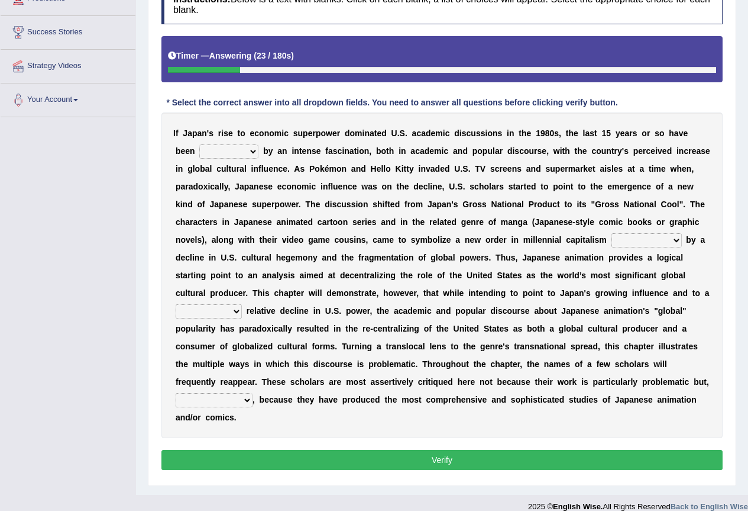
click at [199, 144] on select "marked dedicated made inspired" at bounding box center [228, 151] width 59 height 14
click at [243, 154] on select "marked dedicated made inspired" at bounding box center [228, 151] width 59 height 14
click at [199, 144] on select "marked dedicated made inspired" at bounding box center [228, 151] width 59 height 14
click at [247, 147] on select "marked dedicated made inspired" at bounding box center [228, 151] width 59 height 14
select select "dedicated"
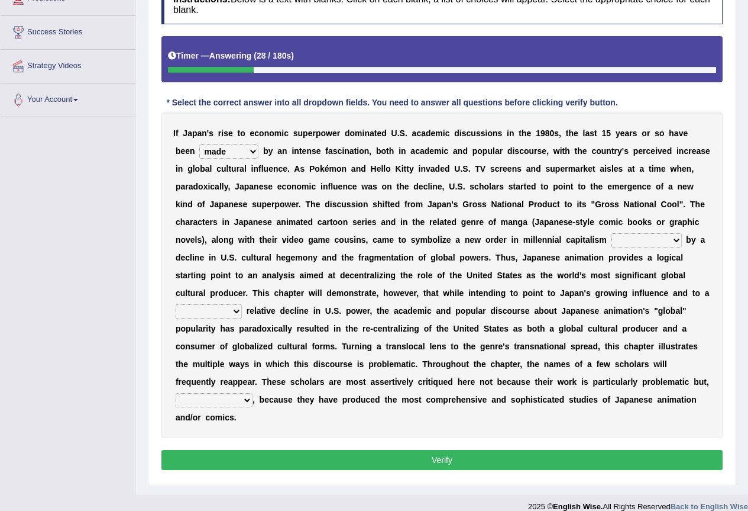
click at [199, 144] on select "marked dedicated made inspired" at bounding box center [228, 151] width 59 height 14
click at [658, 235] on select "pocessed characterized opposed tangled" at bounding box center [647, 240] width 70 height 14
select select "characterized"
click at [612, 233] on select "pocessed characterized opposed tangled" at bounding box center [647, 240] width 70 height 14
click at [483, 241] on b at bounding box center [483, 239] width 5 height 9
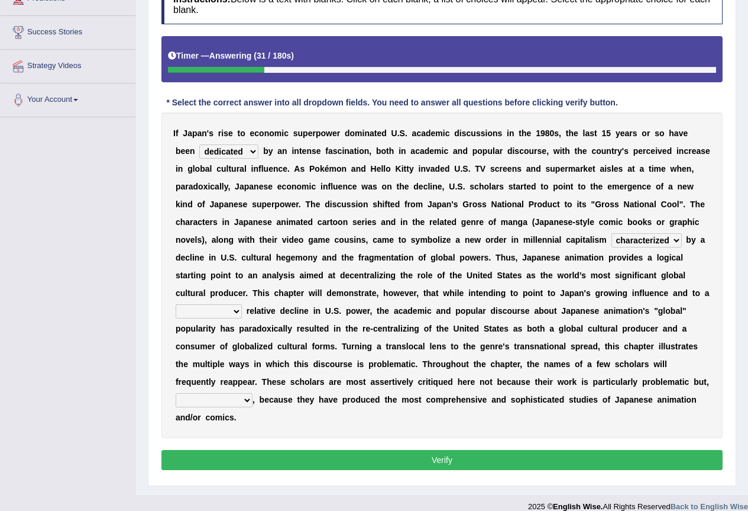
click at [482, 241] on b at bounding box center [483, 239] width 5 height 9
click at [234, 311] on select "concomitant discrete proportional legitimate" at bounding box center [209, 311] width 66 height 14
select select "discrete"
click at [176, 304] on select "concomitant discrete proportional legitimate" at bounding box center [209, 311] width 66 height 14
click at [254, 403] on b "," at bounding box center [254, 399] width 2 height 9
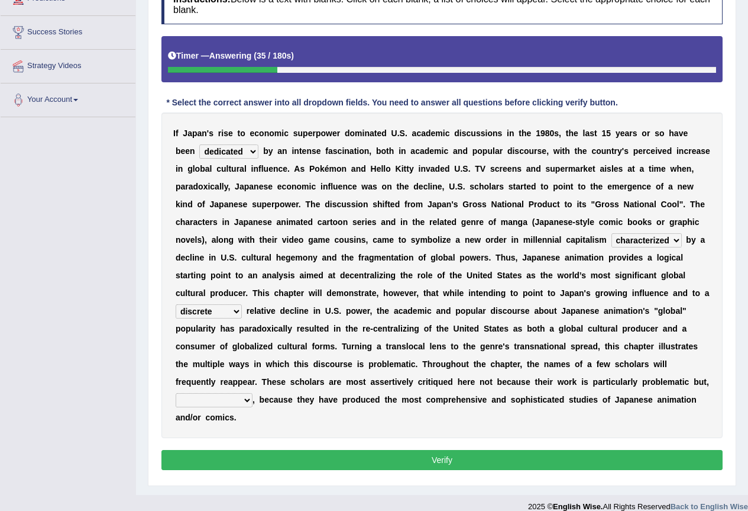
click at [232, 399] on select "however on the contrary in addition on the whole" at bounding box center [214, 400] width 77 height 14
select select "however"
click at [176, 393] on select "however on the contrary in addition on the whole" at bounding box center [214, 400] width 77 height 14
click at [343, 466] on button "Verify" at bounding box center [442, 460] width 561 height 20
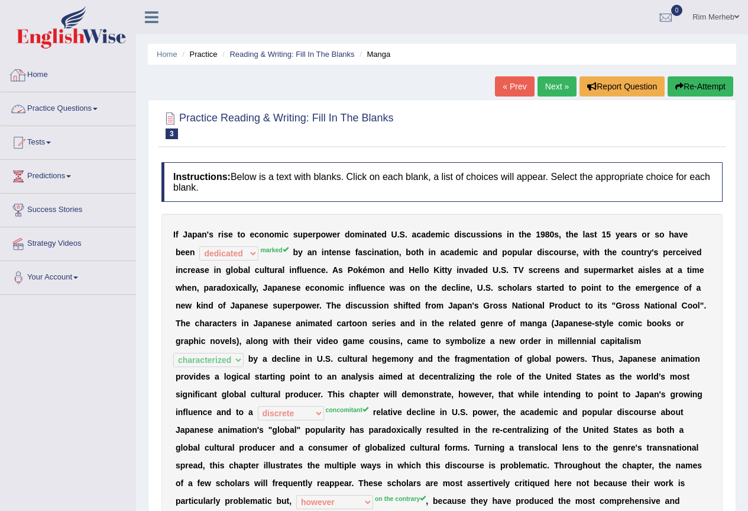
click at [84, 105] on link "Practice Questions" at bounding box center [68, 107] width 135 height 30
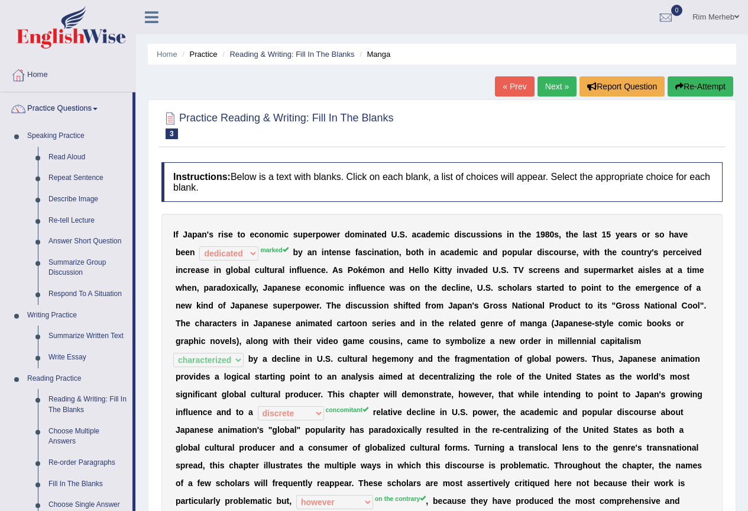
click at [699, 12] on link "Rim Merheb" at bounding box center [716, 15] width 64 height 31
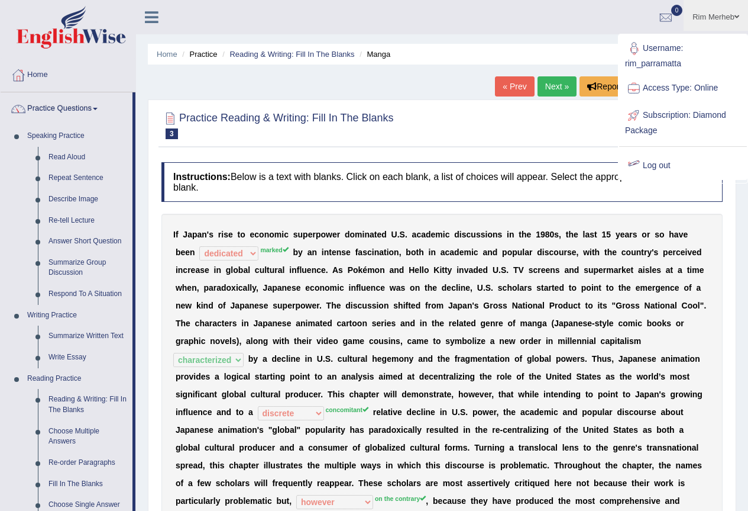
click at [646, 163] on link "Log out" at bounding box center [683, 165] width 128 height 27
